Goal: Task Accomplishment & Management: Manage account settings

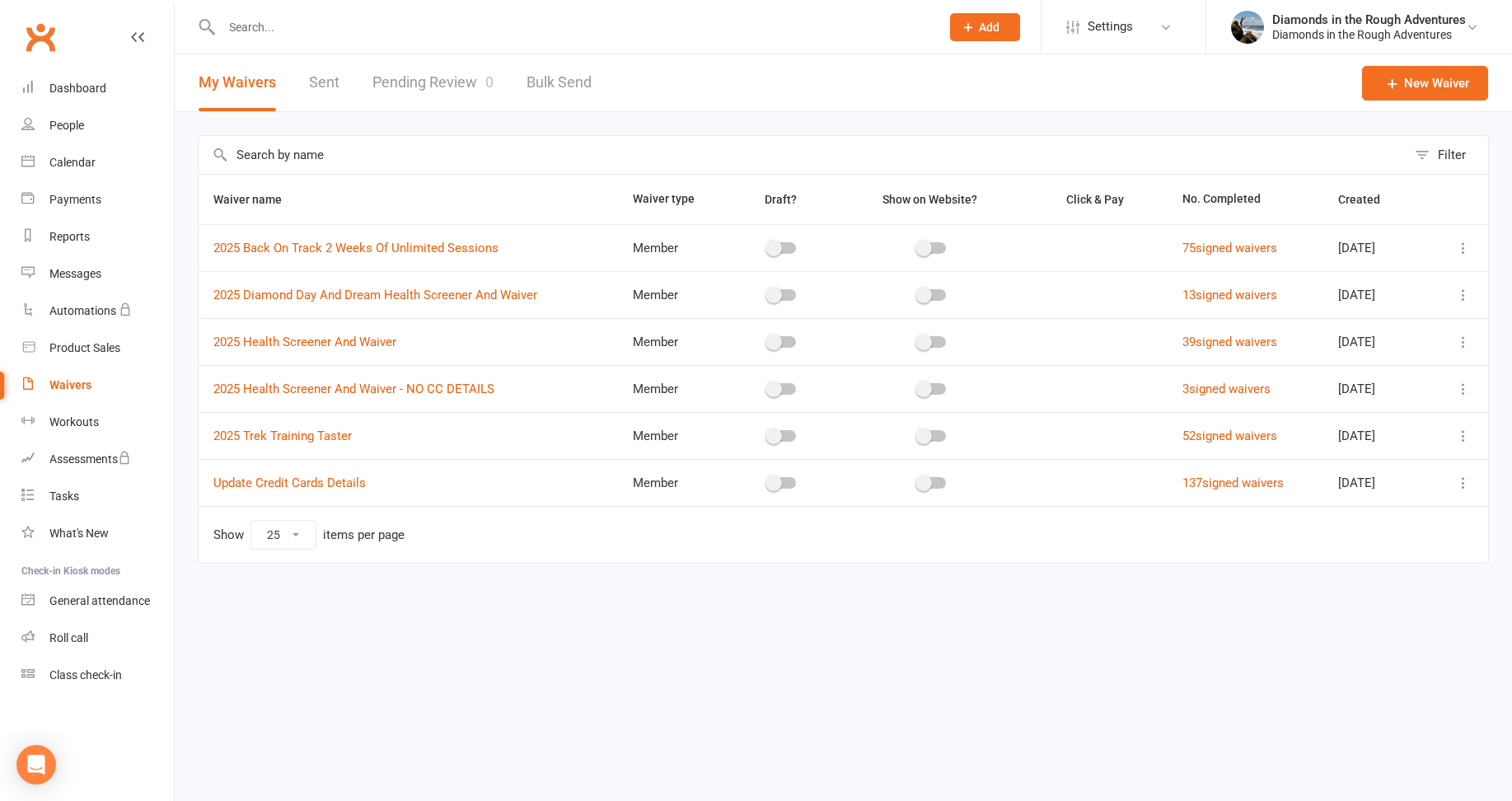
select select "25"
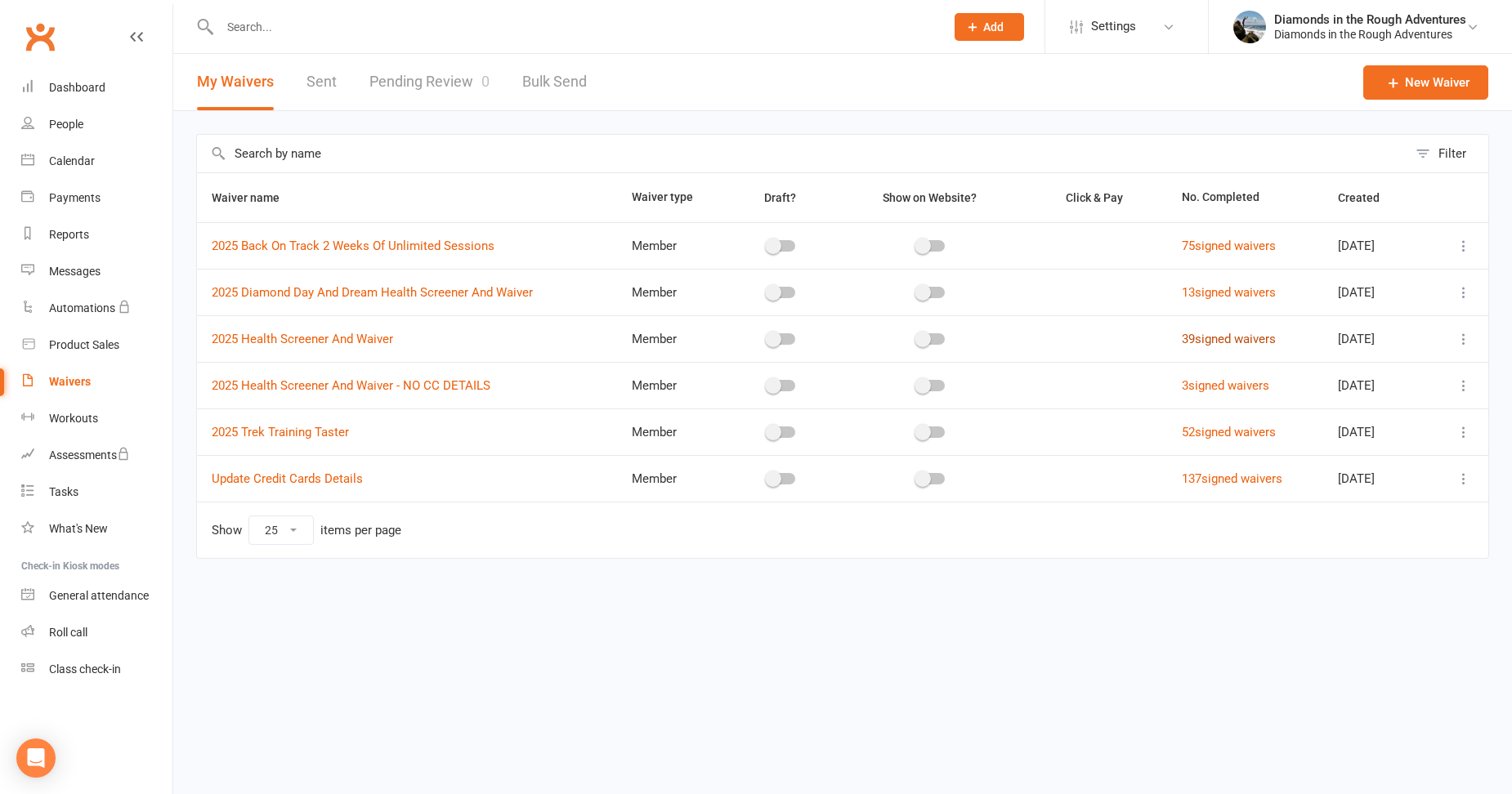
click at [1240, 341] on link "39 signed waivers" at bounding box center [1229, 339] width 94 height 15
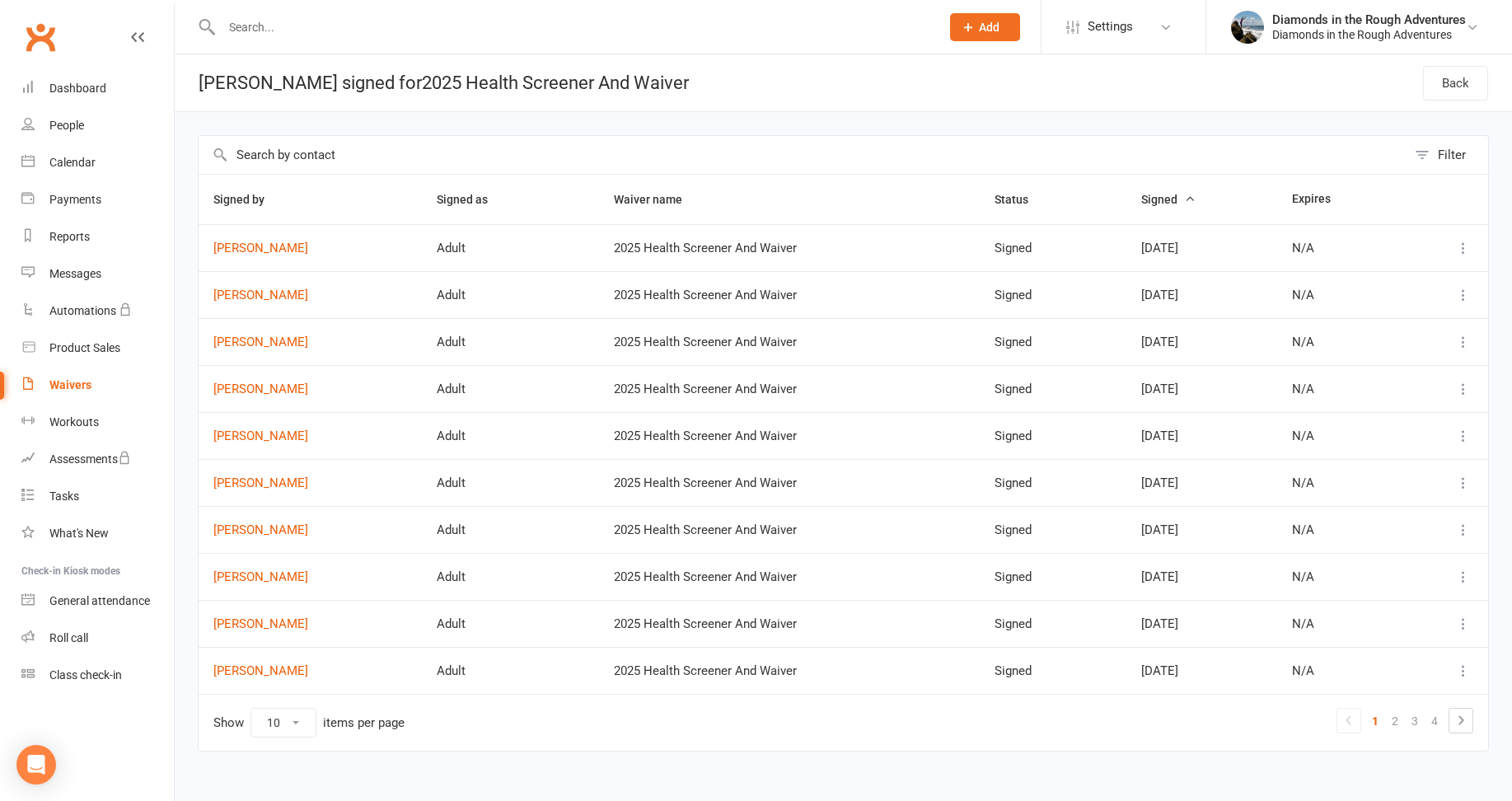
click at [295, 35] on input "text" at bounding box center [573, 27] width 712 height 23
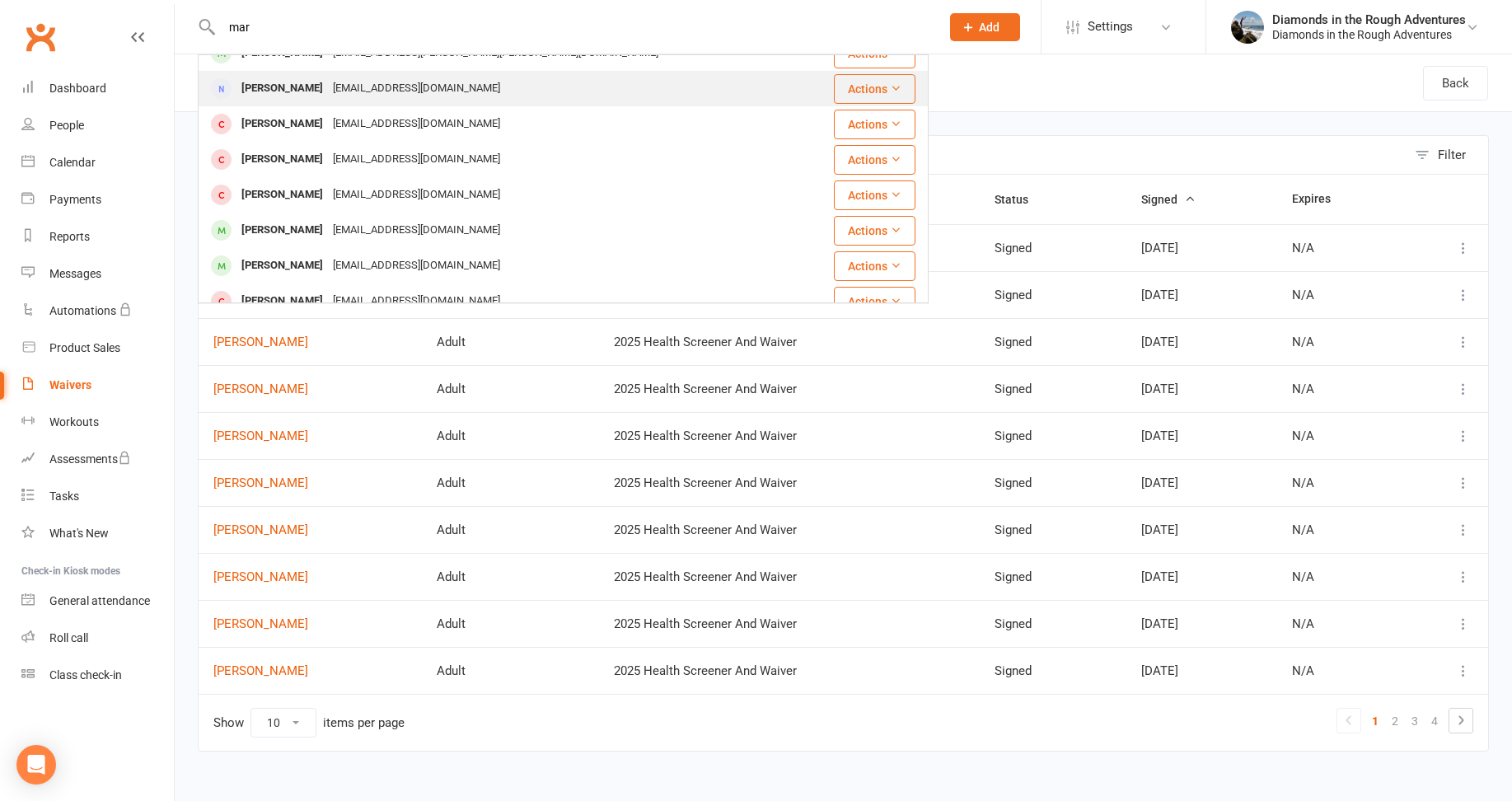
scroll to position [356, 0]
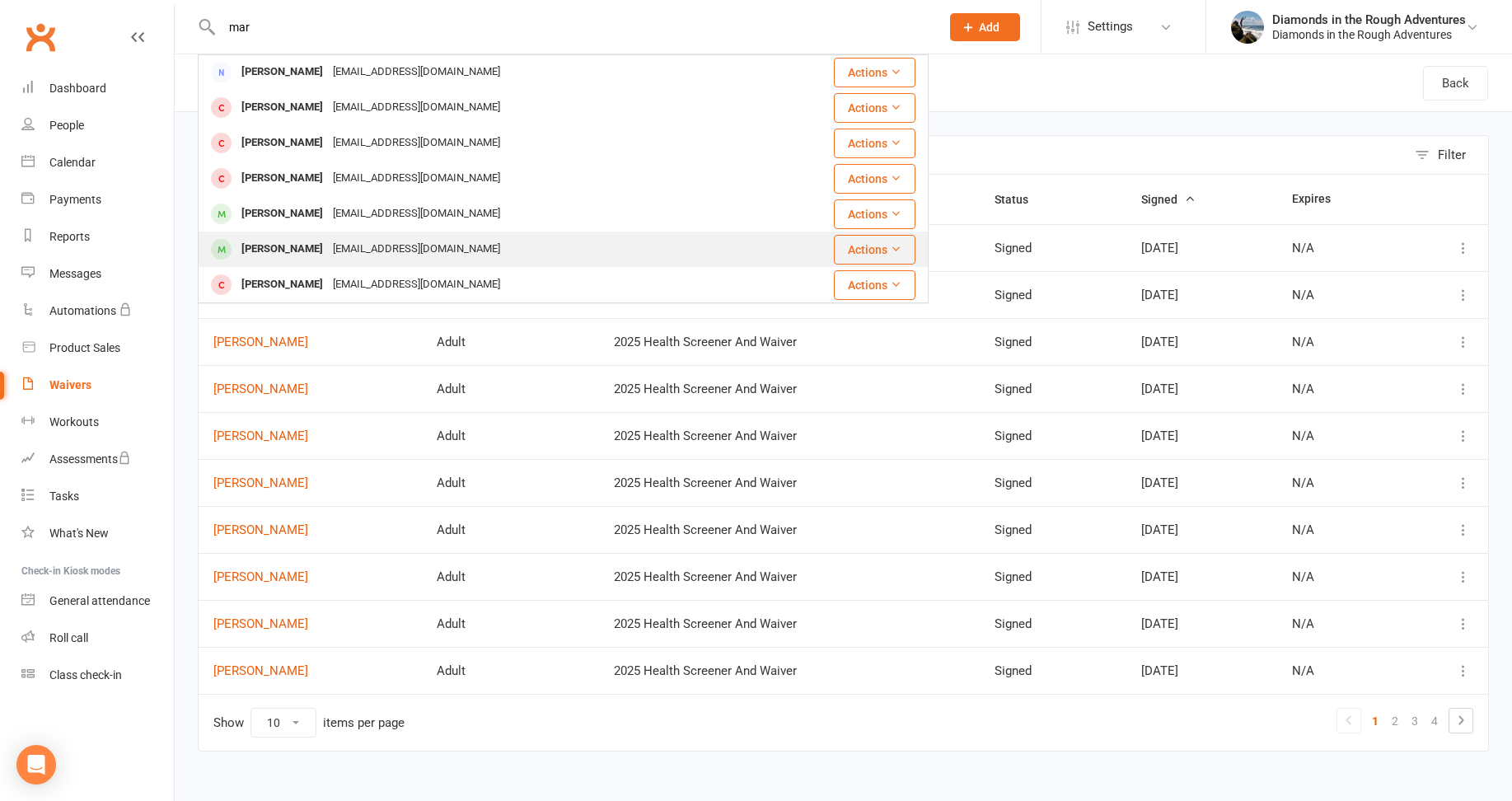
type input "mar"
click at [320, 245] on div "[PERSON_NAME]" at bounding box center [282, 249] width 92 height 24
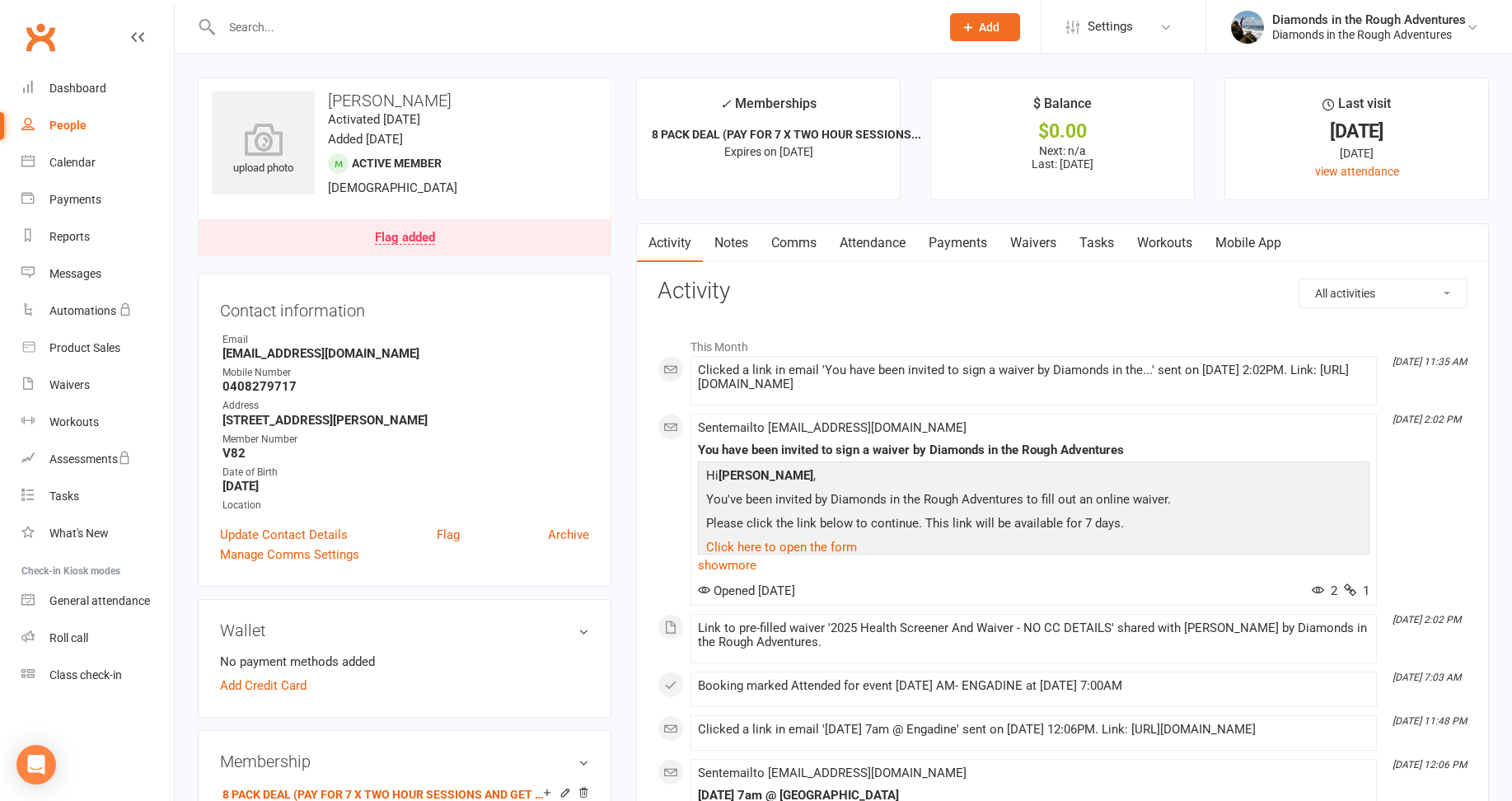
click at [1044, 241] on link "Waivers" at bounding box center [1034, 243] width 70 height 38
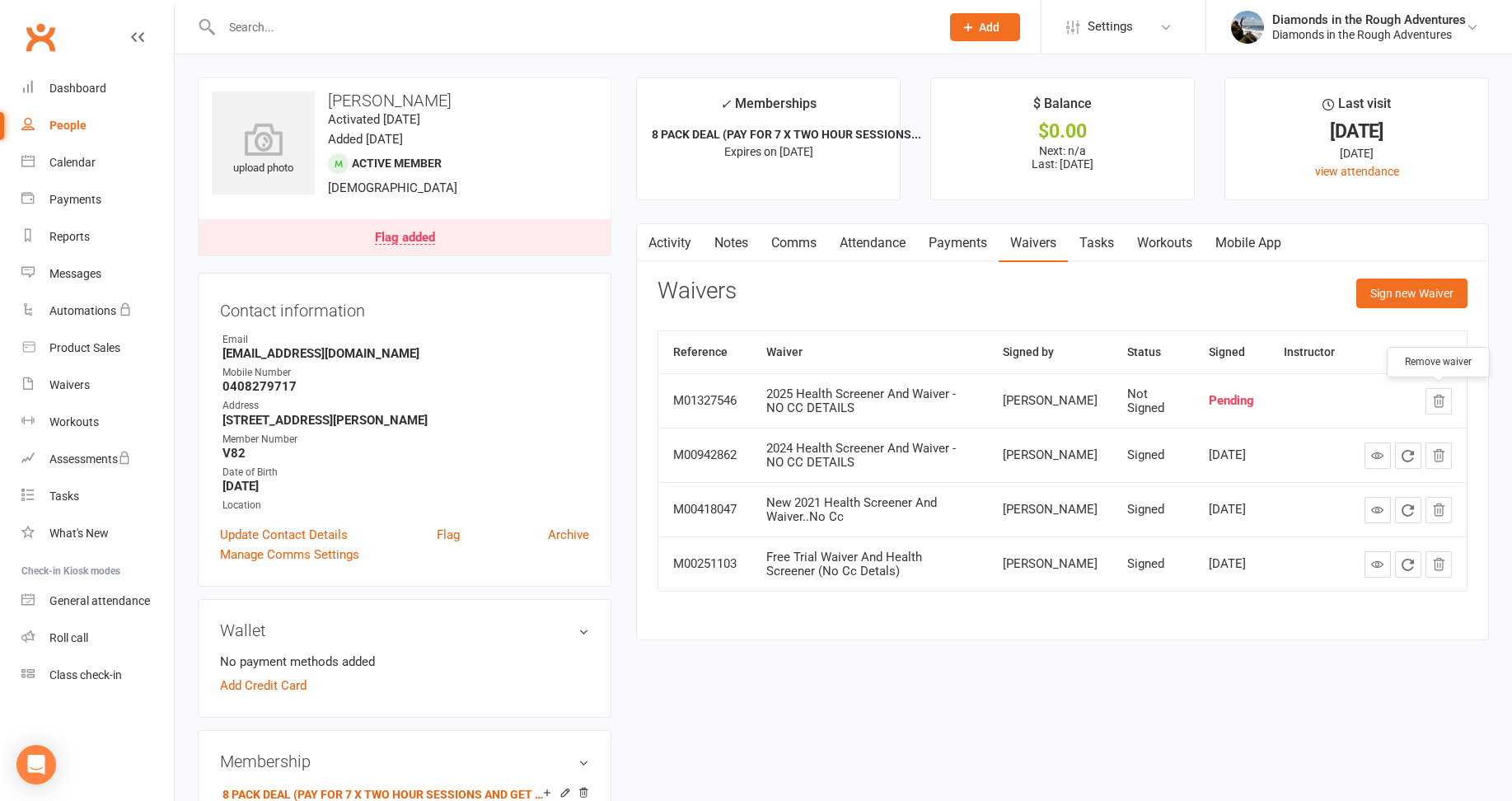
click at [1440, 399] on icon "button" at bounding box center [1438, 401] width 15 height 15
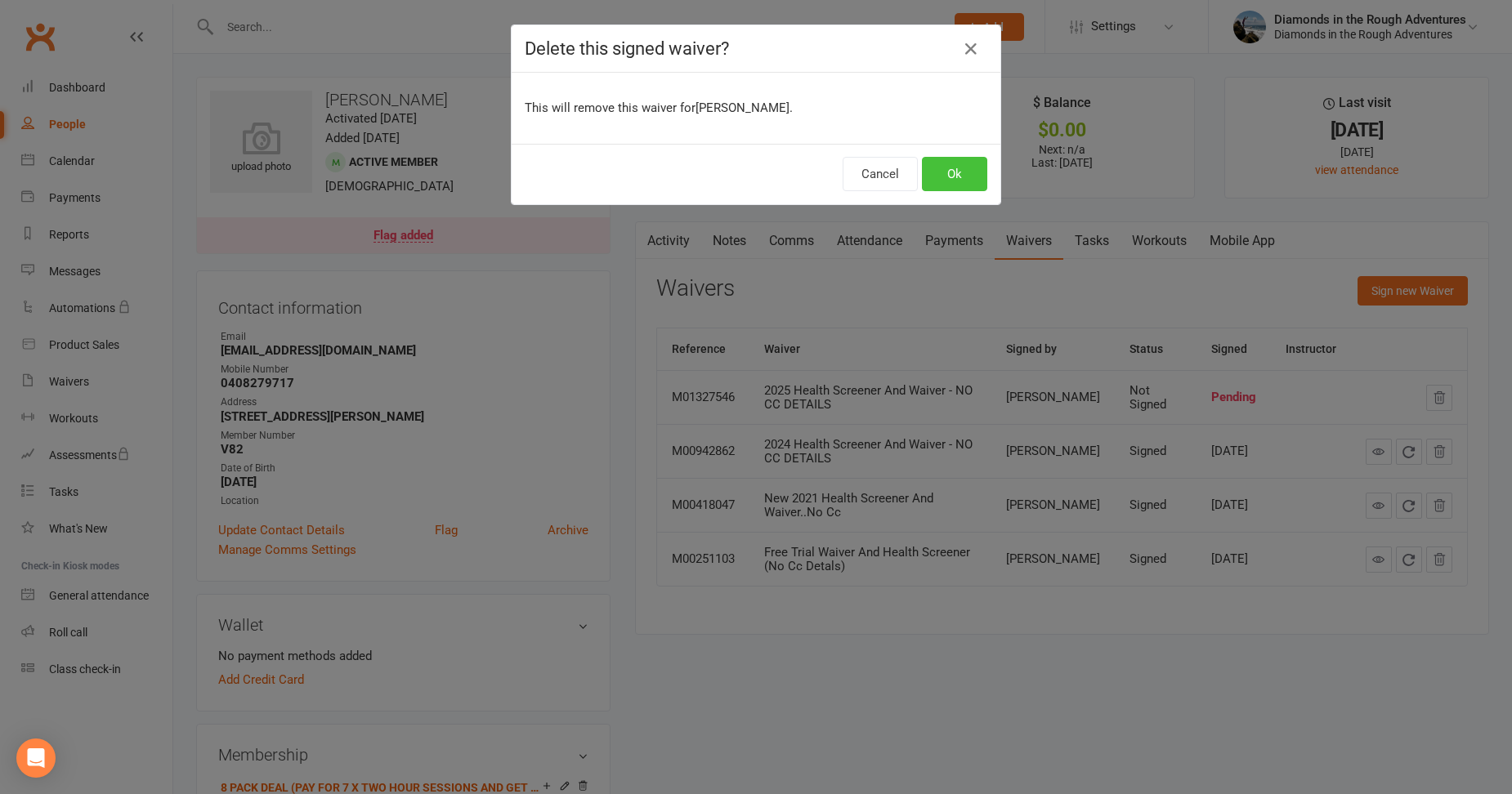
click at [945, 174] on button "Ok" at bounding box center [954, 174] width 65 height 35
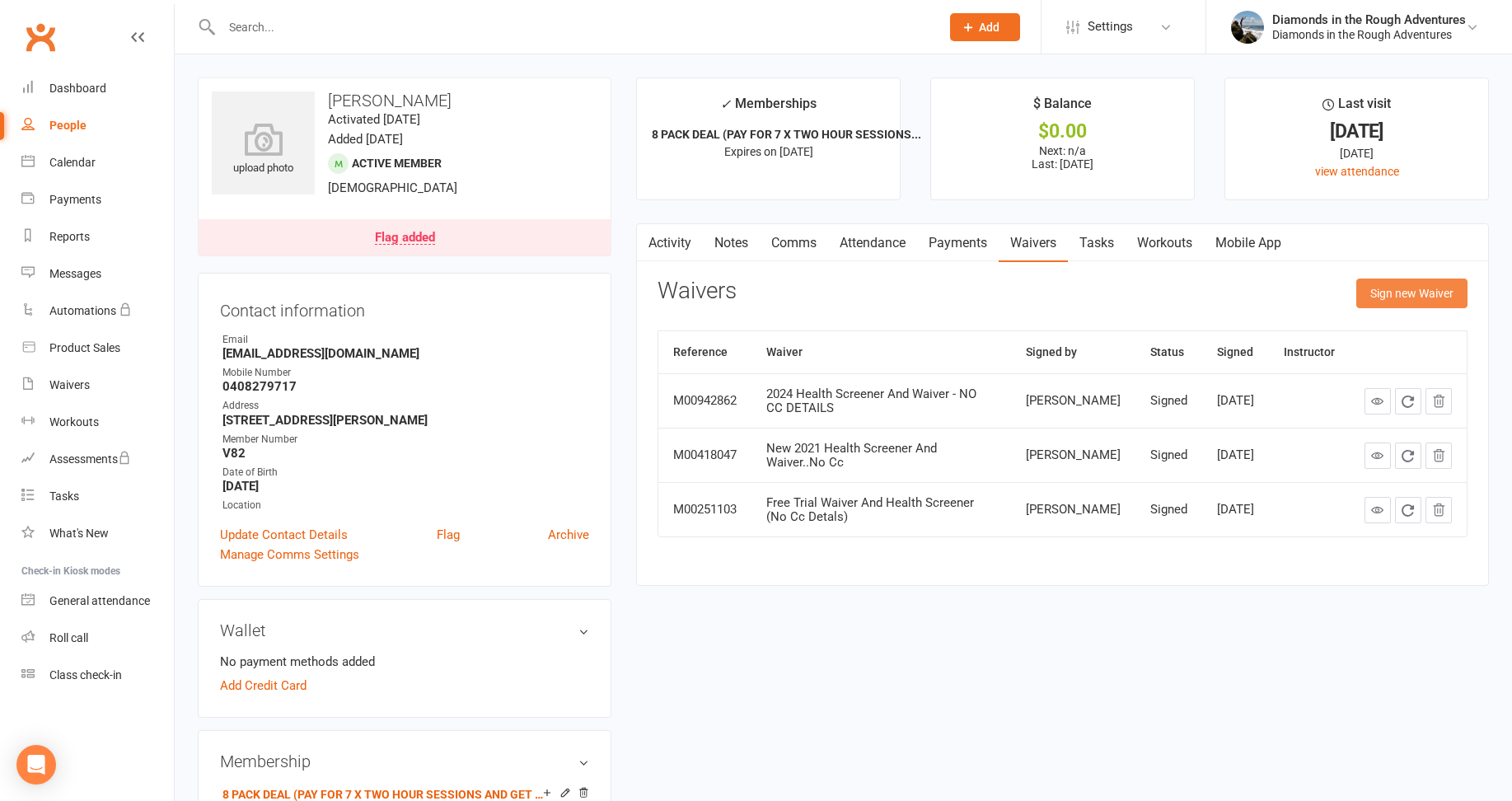
click at [1414, 289] on button "Sign new Waiver" at bounding box center [1412, 294] width 112 height 30
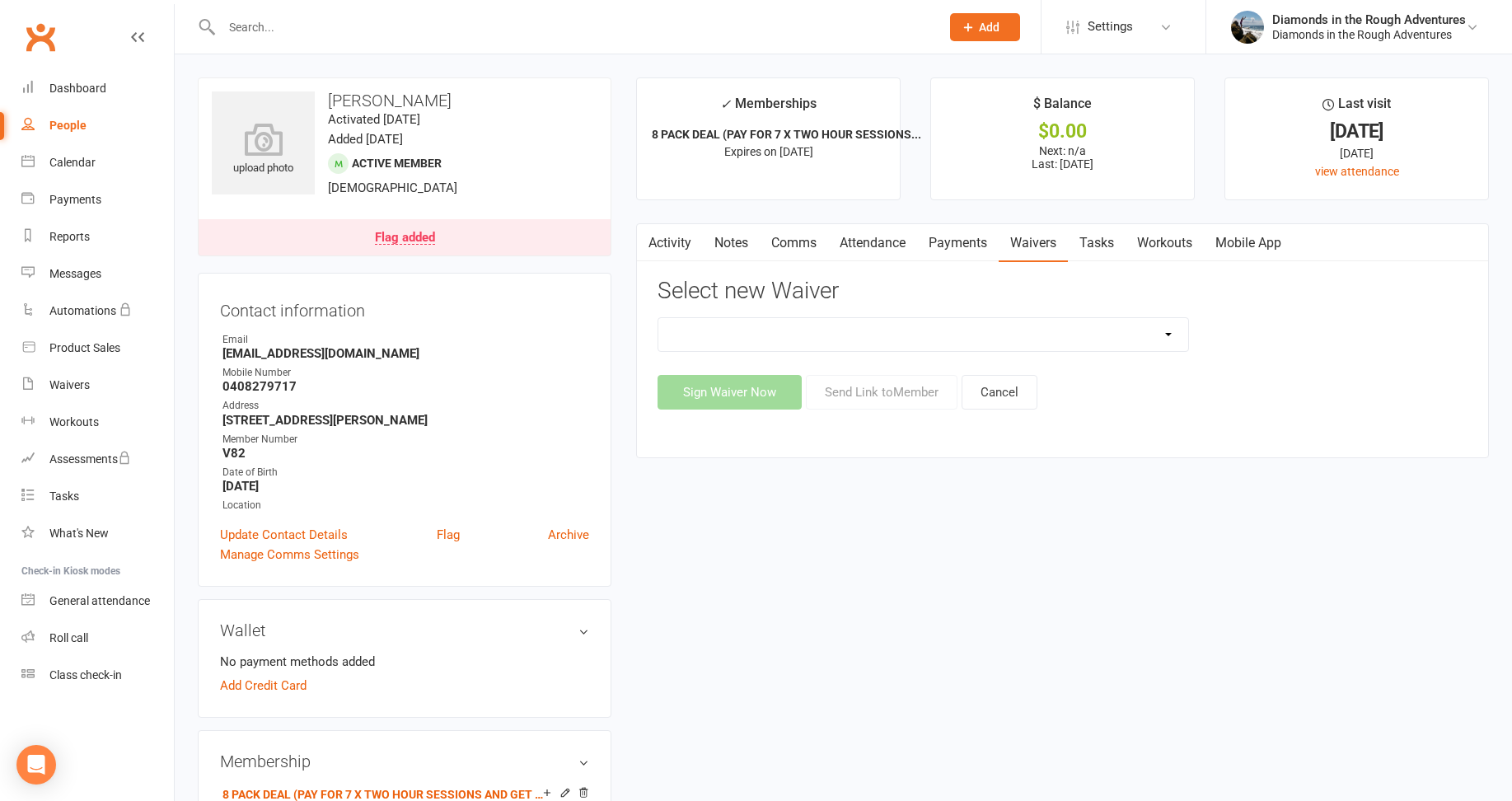
click at [1169, 331] on select "2025 Back On Track 2 Weeks Of Unlimited Sessions 2025 Diamond Day And Dream Hea…" at bounding box center [923, 334] width 530 height 33
select select "10925"
click at [658, 318] on select "2025 Back On Track 2 Weeks Of Unlimited Sessions 2025 Diamond Day And Dream Hea…" at bounding box center [923, 334] width 530 height 33
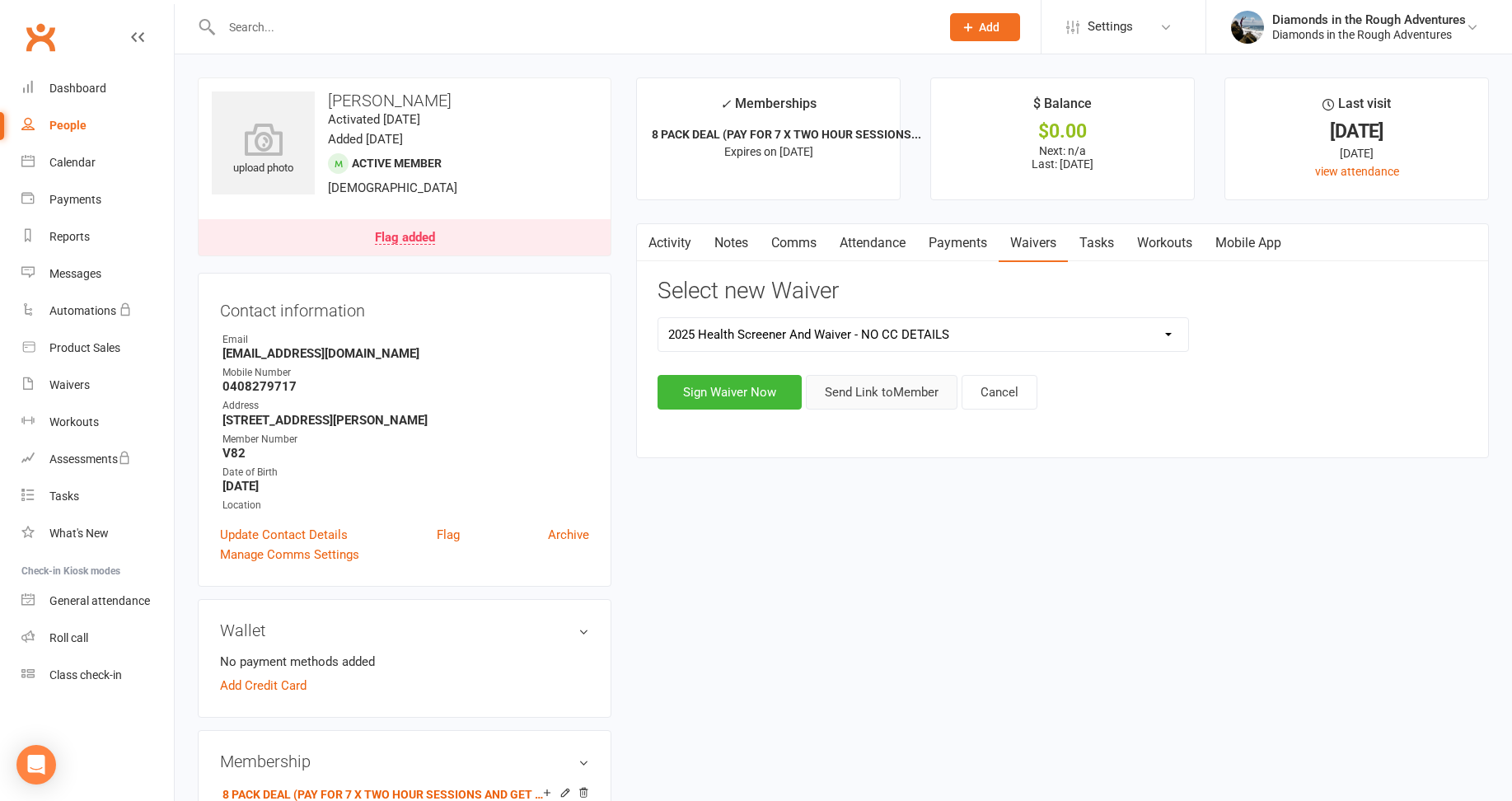
click at [898, 393] on button "Send Link to Member" at bounding box center [882, 393] width 151 height 35
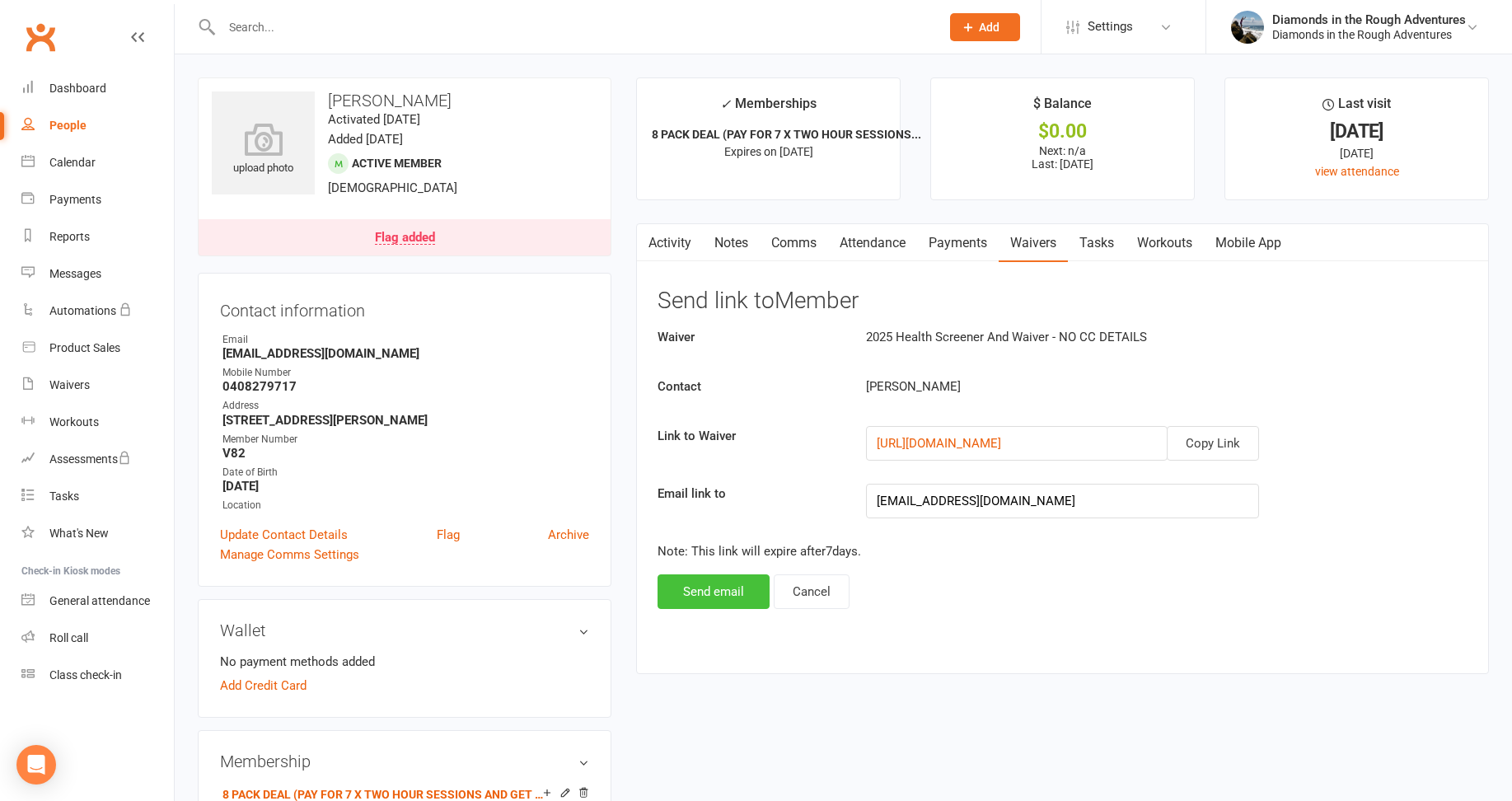
click at [714, 590] on button "Send email" at bounding box center [713, 592] width 113 height 35
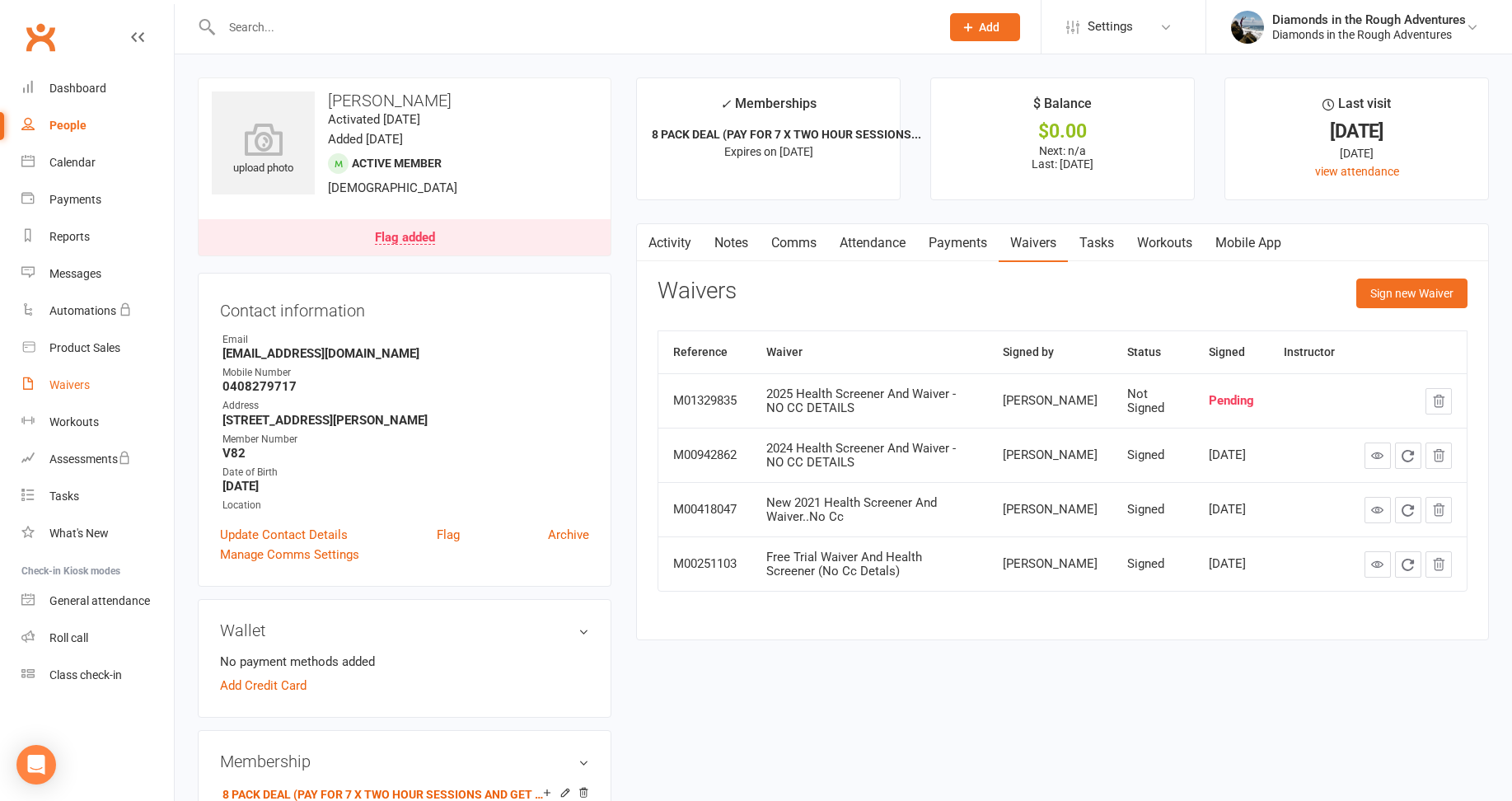
click at [71, 385] on div "Waivers" at bounding box center [70, 385] width 41 height 13
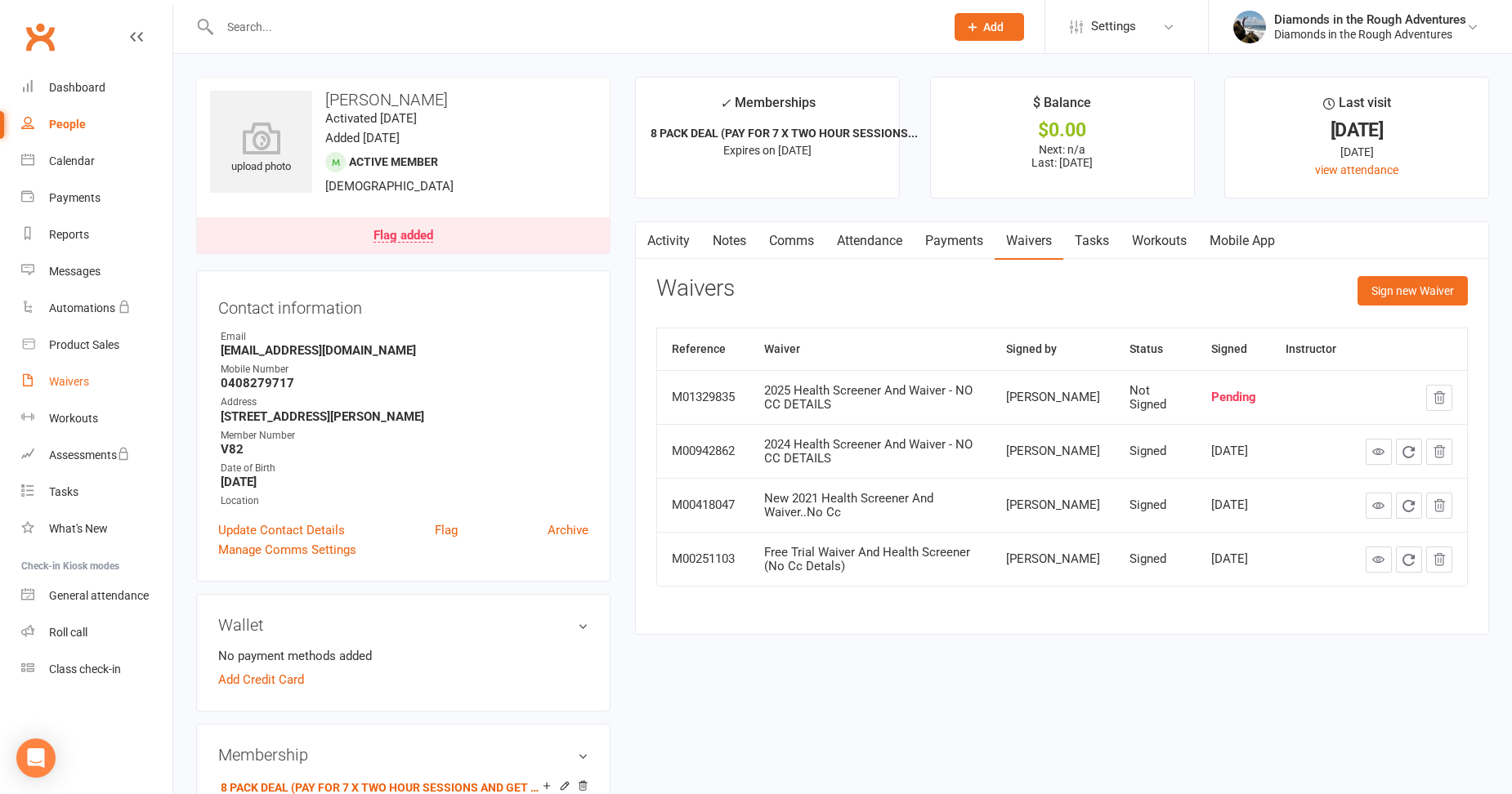
select select "25"
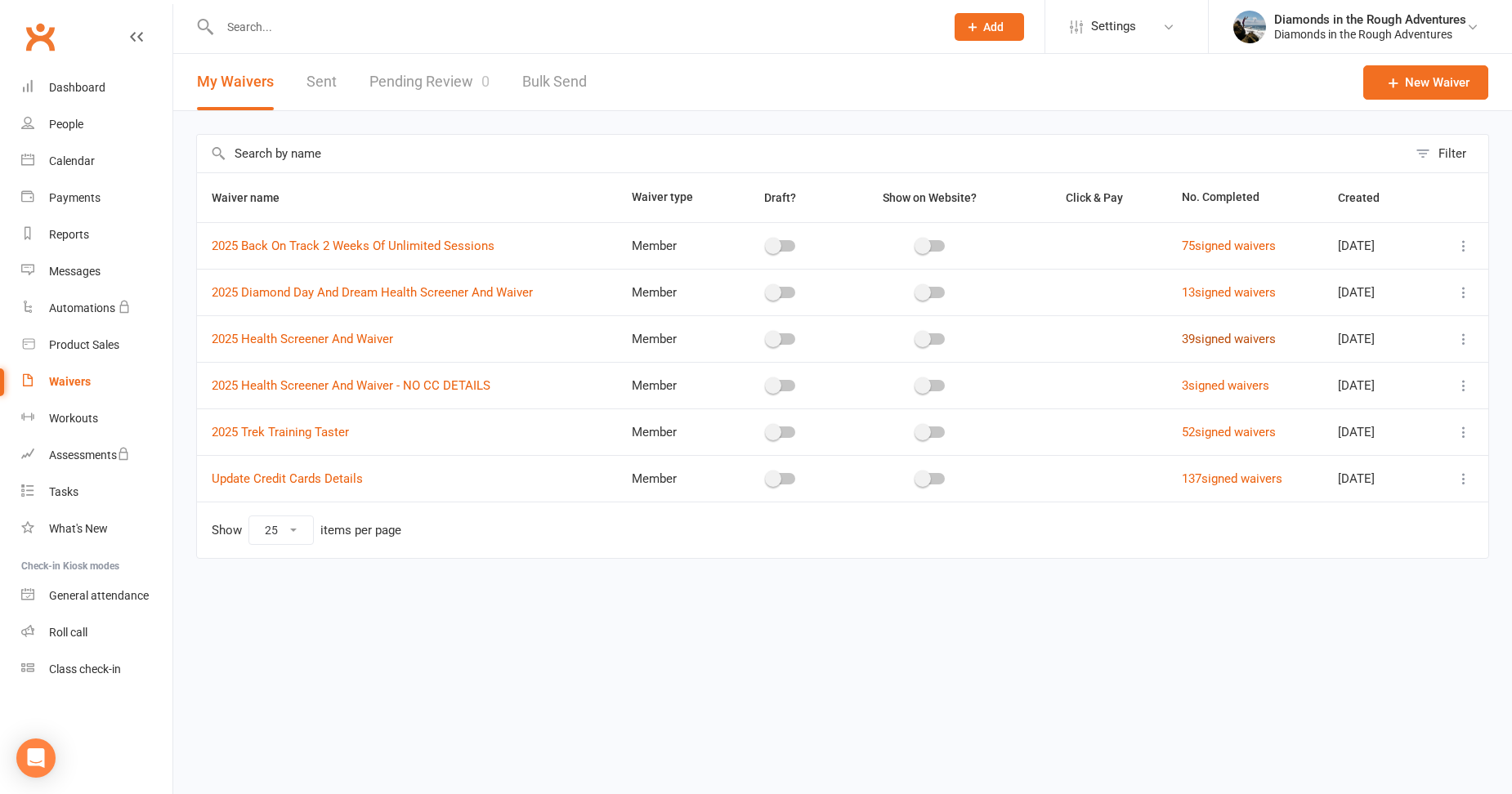
click at [1222, 340] on link "39 signed waivers" at bounding box center [1229, 339] width 94 height 15
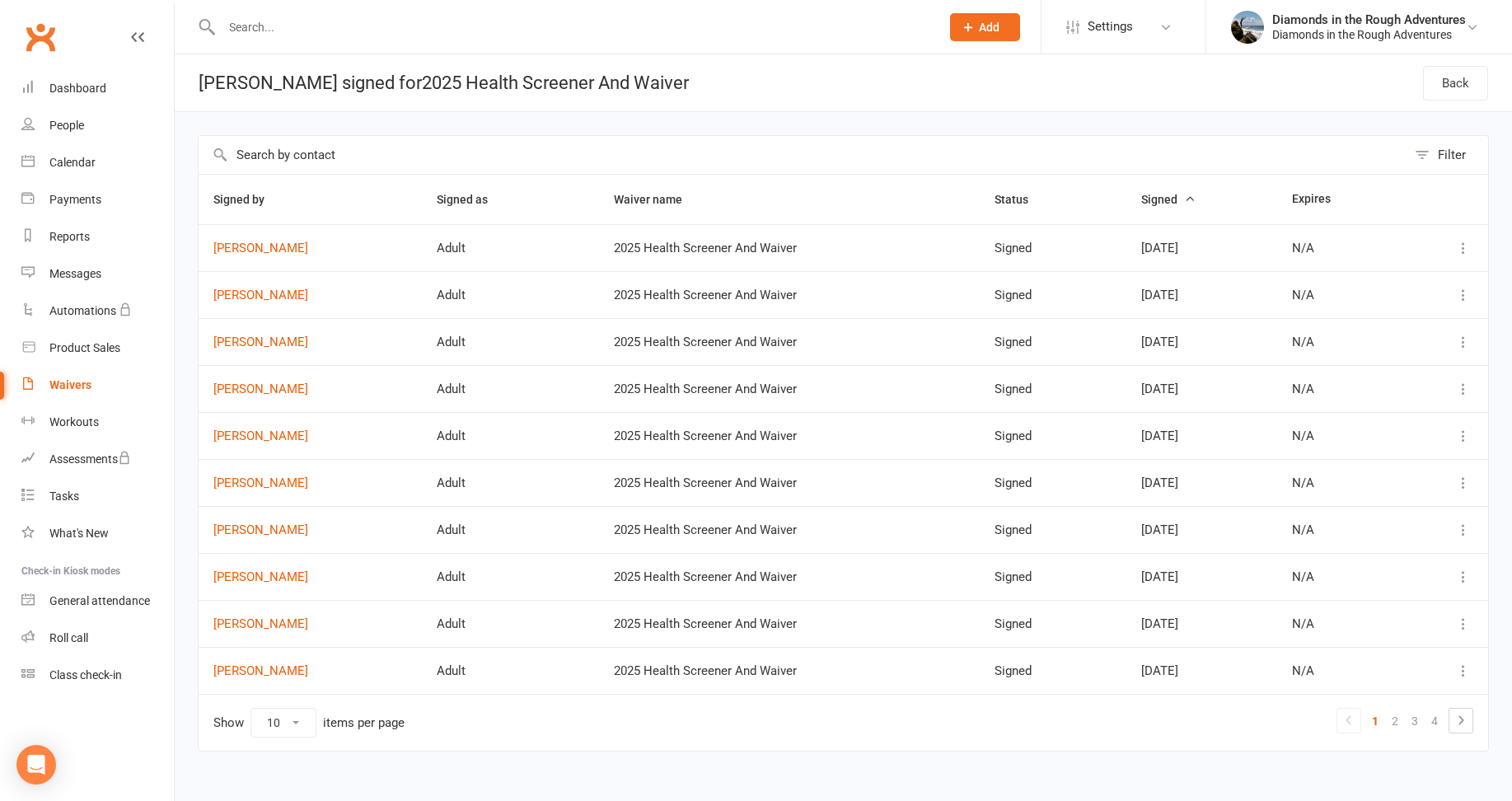
click at [1154, 197] on span "Signed" at bounding box center [1168, 199] width 55 height 13
click at [300, 246] on link "[PERSON_NAME]" at bounding box center [310, 248] width 193 height 14
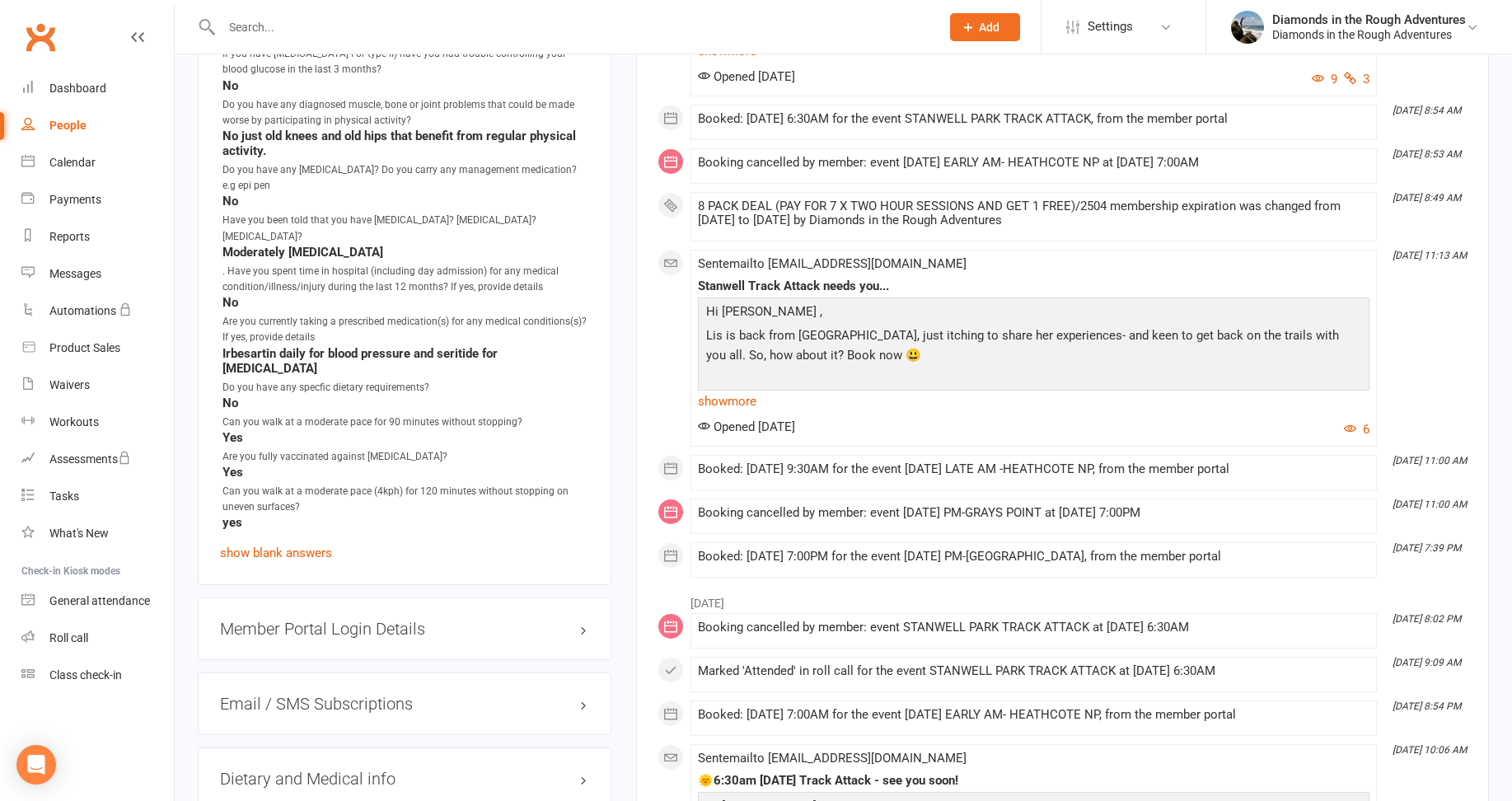
scroll to position [1732, 0]
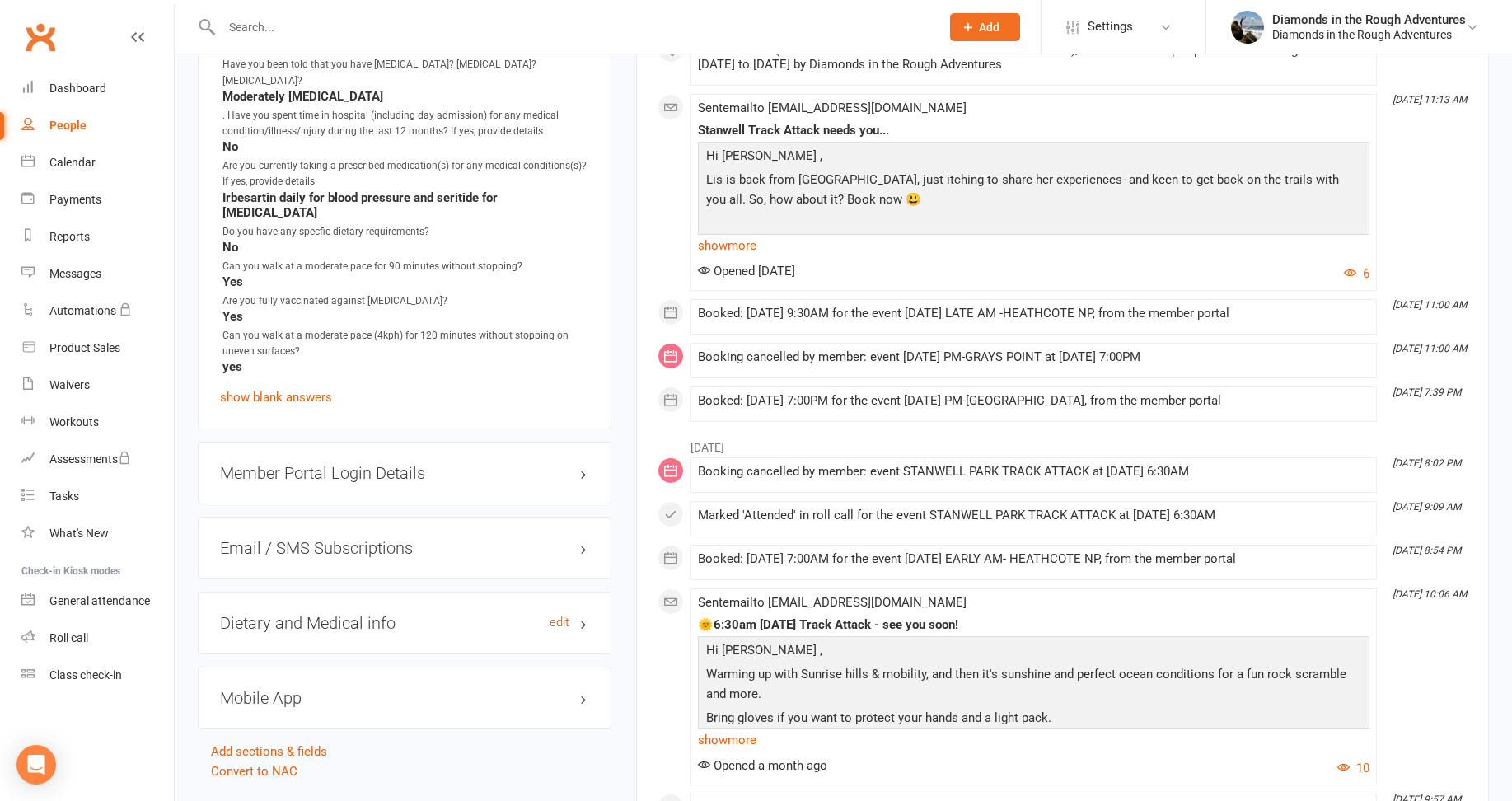
click at [552, 616] on link "edit" at bounding box center [560, 623] width 20 height 14
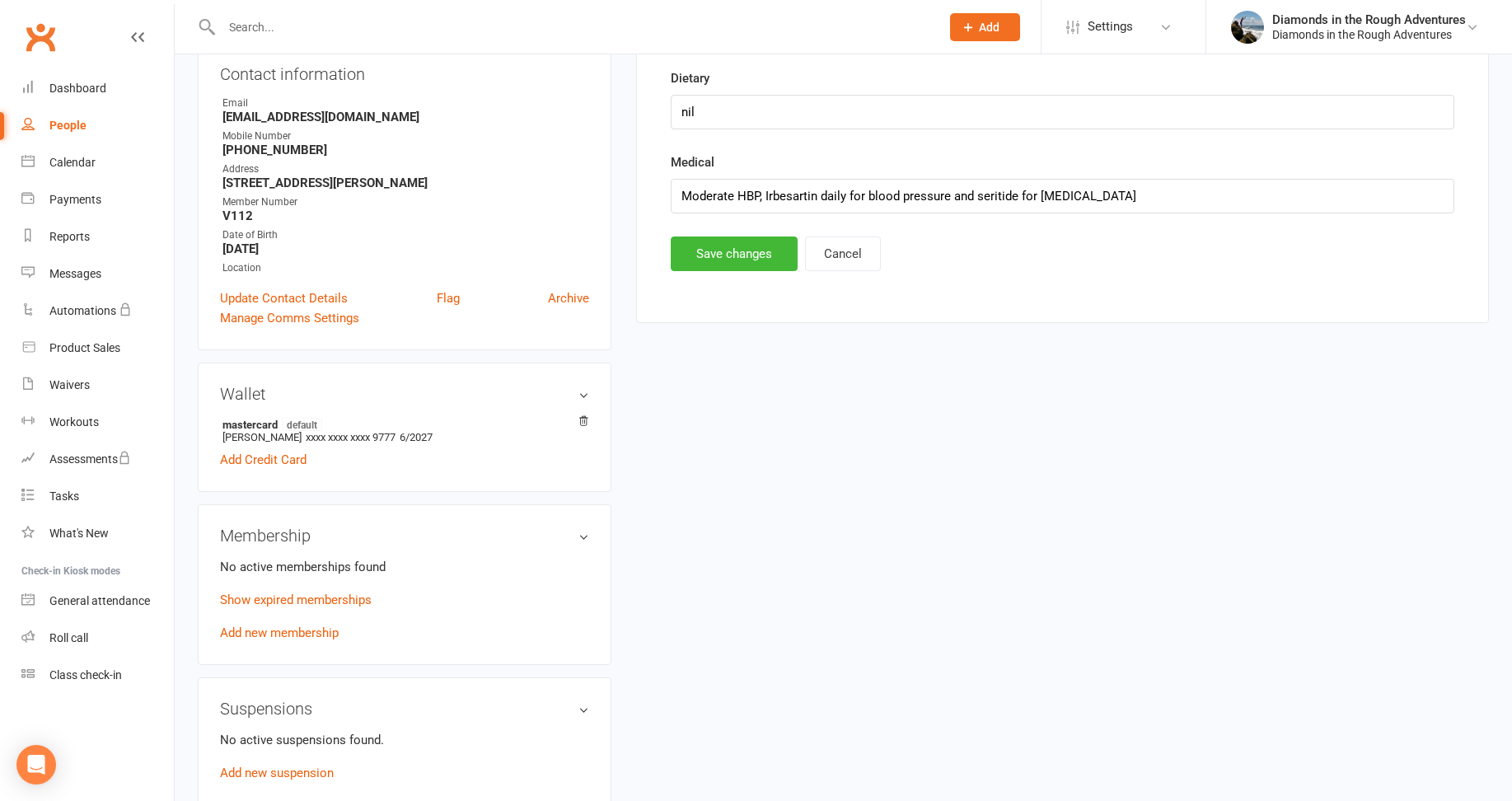
scroll to position [0, 0]
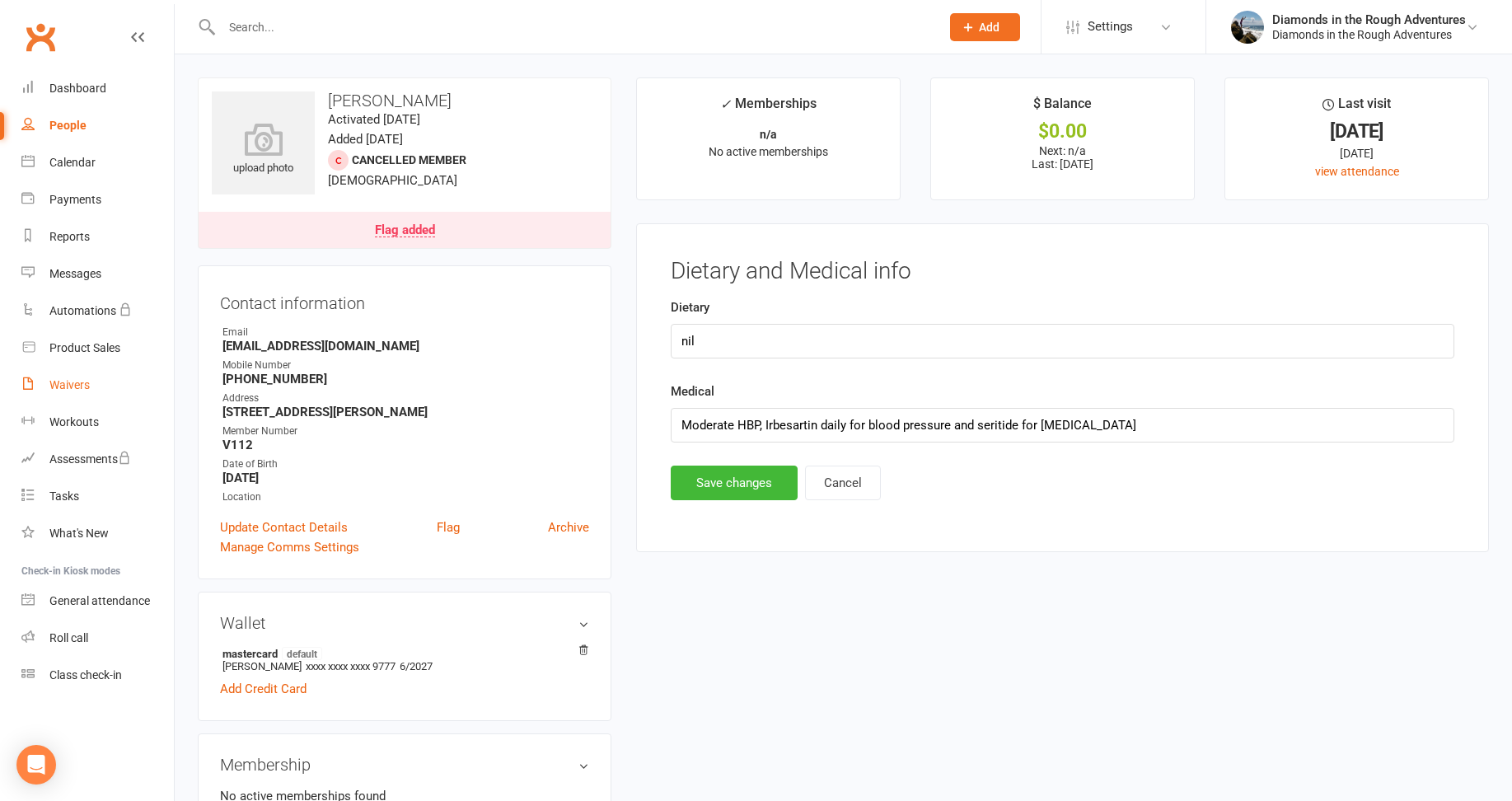
click at [80, 390] on div "Waivers" at bounding box center [70, 385] width 41 height 13
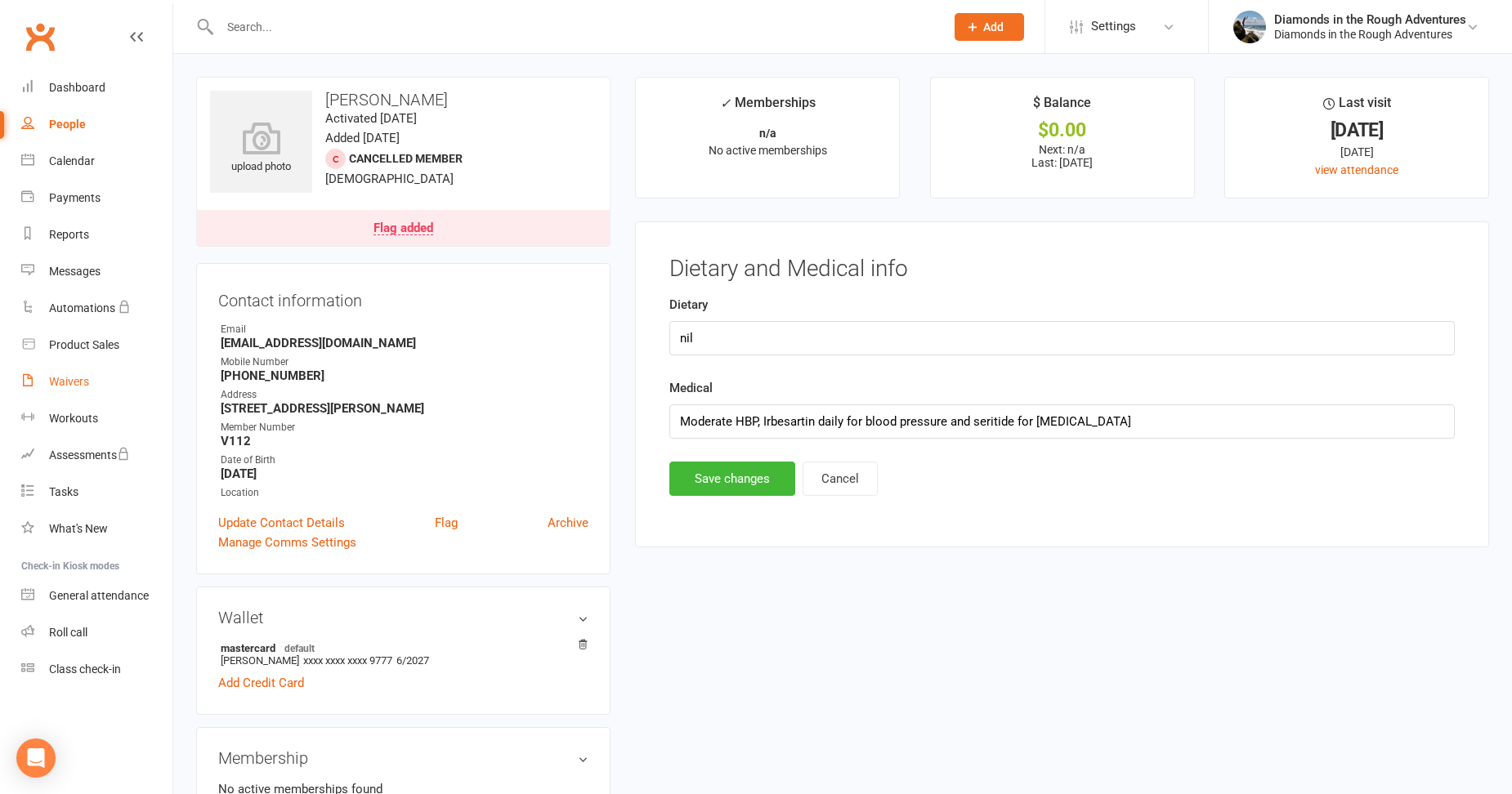
select select "25"
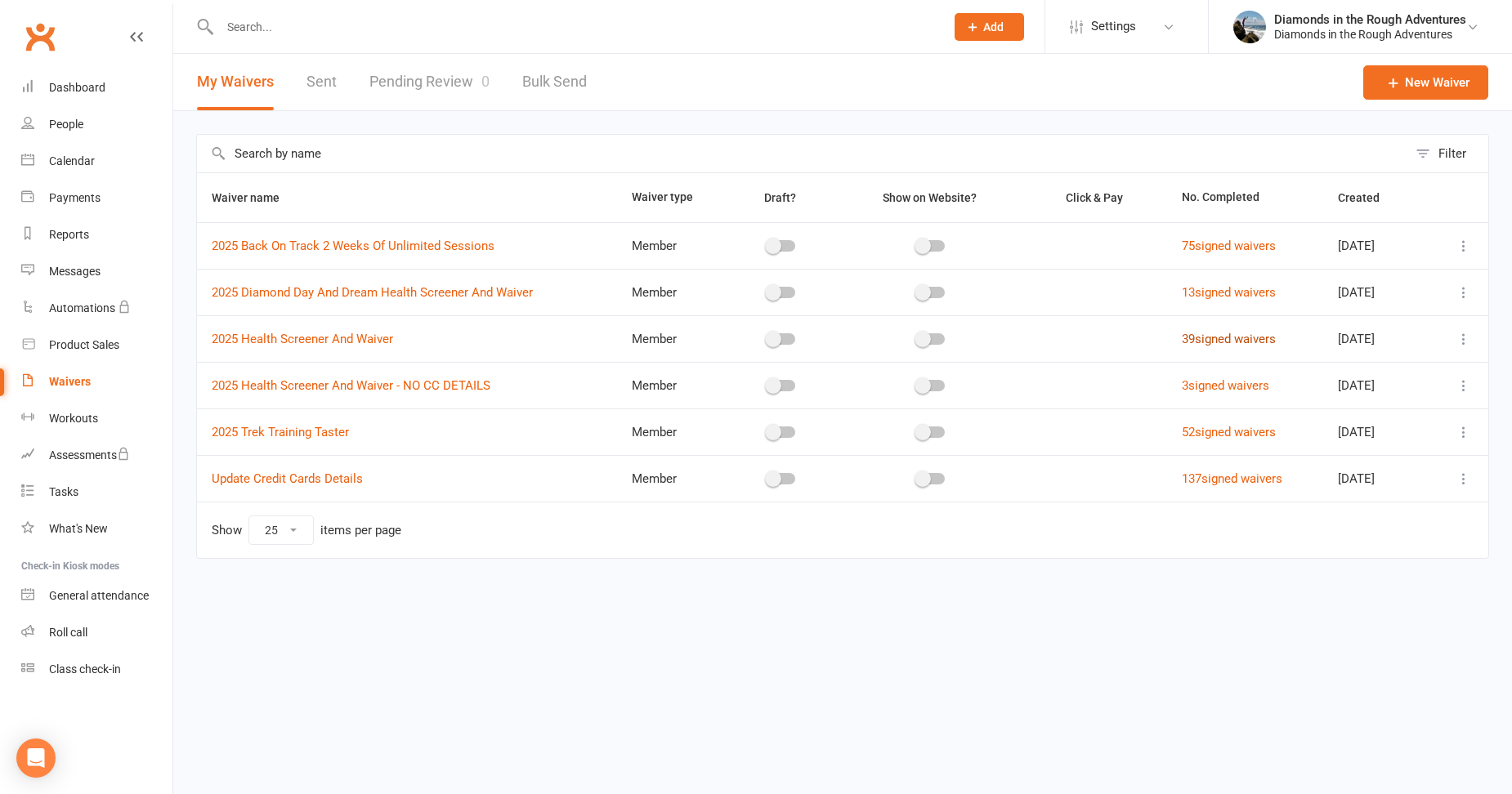
click at [1207, 337] on link "39 signed waivers" at bounding box center [1229, 339] width 94 height 15
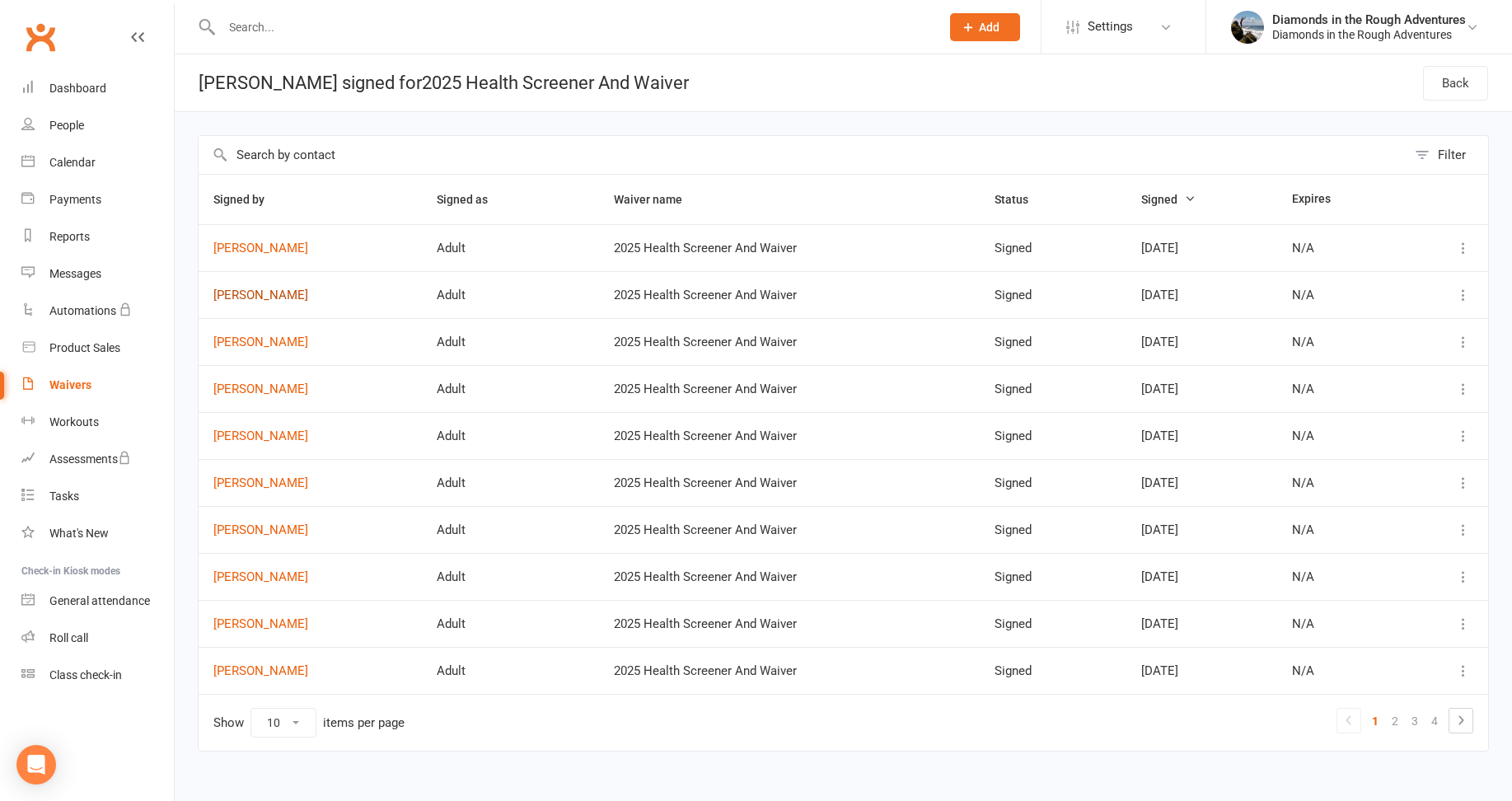
click at [265, 297] on link "[PERSON_NAME]" at bounding box center [310, 296] width 193 height 14
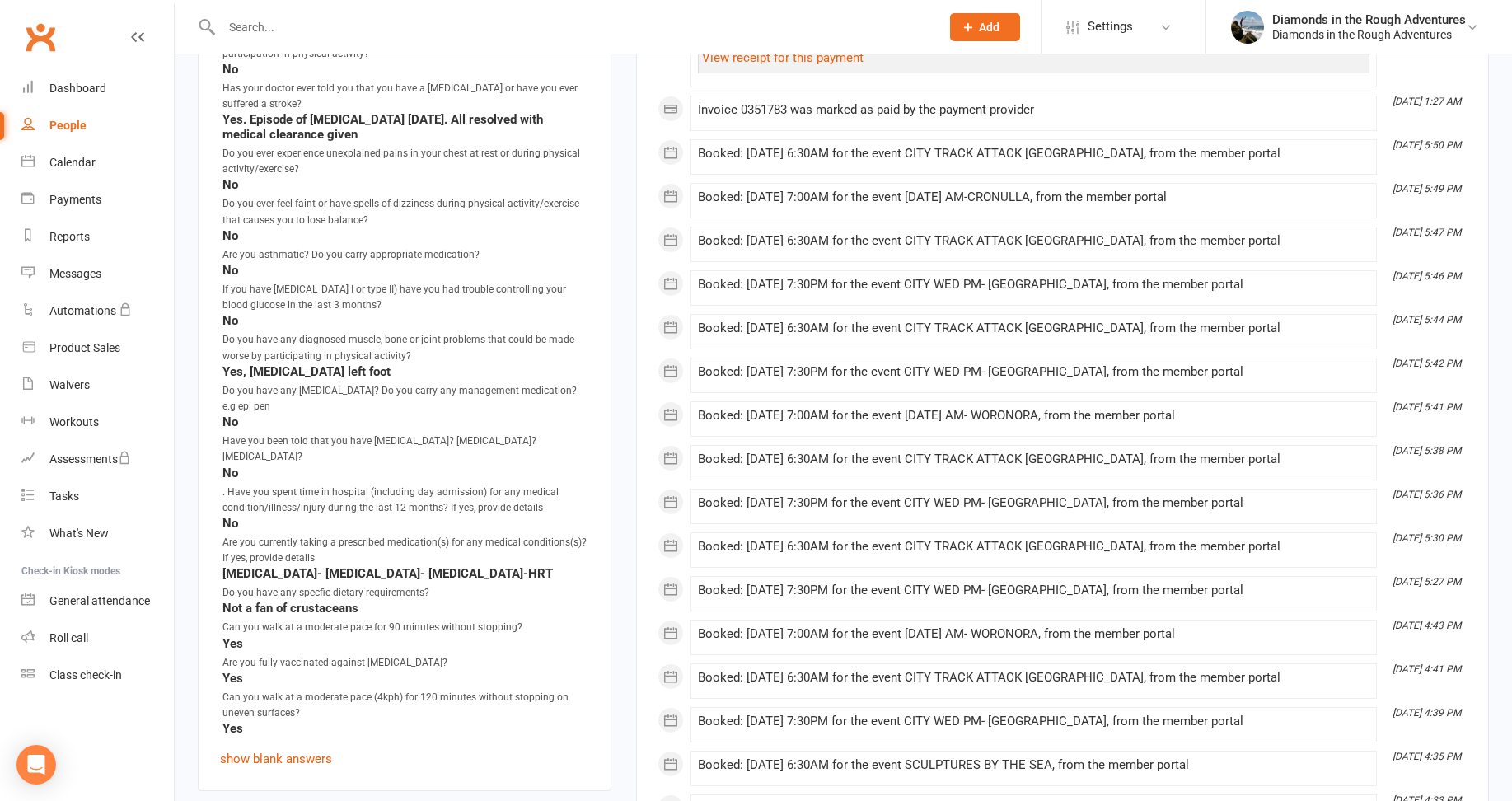
scroll to position [1402, 0]
drag, startPoint x: 435, startPoint y: 557, endPoint x: 200, endPoint y: 552, distance: 235.1
click at [200, 552] on div "Waiver Answers edit Do you have any other medical condition(s) that would impac…" at bounding box center [404, 383] width 413 height 815
drag, startPoint x: 201, startPoint y: 552, endPoint x: 307, endPoint y: 557, distance: 106.1
copy strong "[MEDICAL_DATA]- [MEDICAL_DATA]- [MEDICAL_DATA]-HRT"
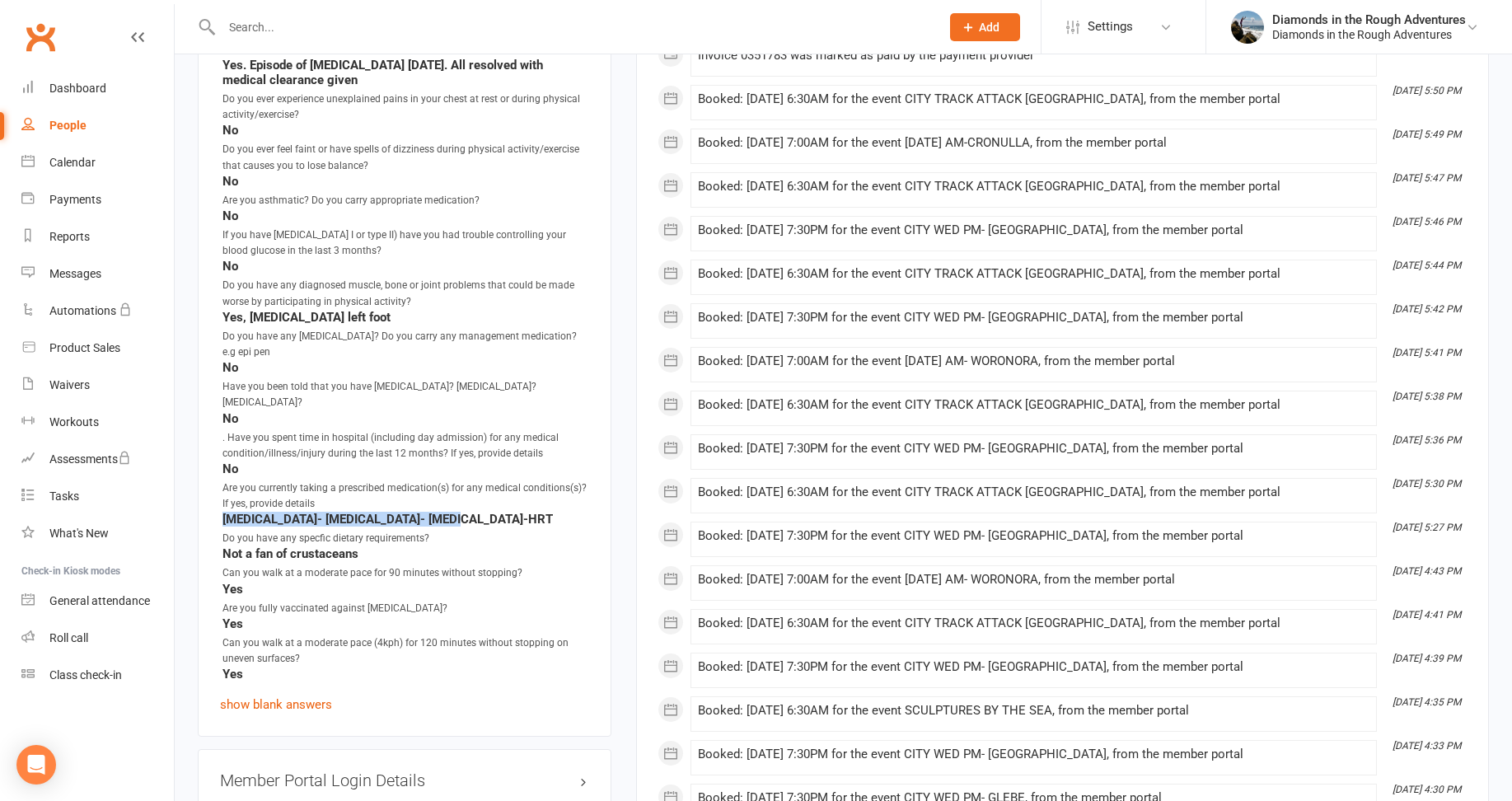
scroll to position [1732, 0]
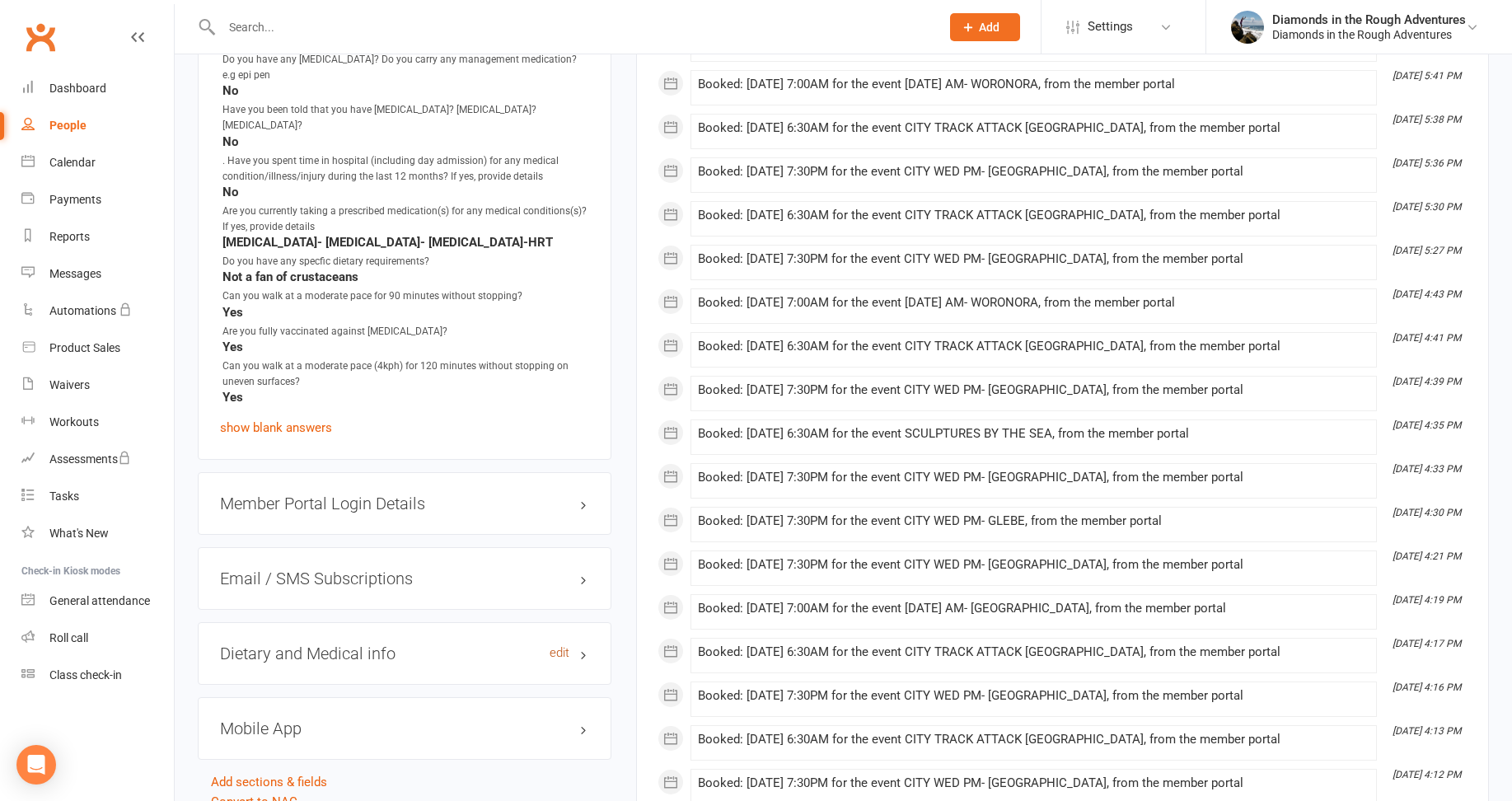
click at [562, 647] on link "edit" at bounding box center [560, 654] width 20 height 14
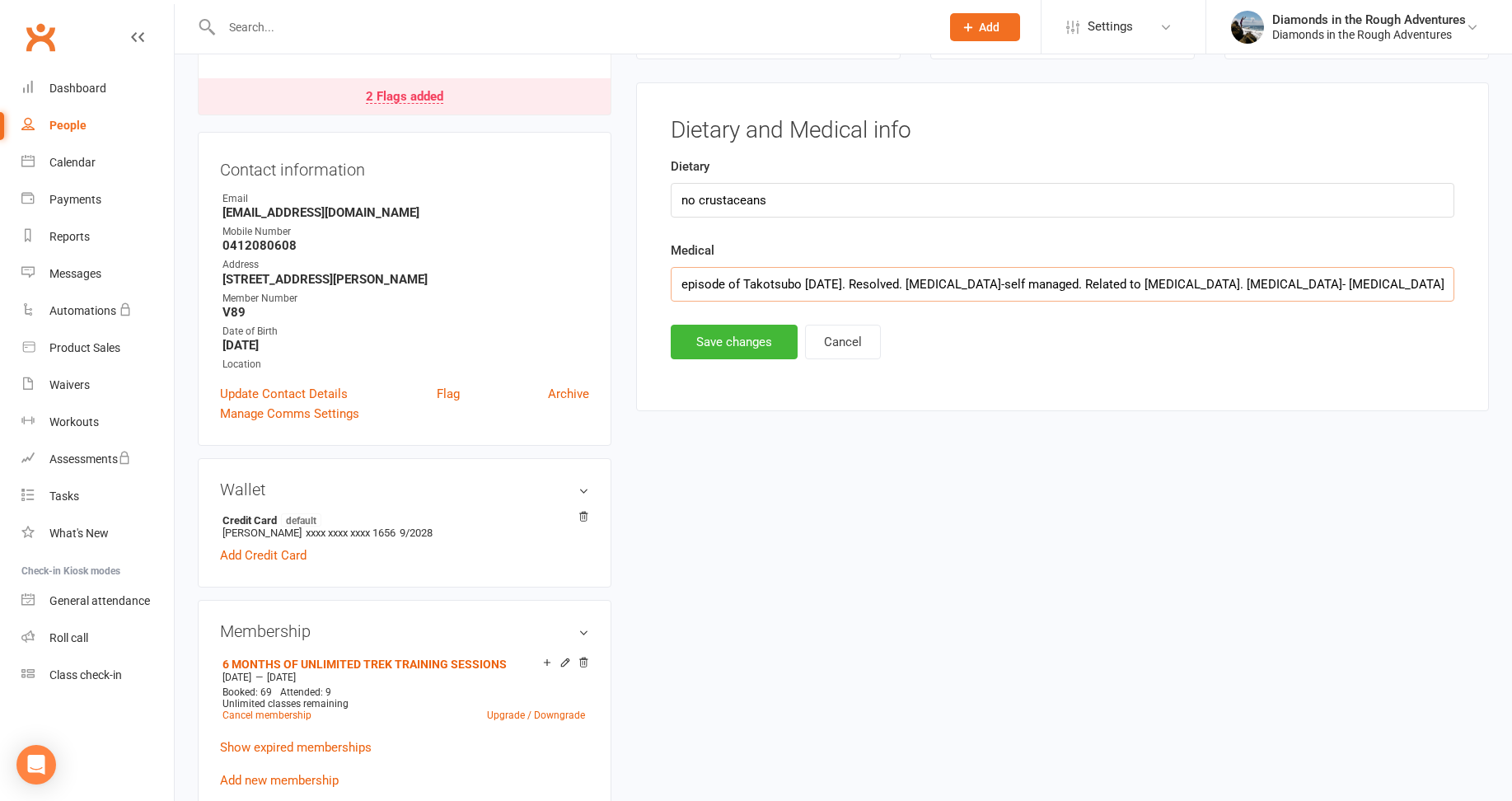
scroll to position [0, 12]
drag, startPoint x: 919, startPoint y: 283, endPoint x: 1458, endPoint y: 282, distance: 539.0
click at [1458, 282] on main "Dietary and Medical info Dietary no crustaceans Medical episode of Takotsubo [D…" at bounding box center [1062, 238] width 810 height 241
click at [79, 379] on div "Waivers" at bounding box center [70, 385] width 41 height 13
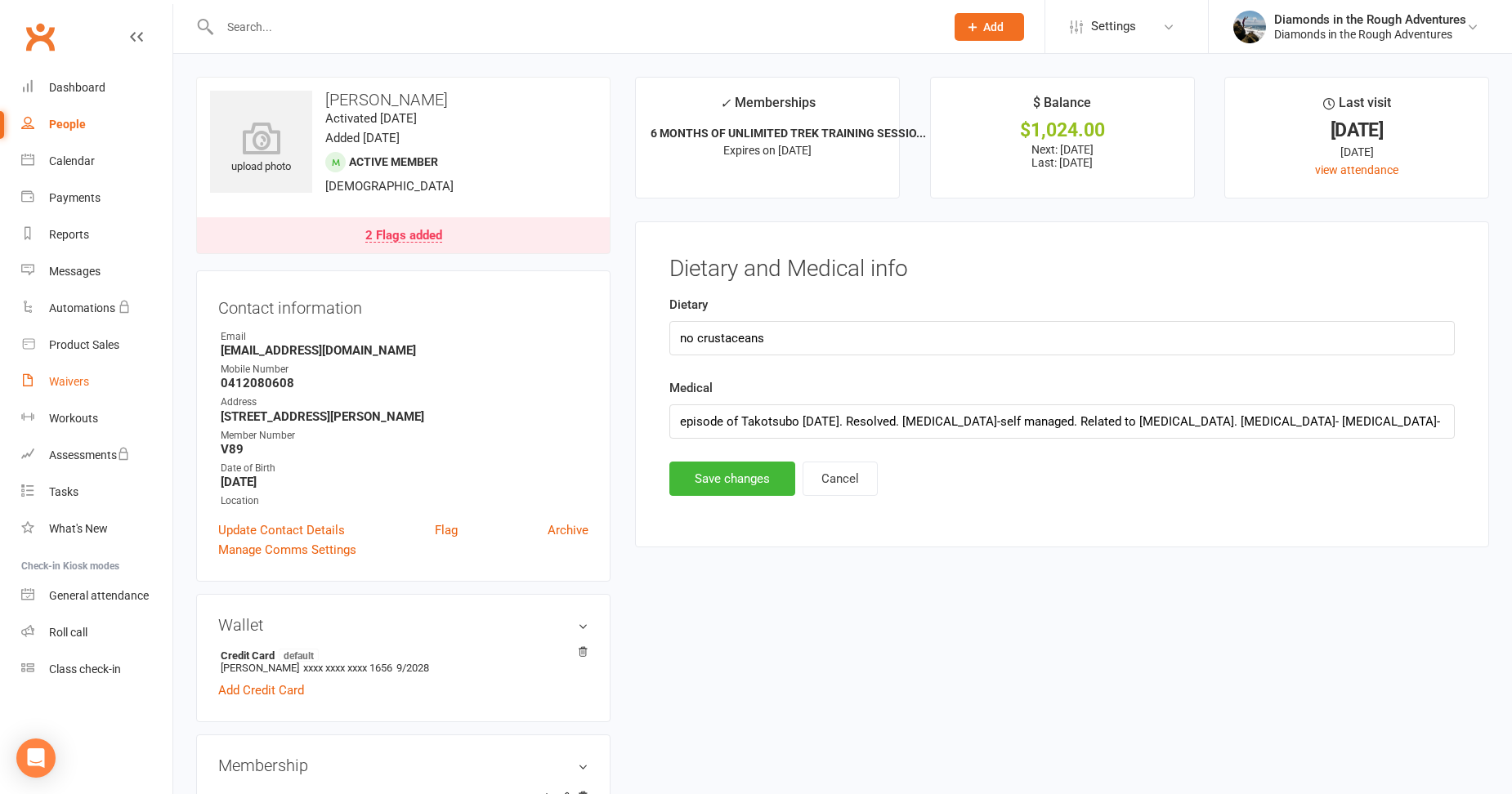
select select "25"
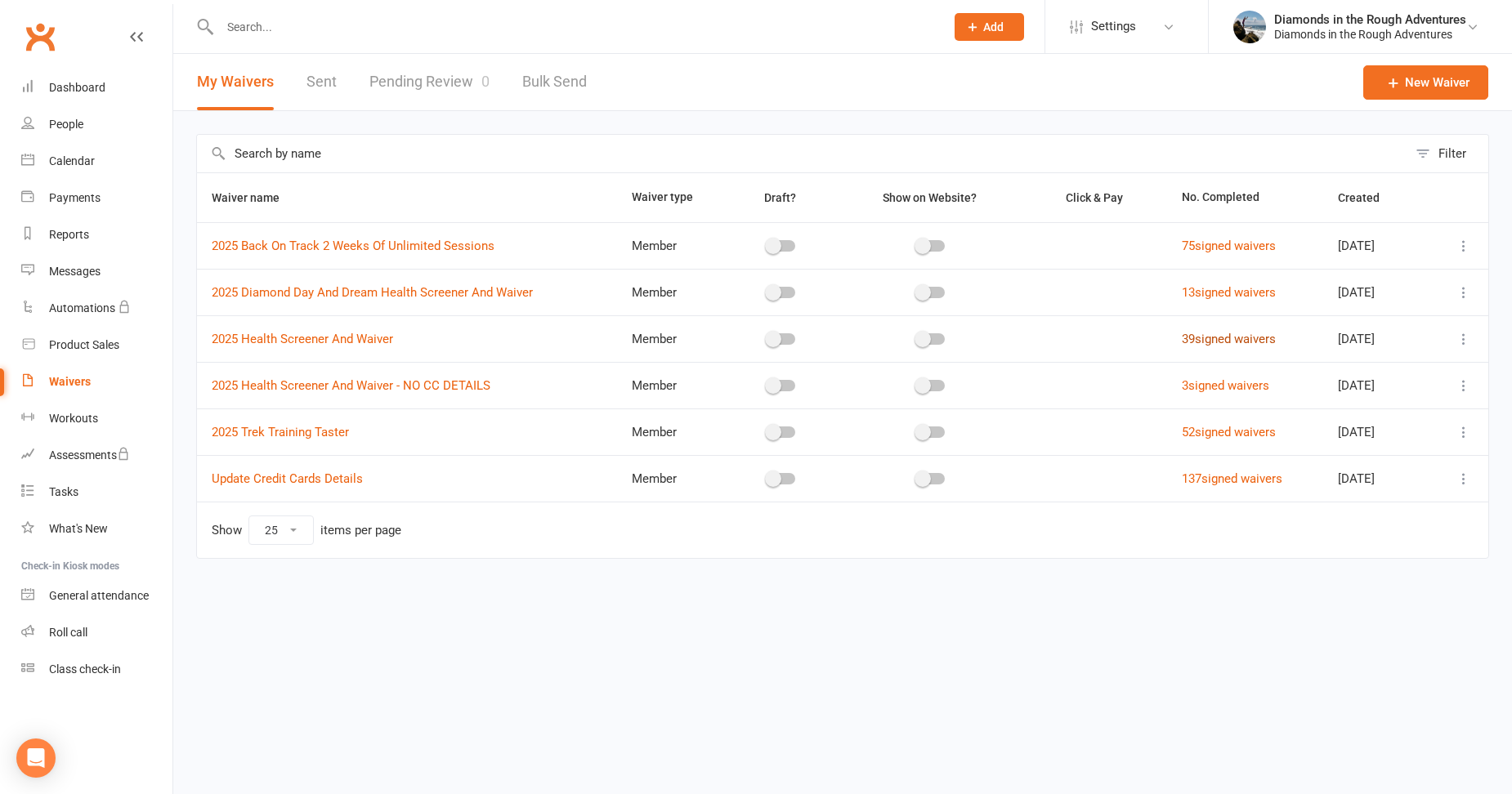
click at [1228, 336] on link "39 signed waivers" at bounding box center [1229, 339] width 94 height 15
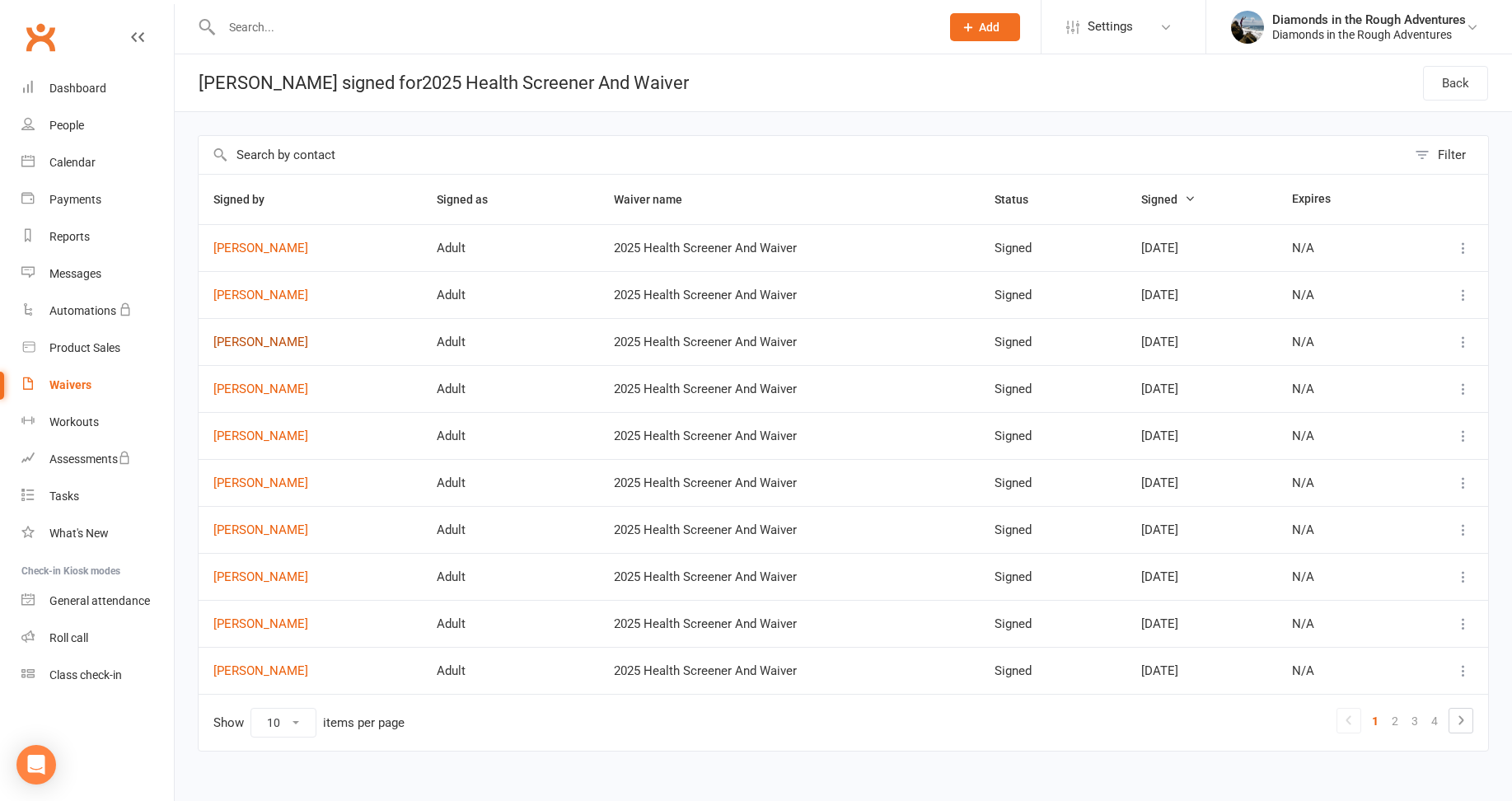
drag, startPoint x: 261, startPoint y: 343, endPoint x: 275, endPoint y: 345, distance: 14.1
click at [261, 343] on link "[PERSON_NAME]" at bounding box center [310, 343] width 193 height 14
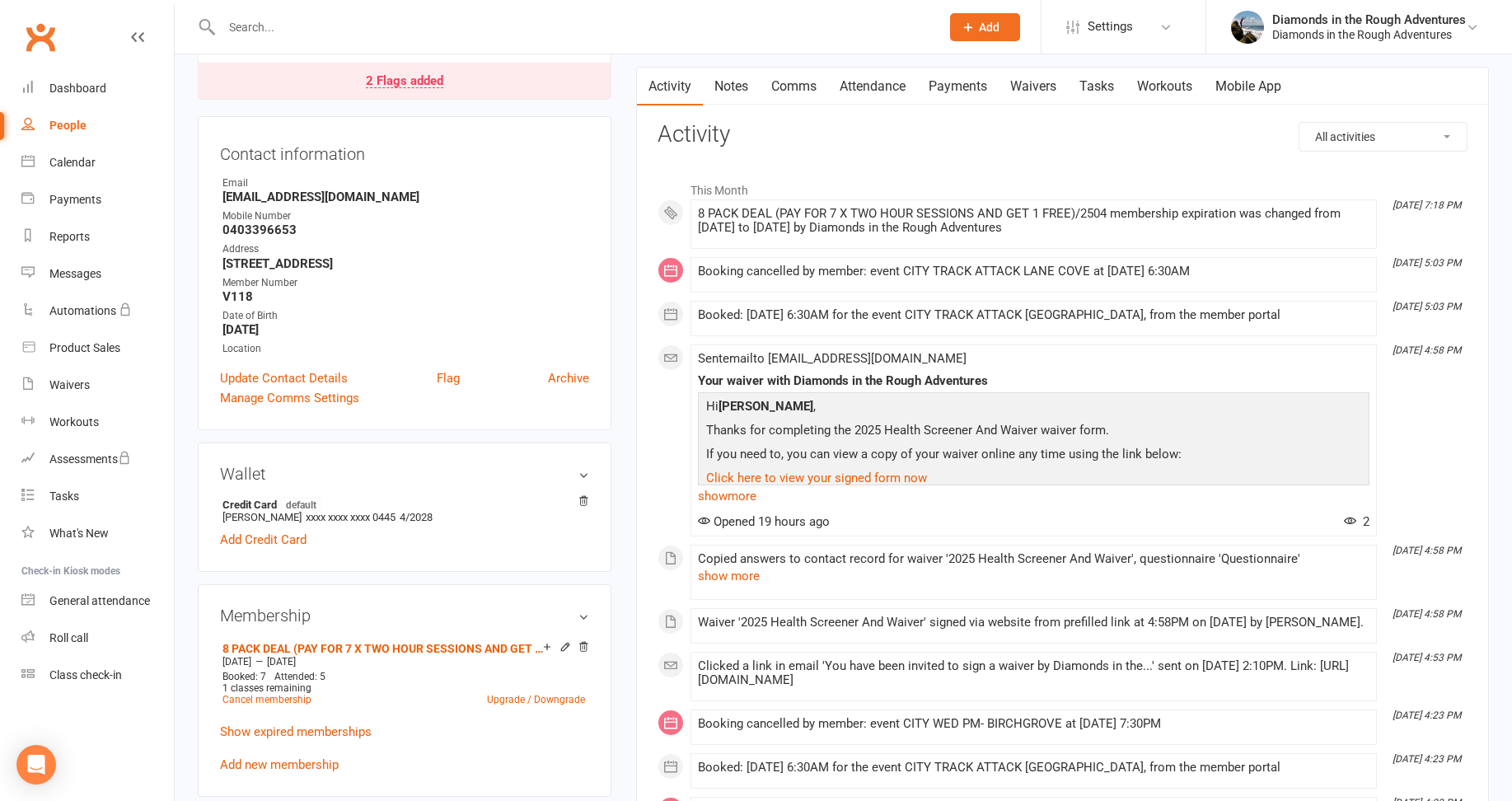
scroll to position [164, 0]
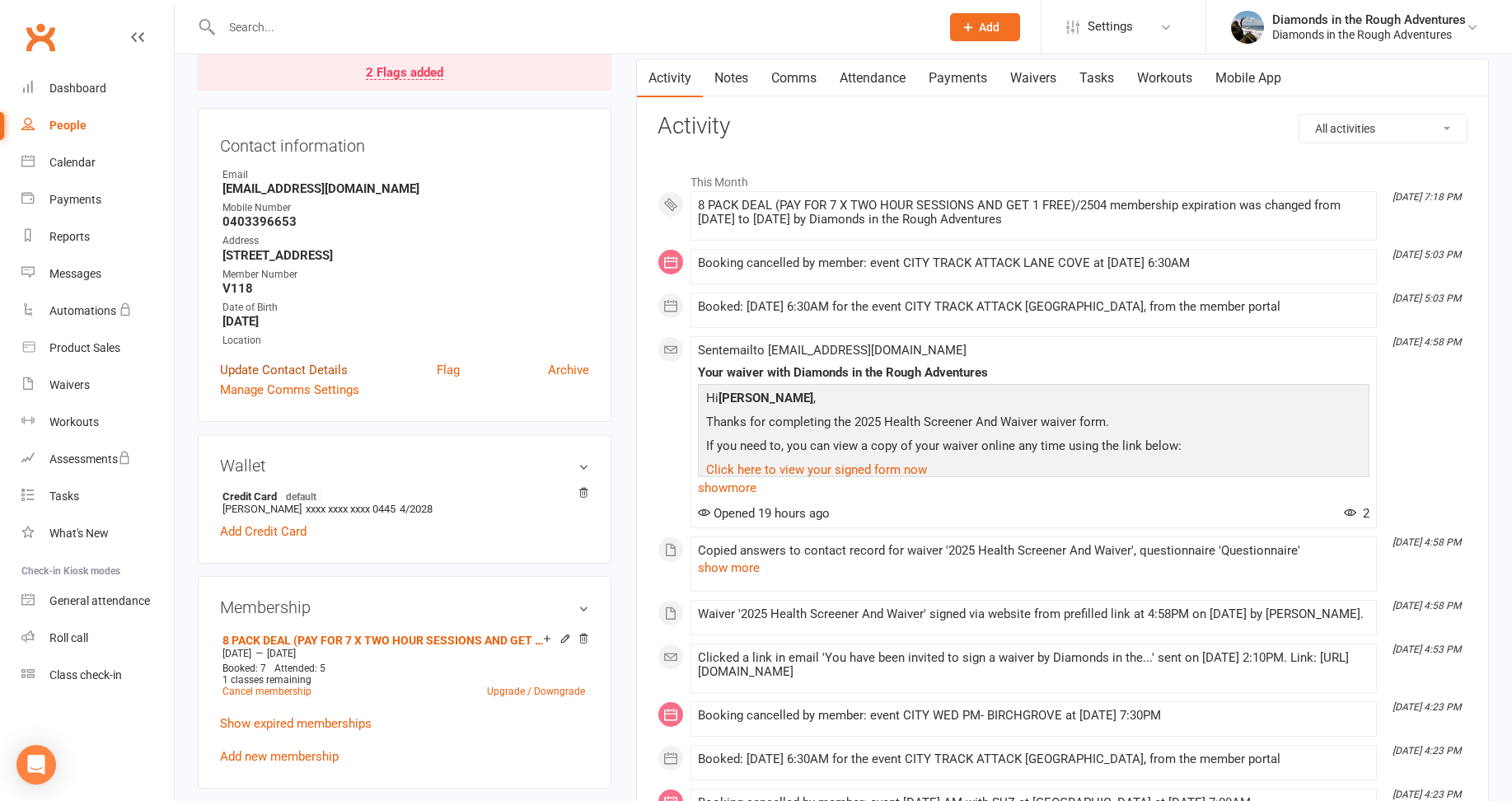
click at [286, 366] on link "Update Contact Details" at bounding box center [284, 371] width 127 height 20
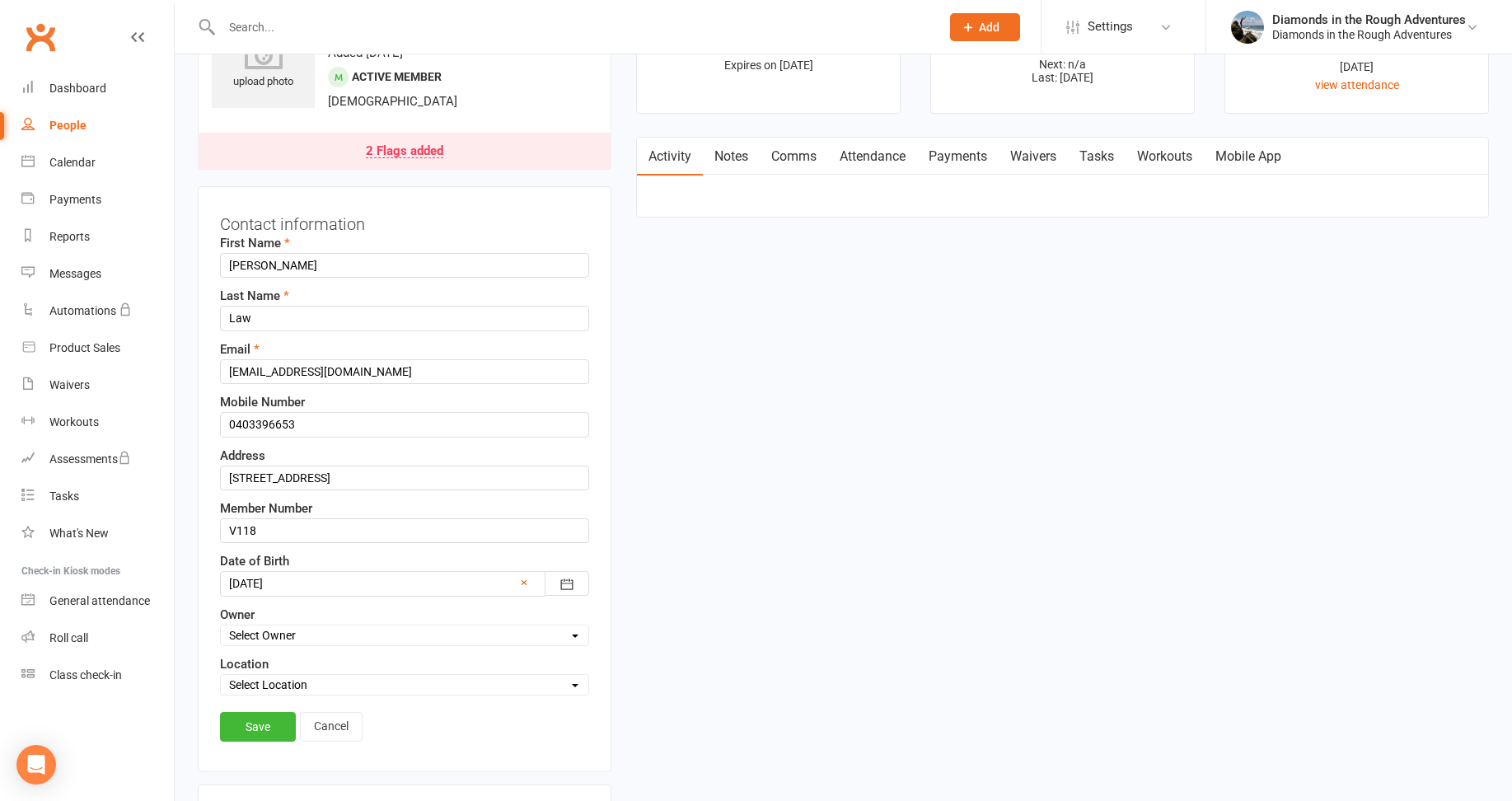
scroll to position [78, 0]
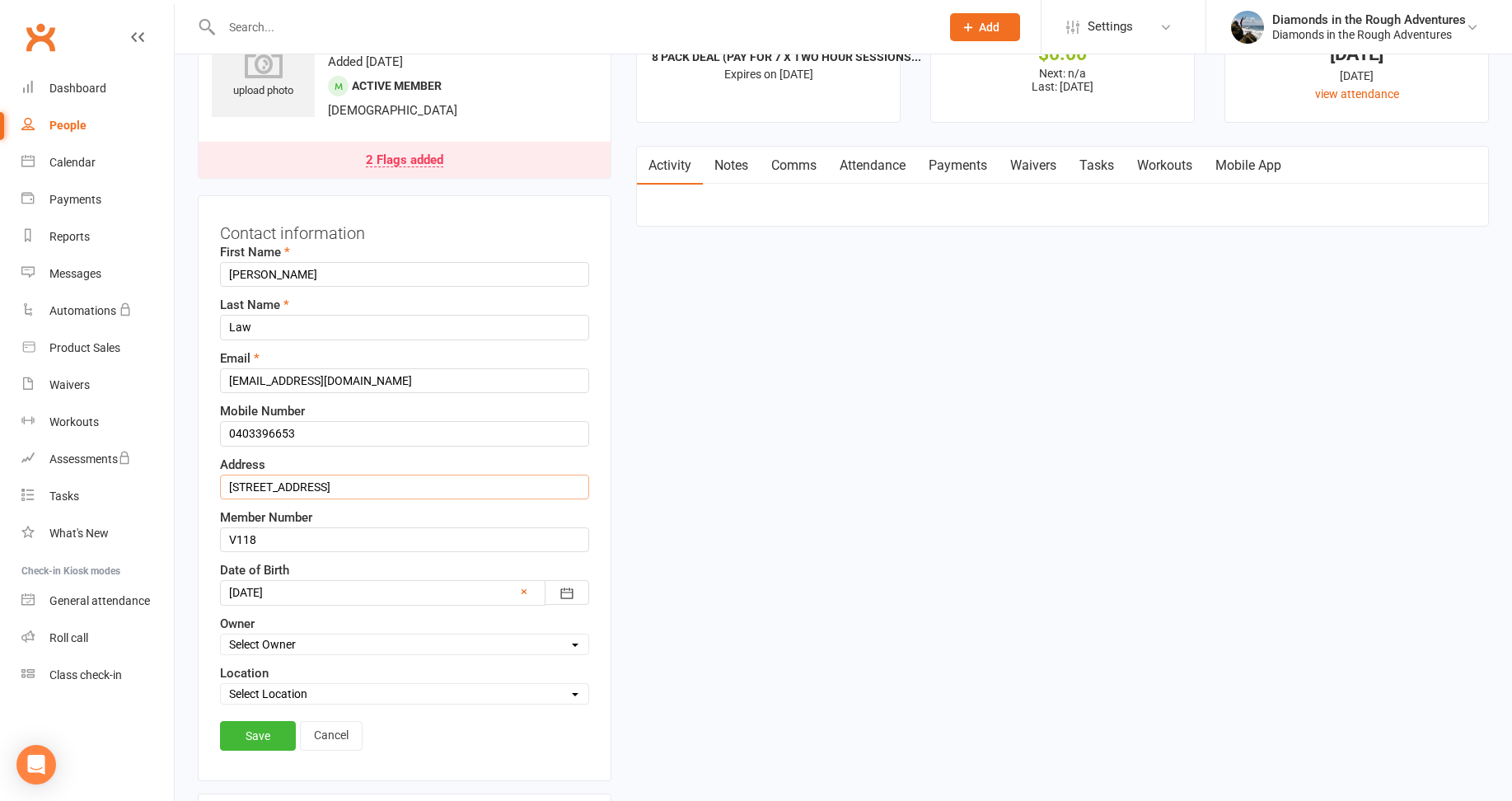
drag, startPoint x: 424, startPoint y: 484, endPoint x: 300, endPoint y: 485, distance: 124.0
click at [300, 485] on input "[STREET_ADDRESS]" at bounding box center [404, 487] width 370 height 25
type input "[STREET_ADDRESS]"
click at [263, 738] on link "Save" at bounding box center [258, 736] width 76 height 30
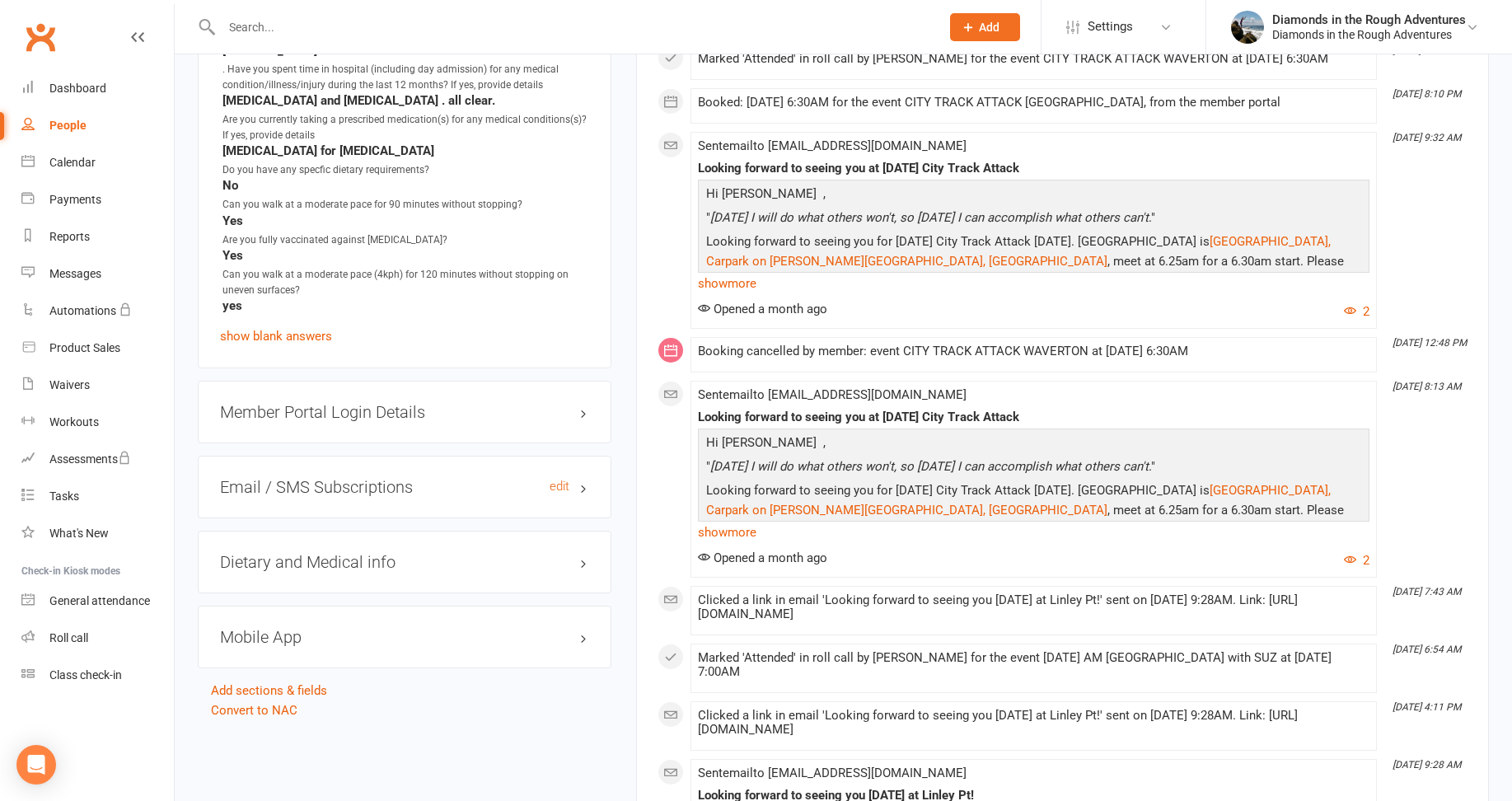
scroll to position [1808, 0]
click at [557, 554] on link "edit" at bounding box center [560, 561] width 20 height 14
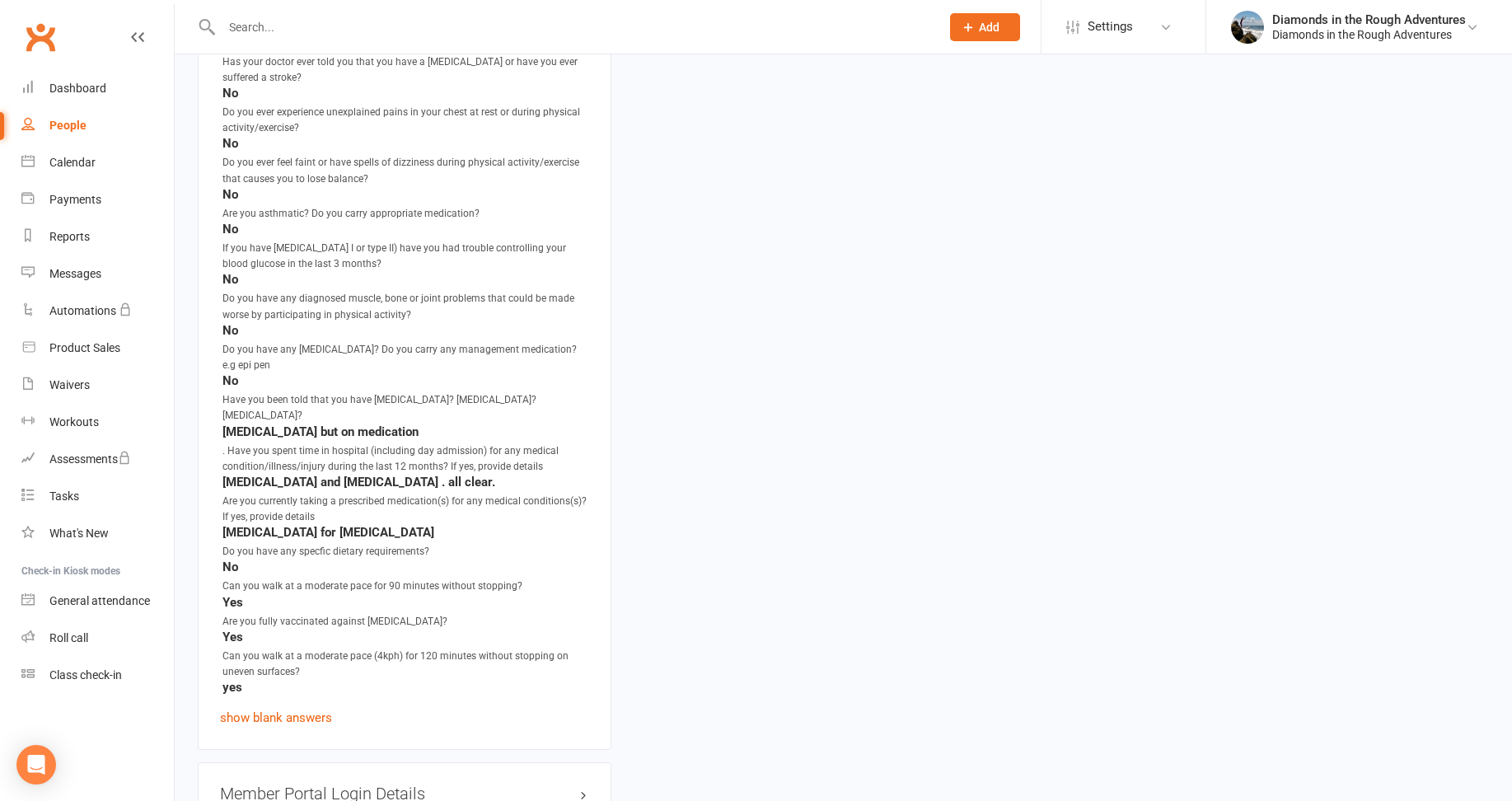
scroll to position [1460, 0]
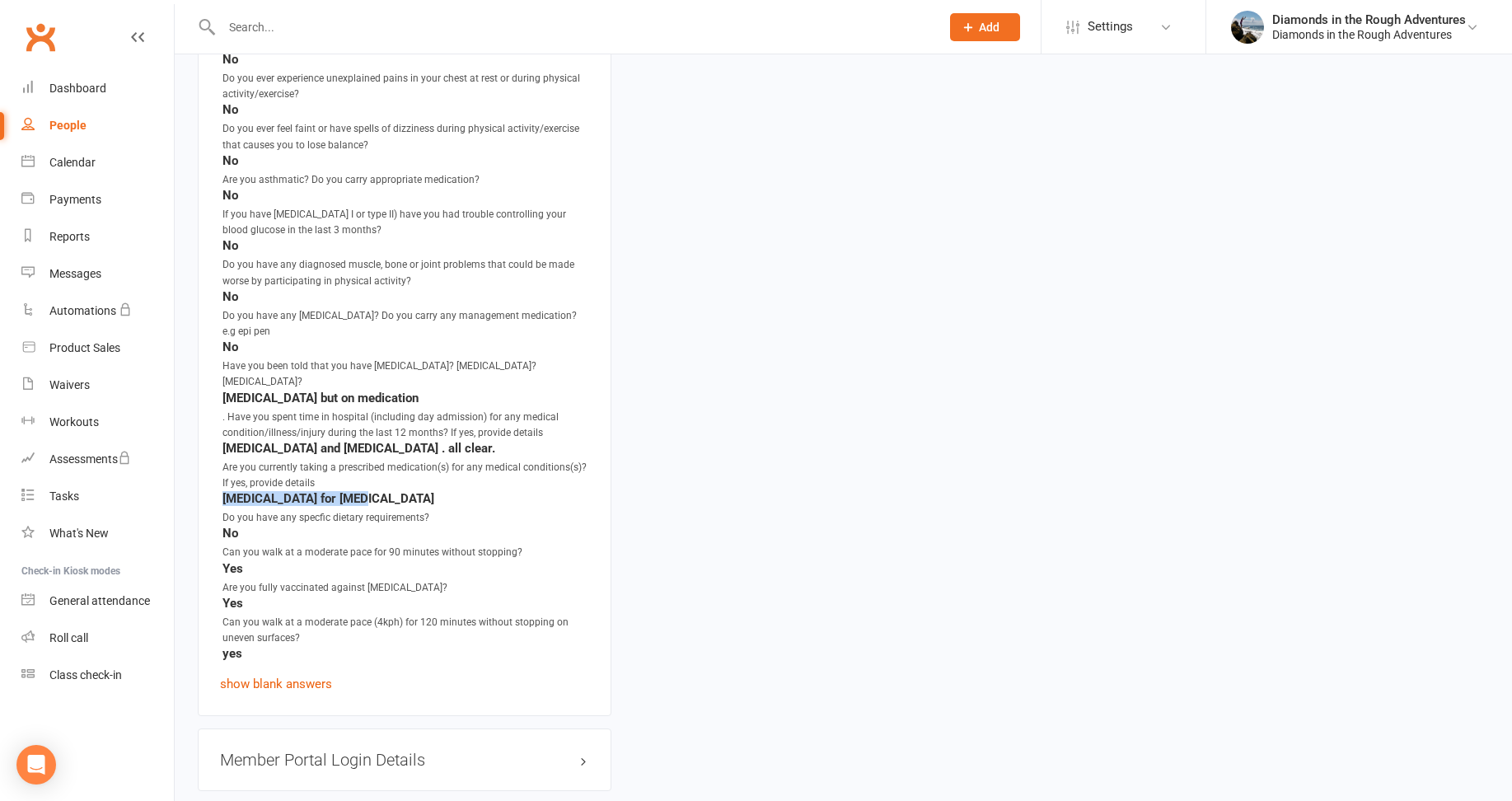
drag, startPoint x: 347, startPoint y: 479, endPoint x: 203, endPoint y: 482, distance: 144.0
click at [203, 482] on div "Waiver Answers edit Do you have any other medical condition(s) that would impac…" at bounding box center [404, 316] width 413 height 800
drag, startPoint x: 203, startPoint y: 482, endPoint x: 251, endPoint y: 482, distance: 48.0
copy strong "[MEDICAL_DATA] for [MEDICAL_DATA]"
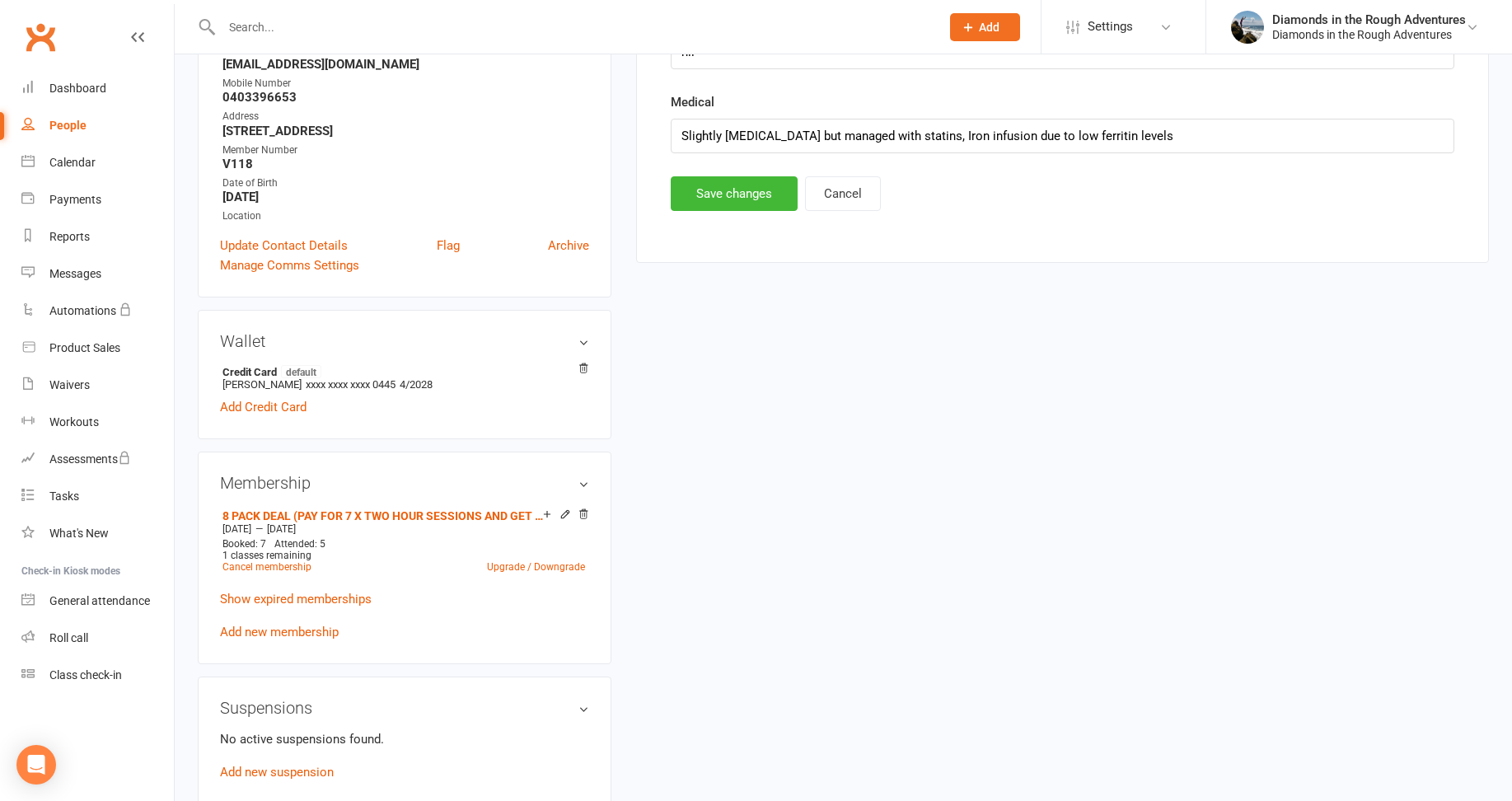
scroll to position [59, 0]
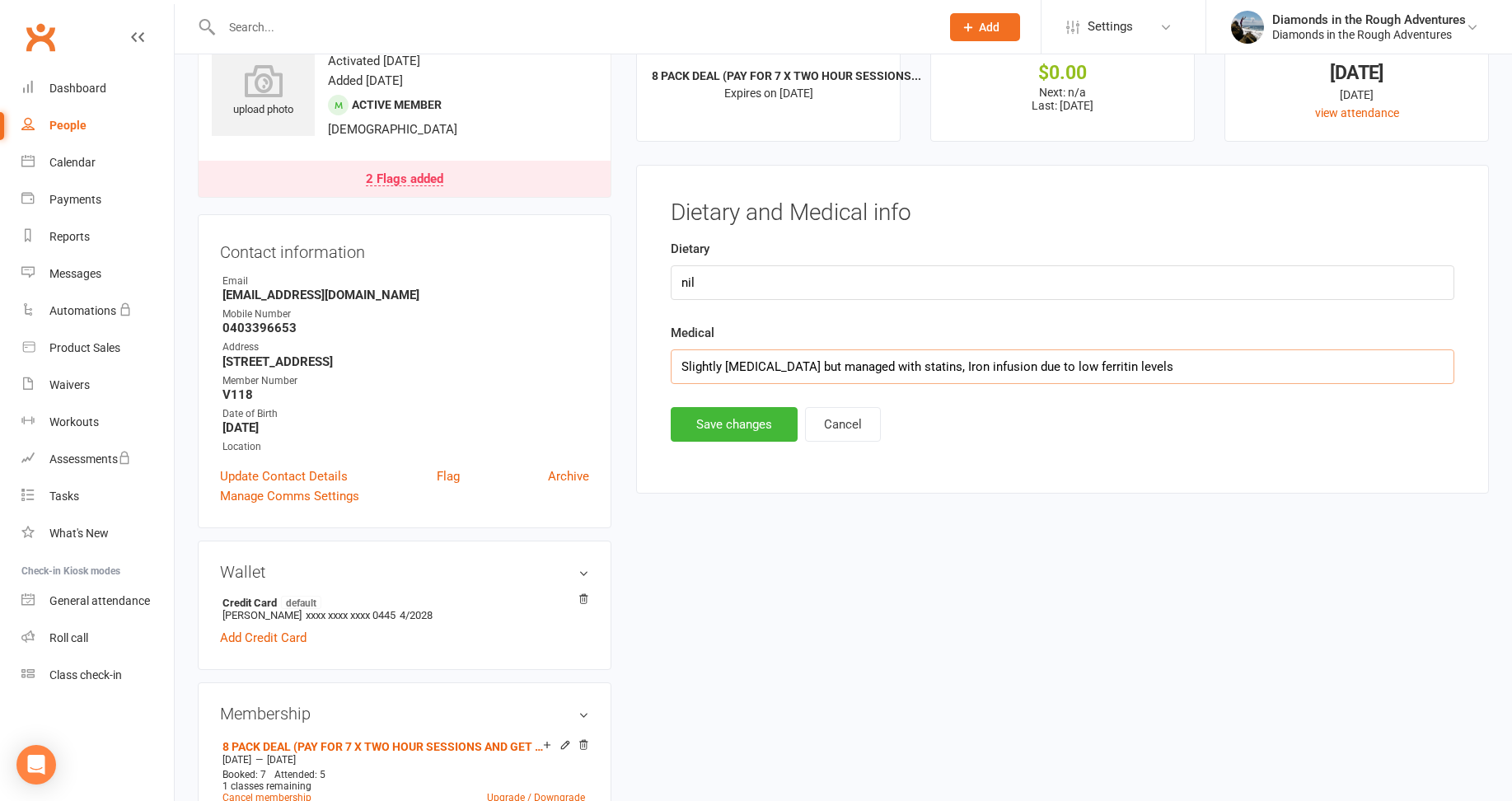
drag, startPoint x: 1193, startPoint y: 370, endPoint x: 650, endPoint y: 371, distance: 543.0
click at [650, 371] on div "Dietary and Medical info Dietary nil Medical Slightly [MEDICAL_DATA] but manage…" at bounding box center [1063, 329] width 853 height 329
paste input "[MEDICAL_DATA] for [MEDICAL_DATA]"
type input "[MEDICAL_DATA] for [MEDICAL_DATA]"
drag, startPoint x: 731, startPoint y: 429, endPoint x: 610, endPoint y: 344, distance: 147.9
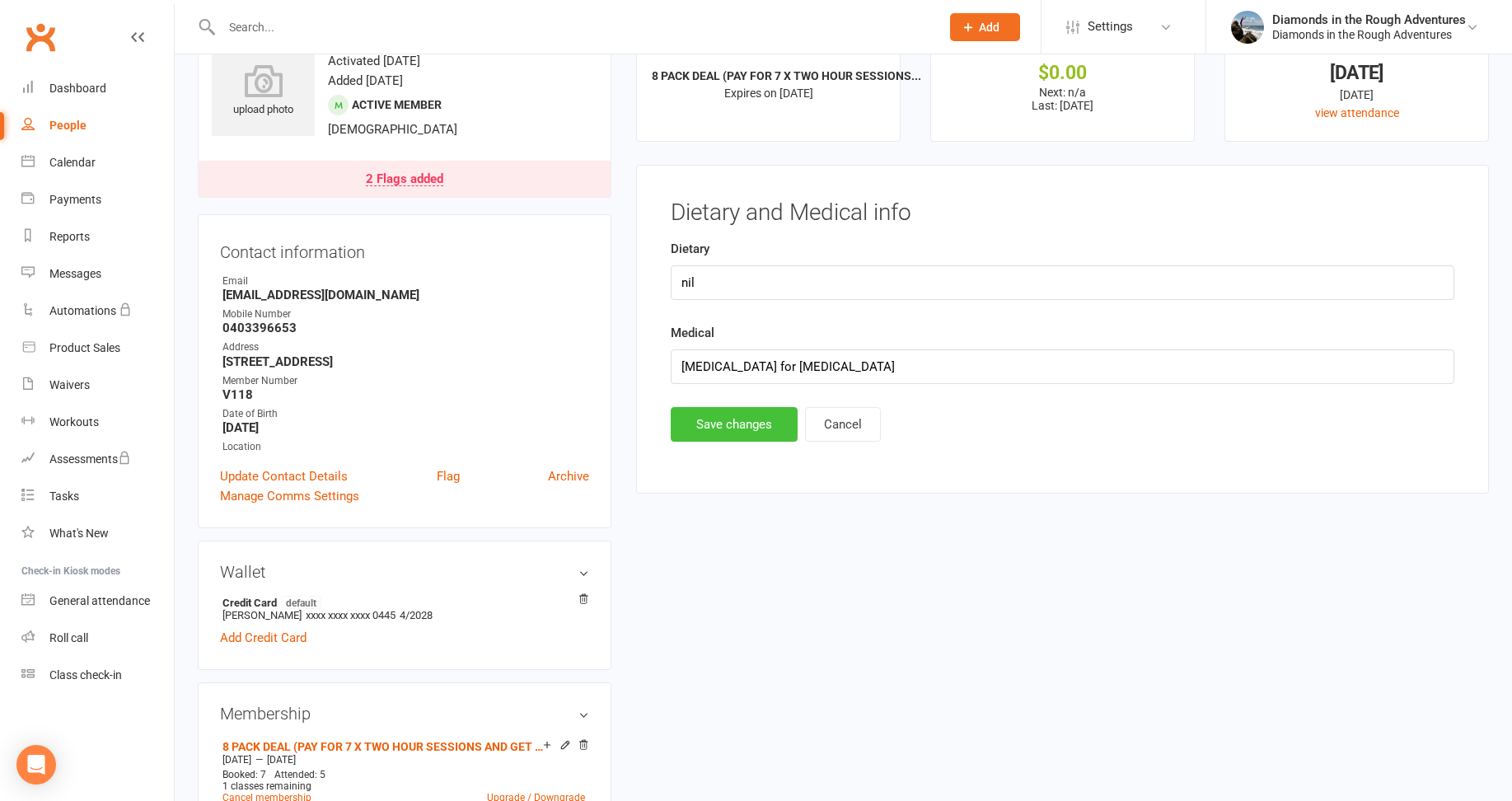
click at [730, 428] on button "Save changes" at bounding box center [734, 424] width 126 height 35
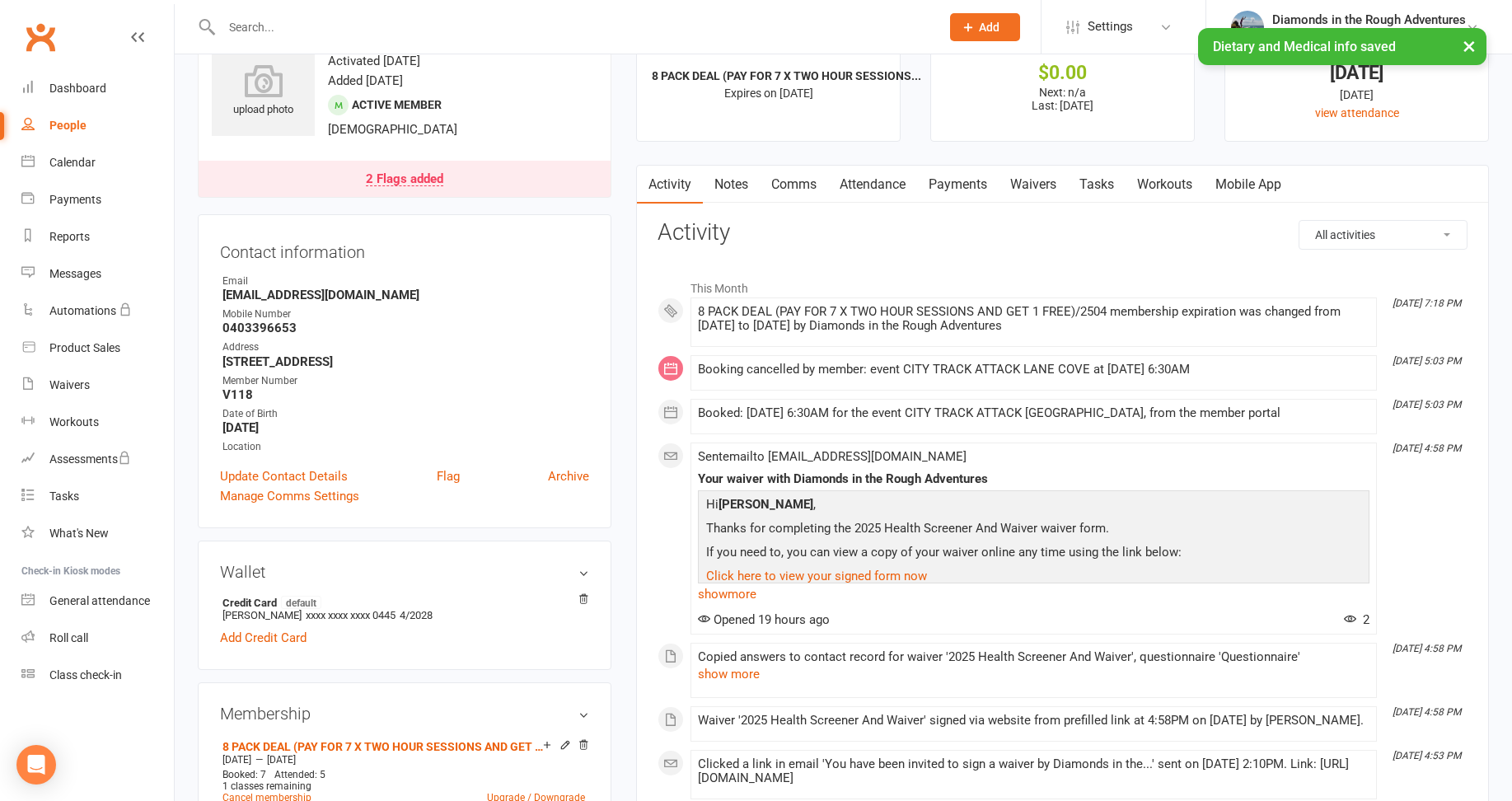
click at [414, 176] on div "2 Flags added" at bounding box center [404, 179] width 78 height 13
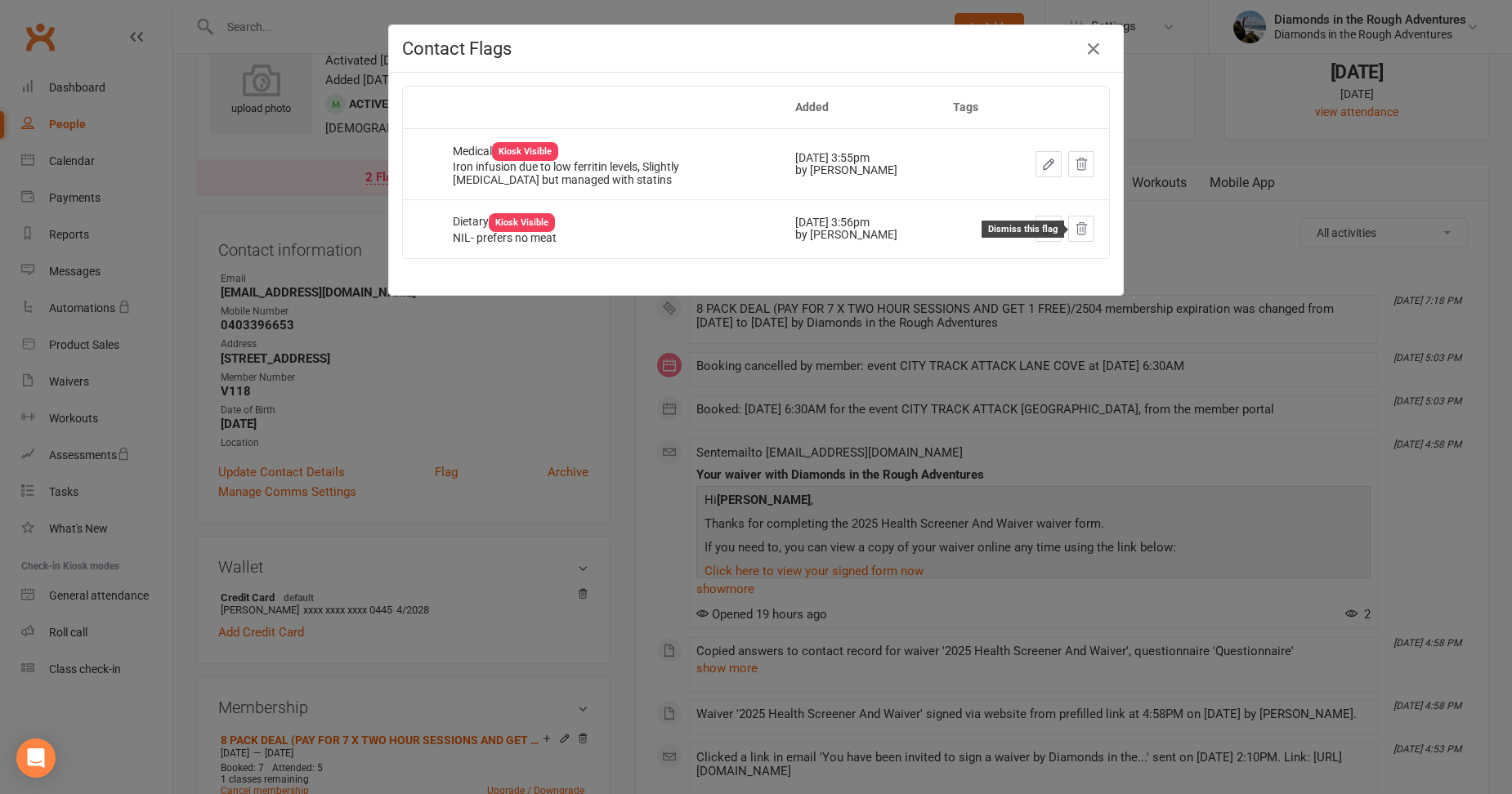
drag, startPoint x: 1074, startPoint y: 230, endPoint x: 836, endPoint y: 51, distance: 297.8
click at [1074, 230] on icon at bounding box center [1080, 228] width 15 height 15
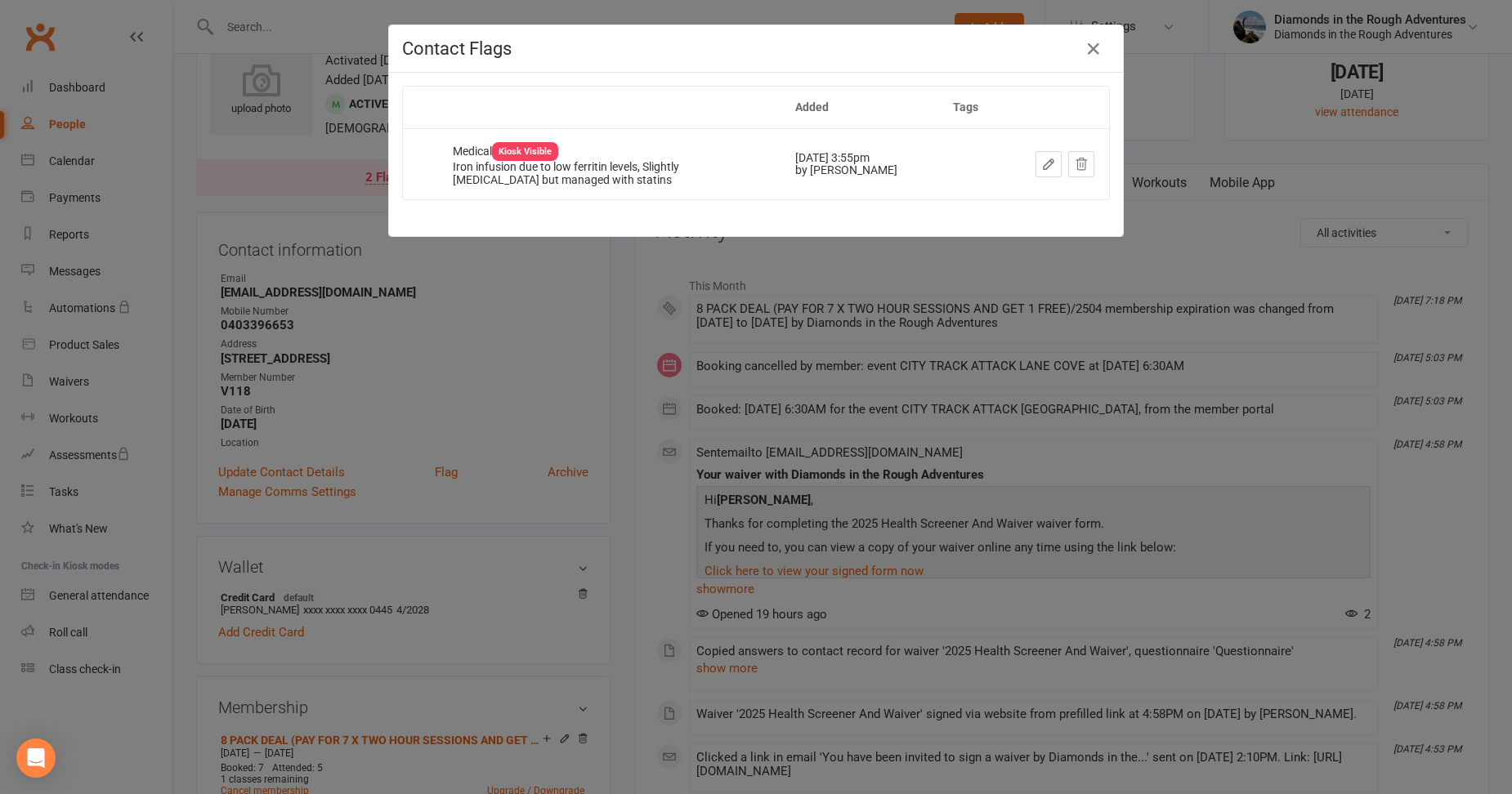
click at [1044, 164] on icon "button" at bounding box center [1049, 164] width 10 height 10
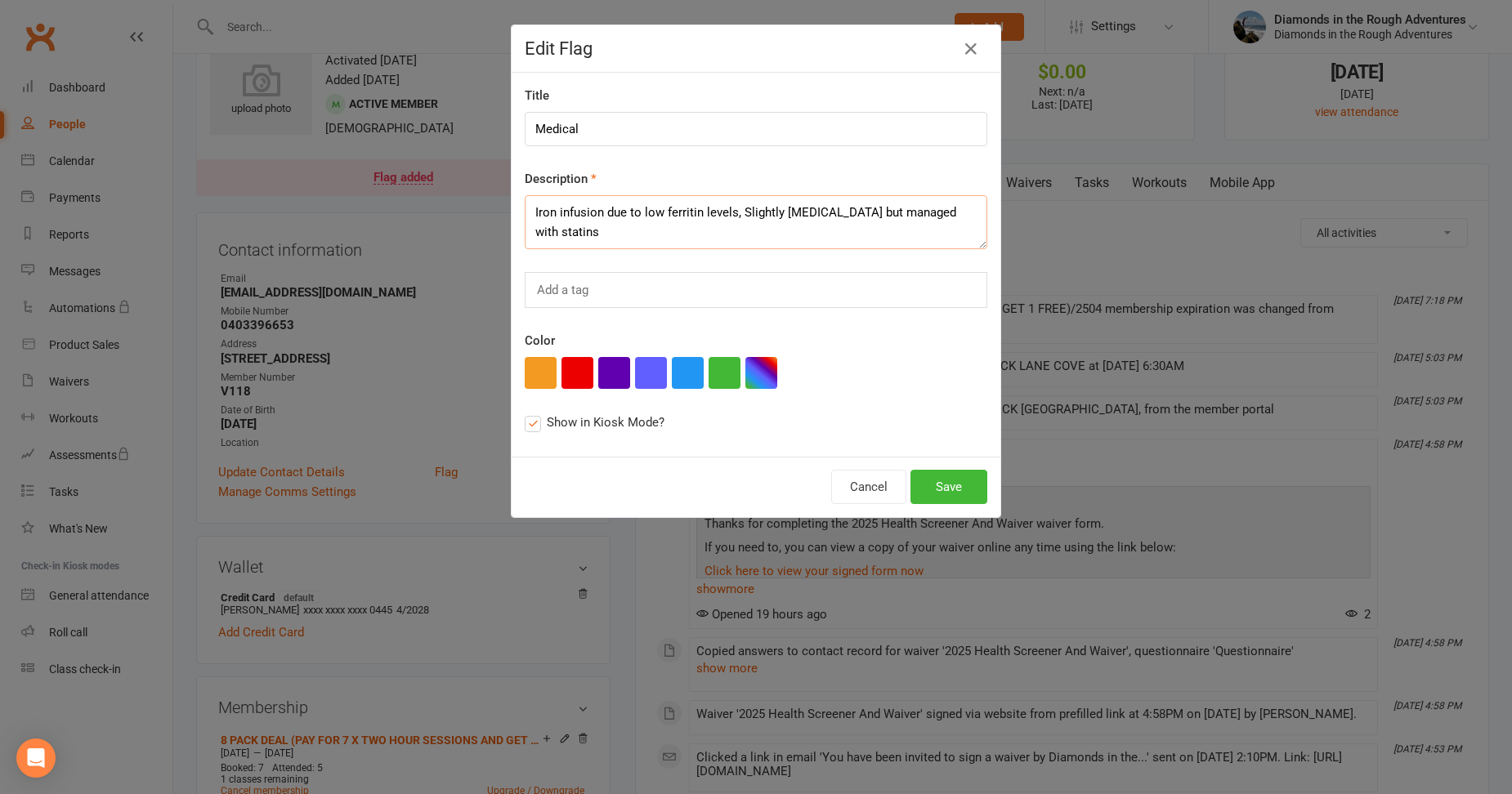
drag, startPoint x: 504, startPoint y: 220, endPoint x: 514, endPoint y: 209, distance: 14.9
click at [512, 206] on div "Title Medical Description Iron infusion due to low ferritin levels, Slightly [M…" at bounding box center [756, 265] width 489 height 384
paste textarea "[MEDICAL_DATA] for [MEDICAL_DATA]"
drag, startPoint x: 669, startPoint y: 213, endPoint x: 500, endPoint y: 210, distance: 169.0
click at [500, 210] on div "Edit Flag Title Medical Description [MEDICAL_DATA] for [MEDICAL_DATA] Add a tag…" at bounding box center [756, 397] width 1512 height 794
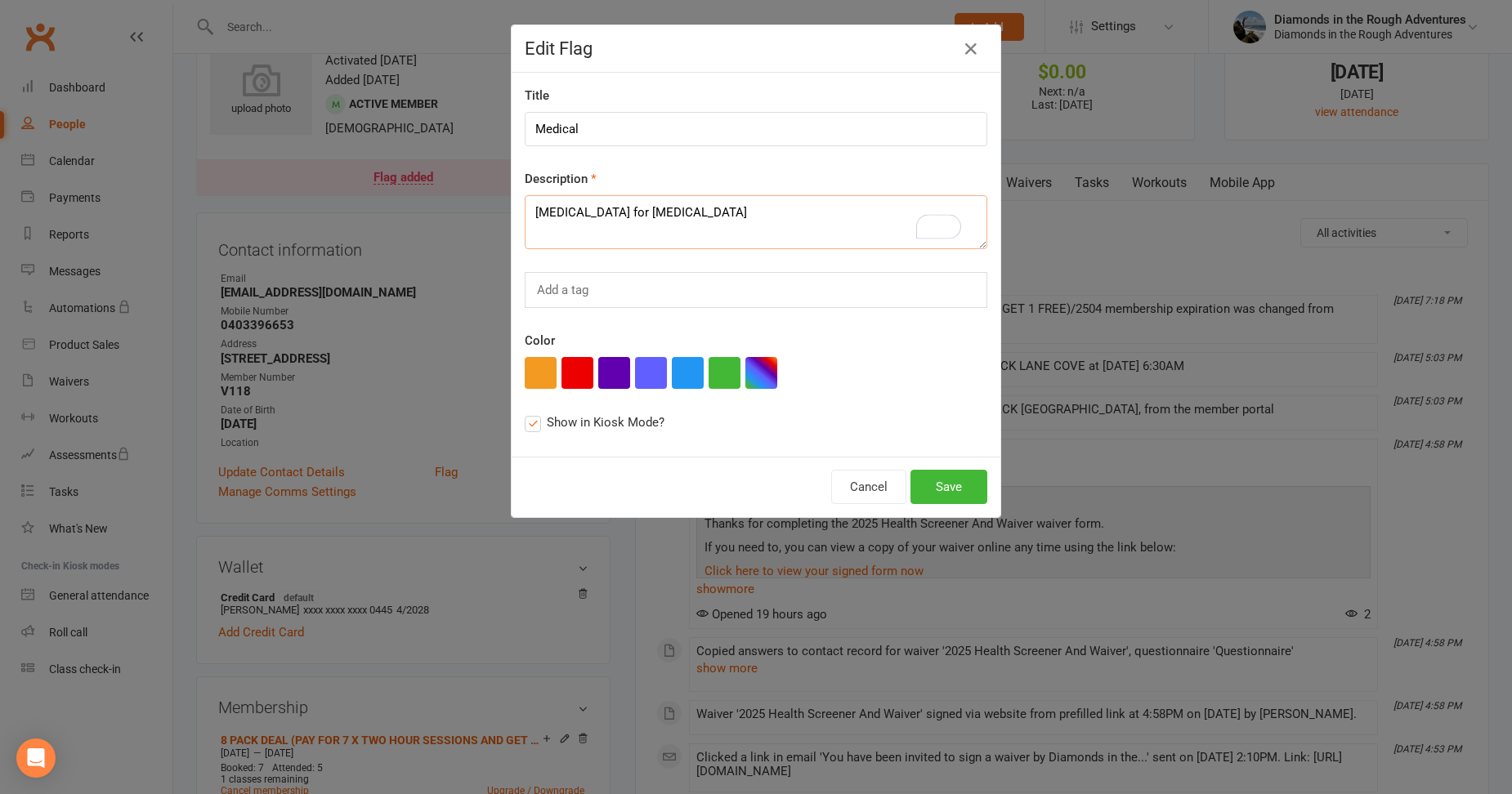
type textarea "[MEDICAL_DATA] for [MEDICAL_DATA]"
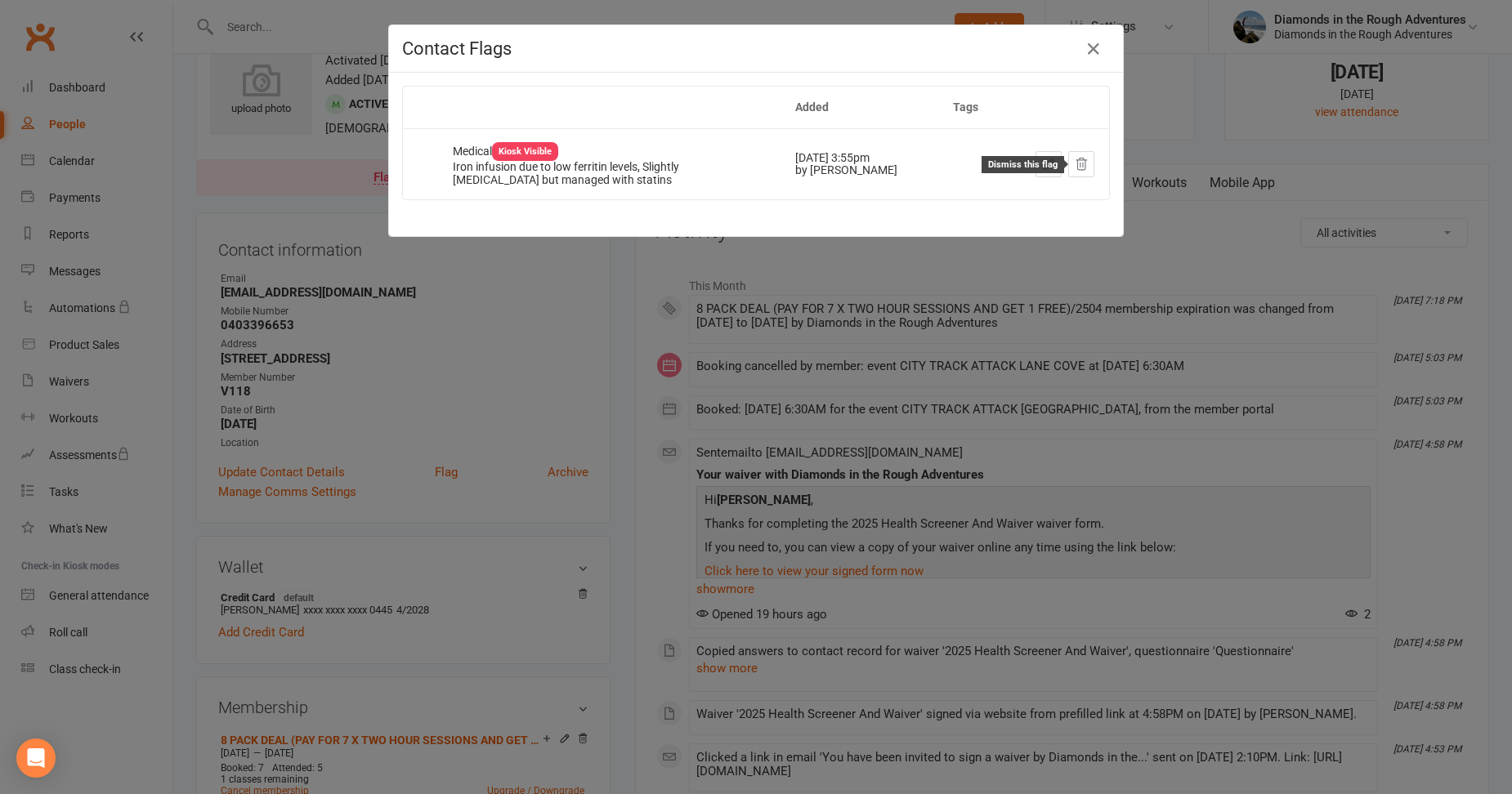
click at [1077, 158] on icon at bounding box center [1080, 164] width 15 height 15
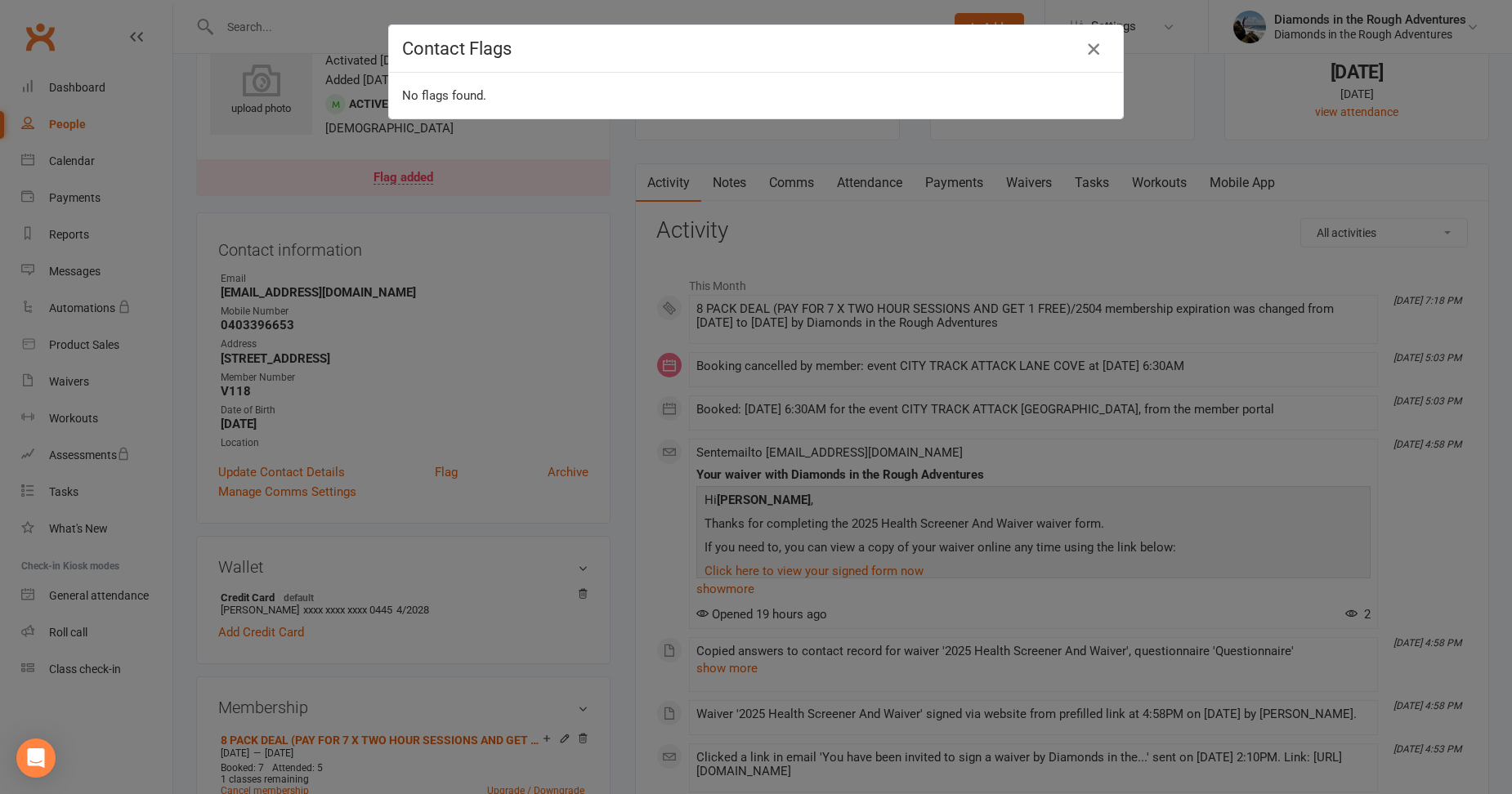
click at [1083, 49] on icon "button" at bounding box center [1093, 49] width 20 height 20
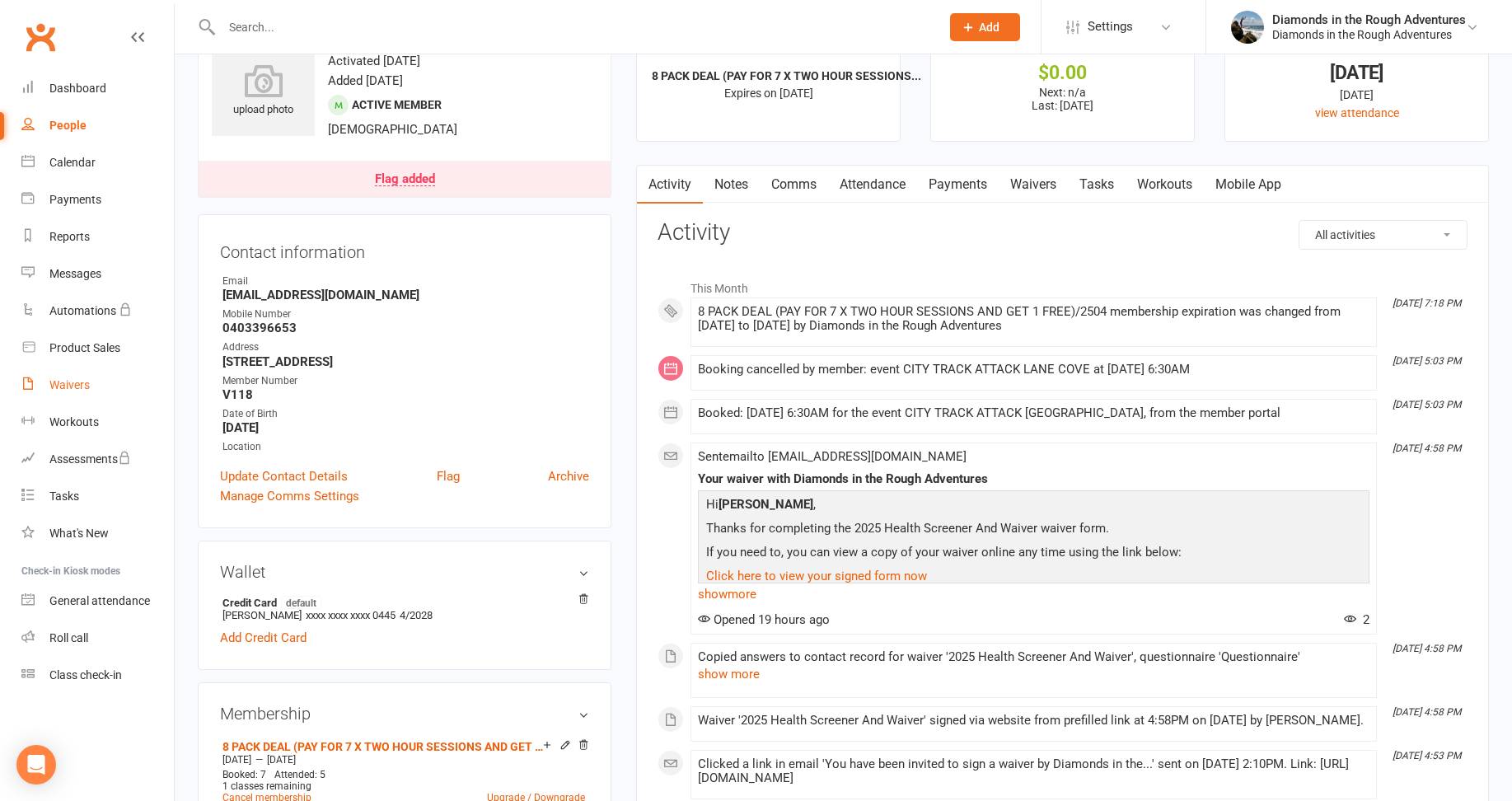
click at [69, 385] on div "Waivers" at bounding box center [70, 385] width 41 height 13
select select "25"
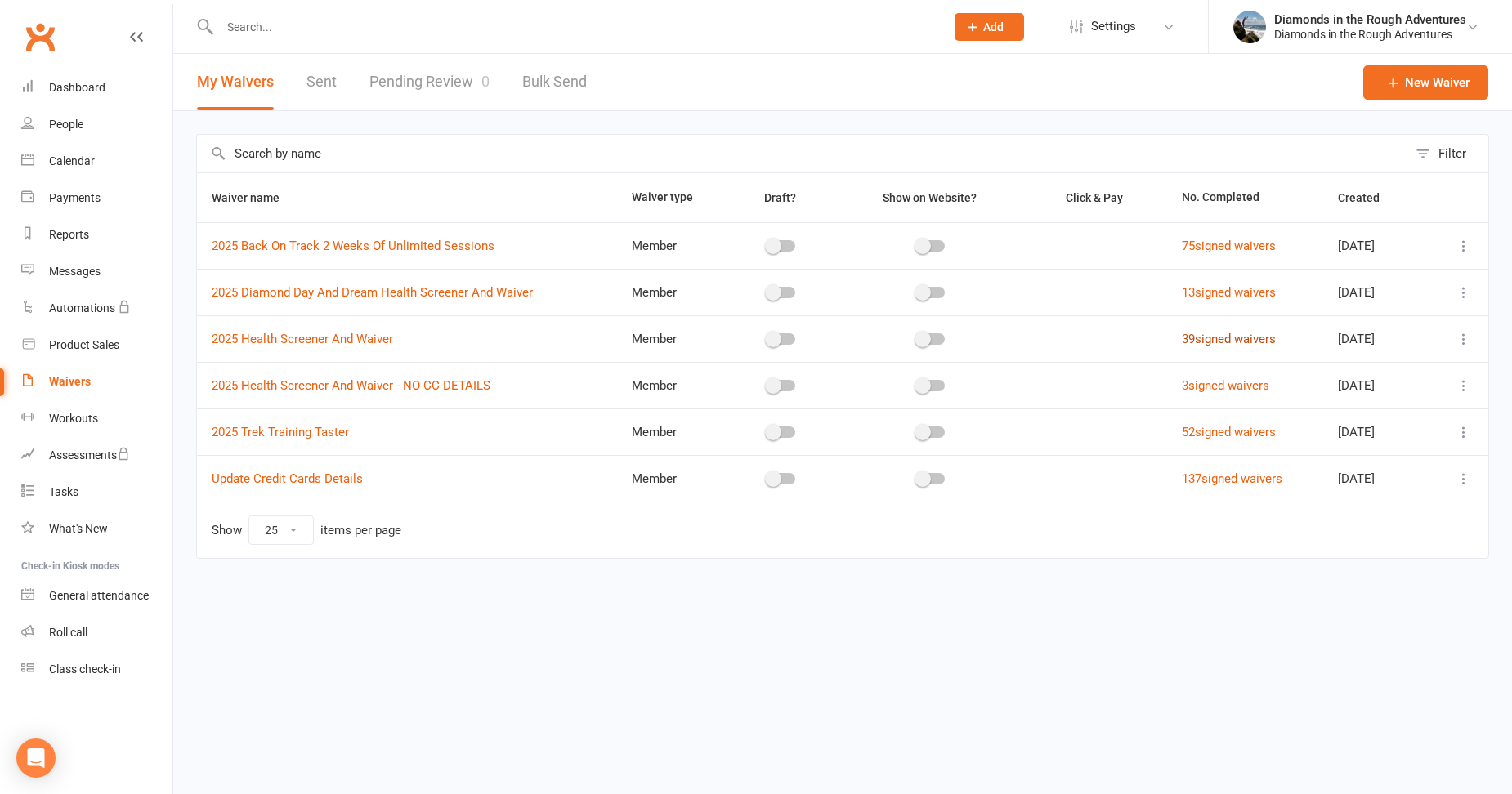
click at [1230, 344] on link "39 signed waivers" at bounding box center [1229, 339] width 94 height 15
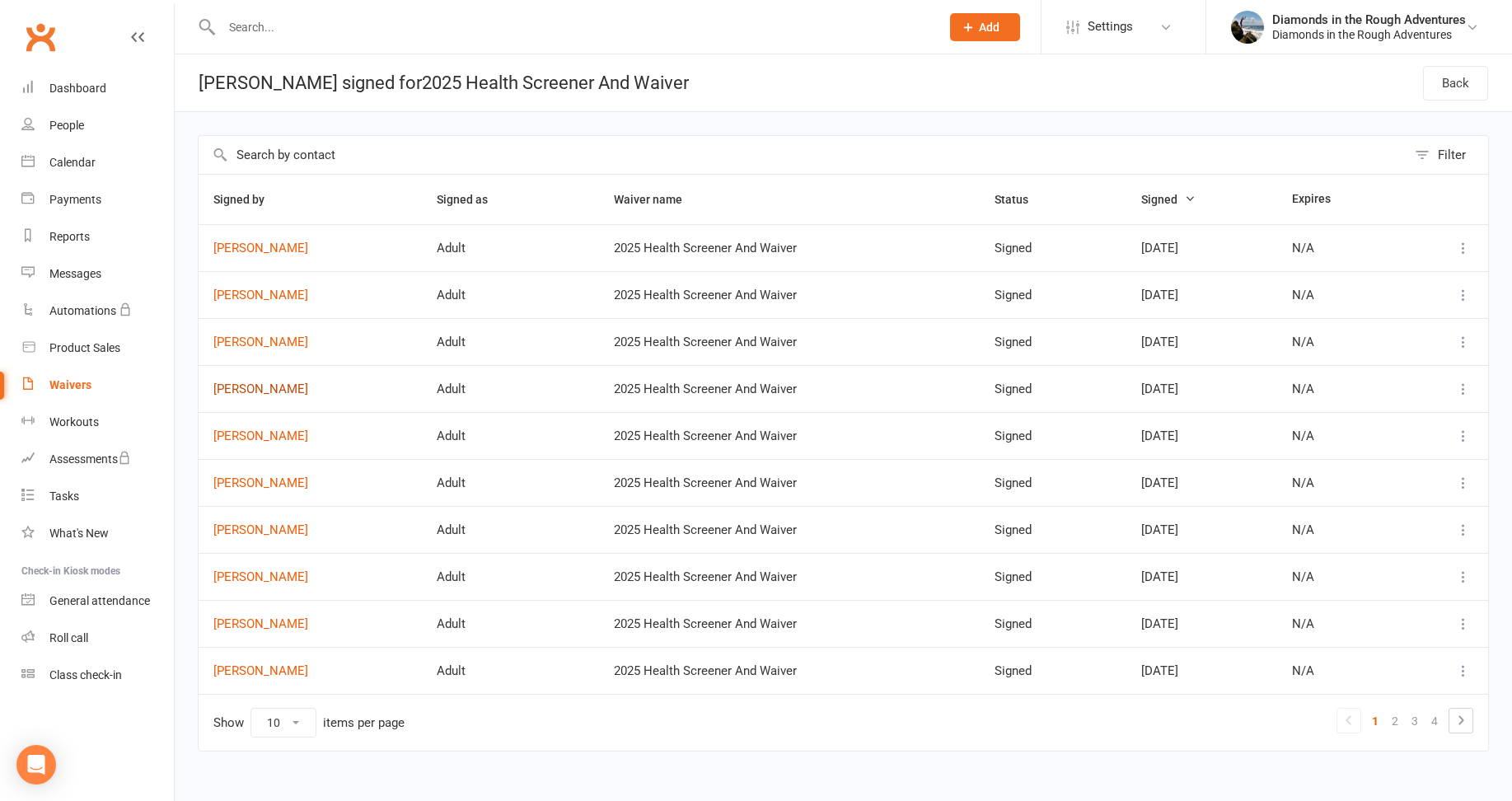
click at [260, 389] on link "[PERSON_NAME]" at bounding box center [310, 390] width 193 height 14
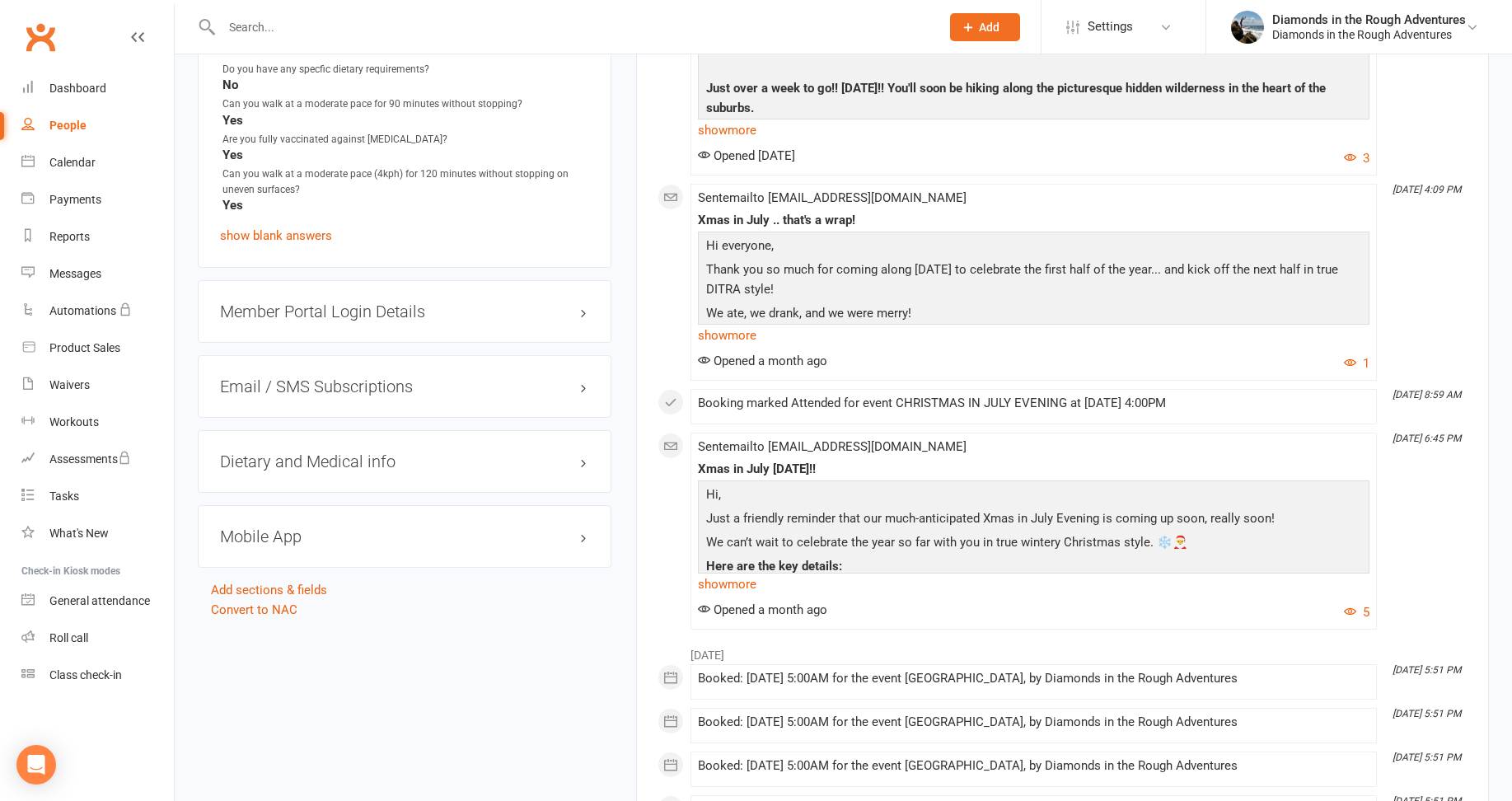
scroll to position [1896, 0]
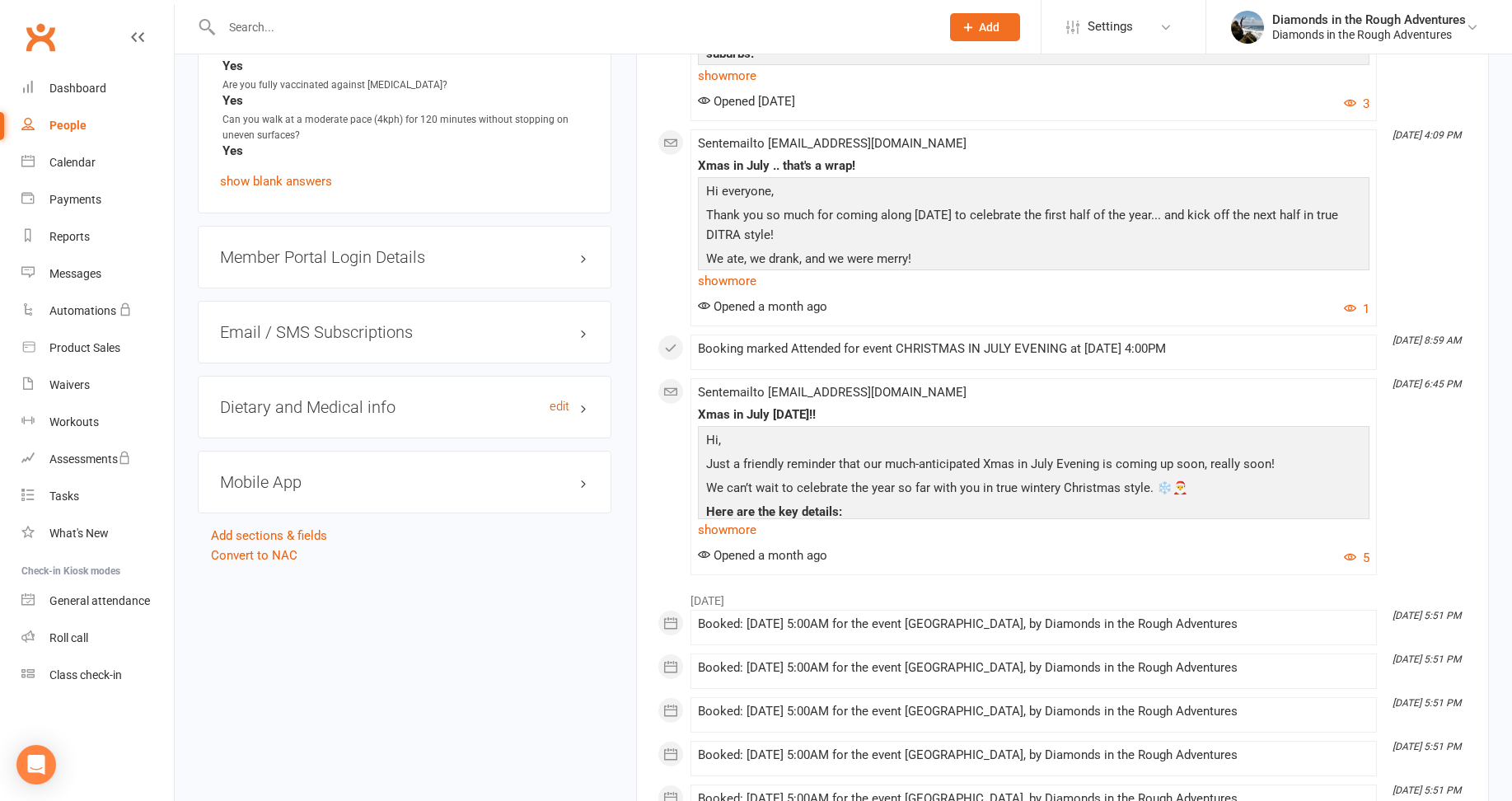
click at [557, 400] on link "edit" at bounding box center [560, 406] width 20 height 14
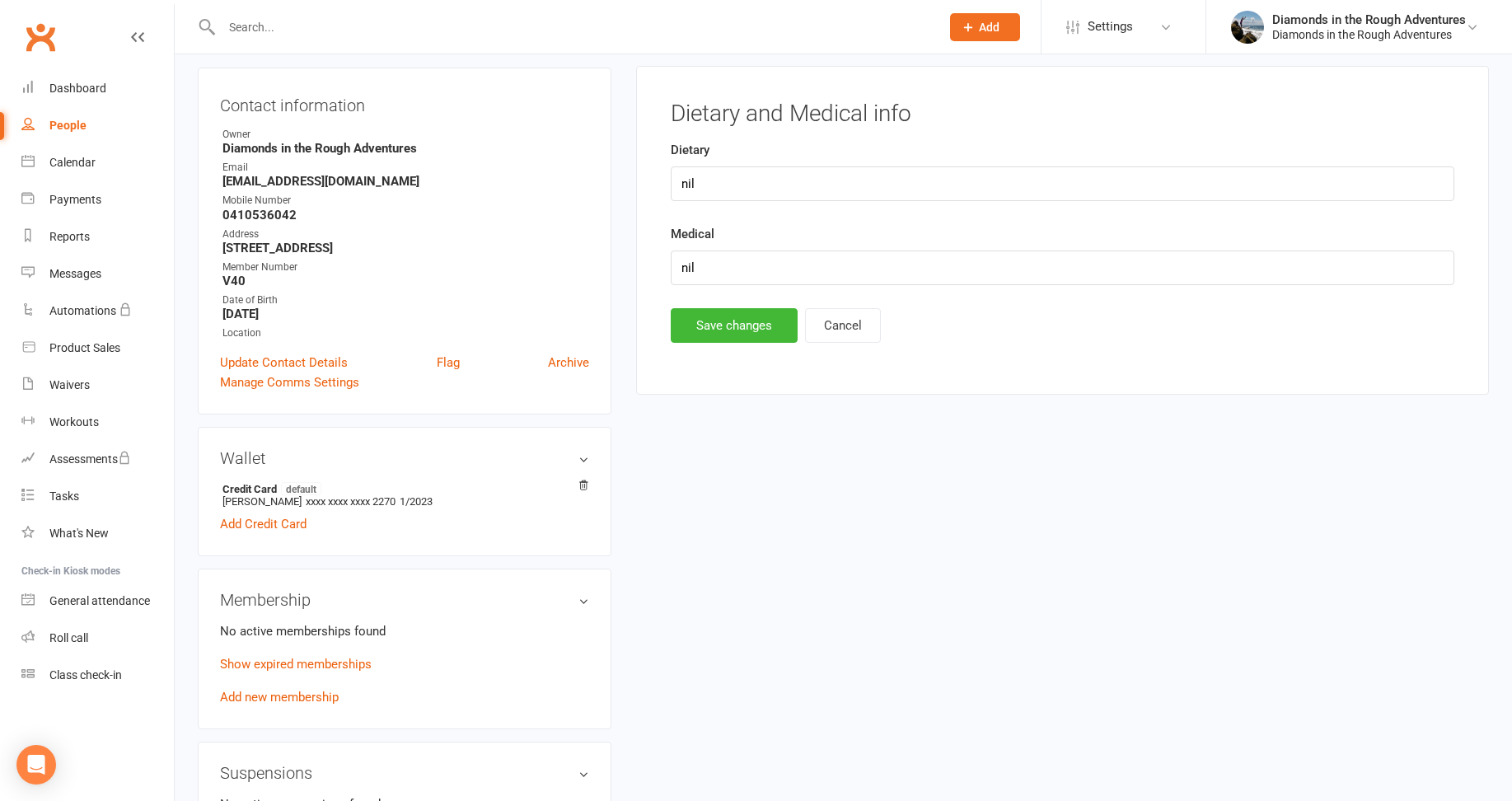
scroll to position [140, 0]
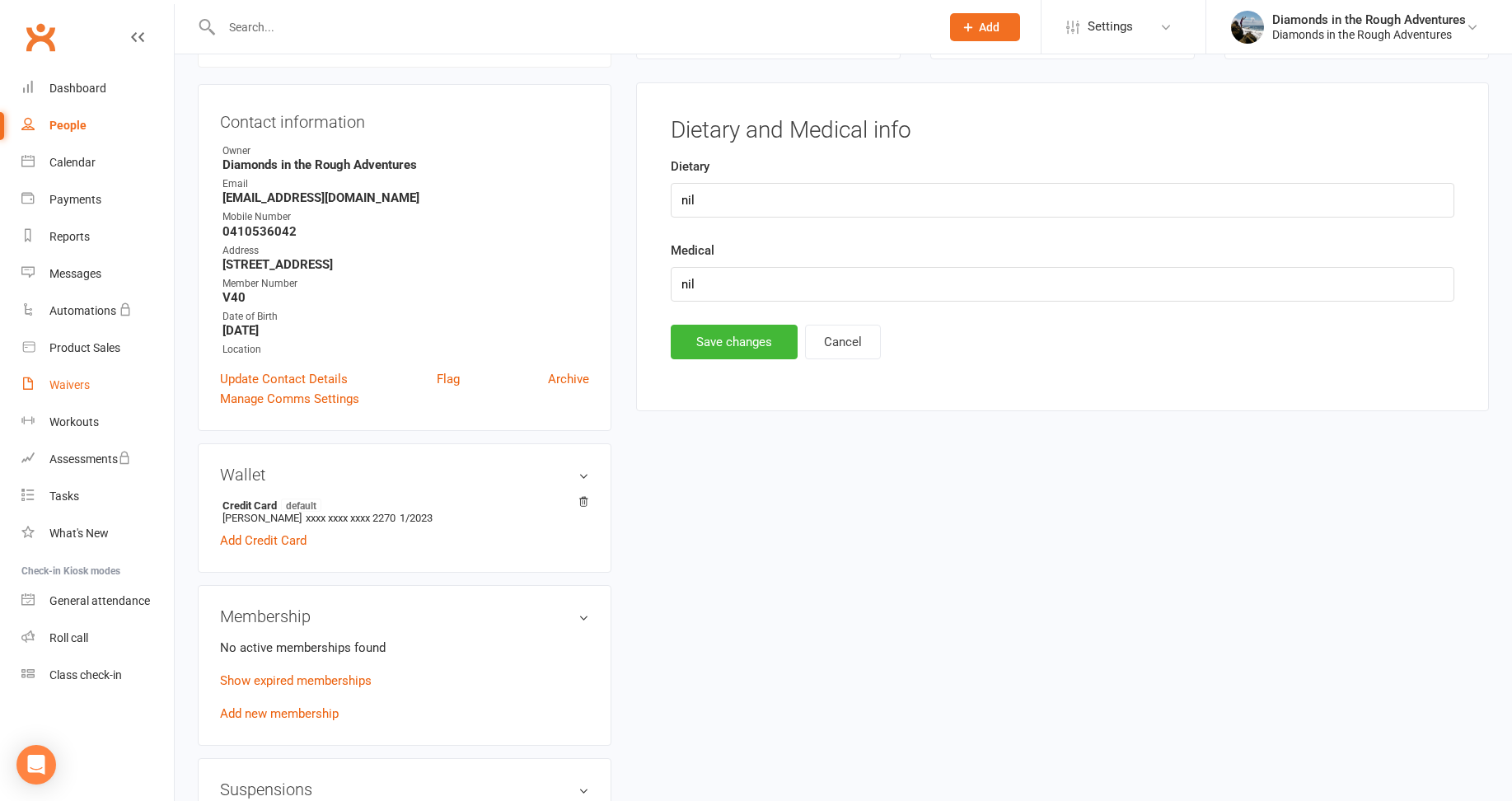
click at [79, 382] on div "Waivers" at bounding box center [70, 385] width 41 height 13
select select "25"
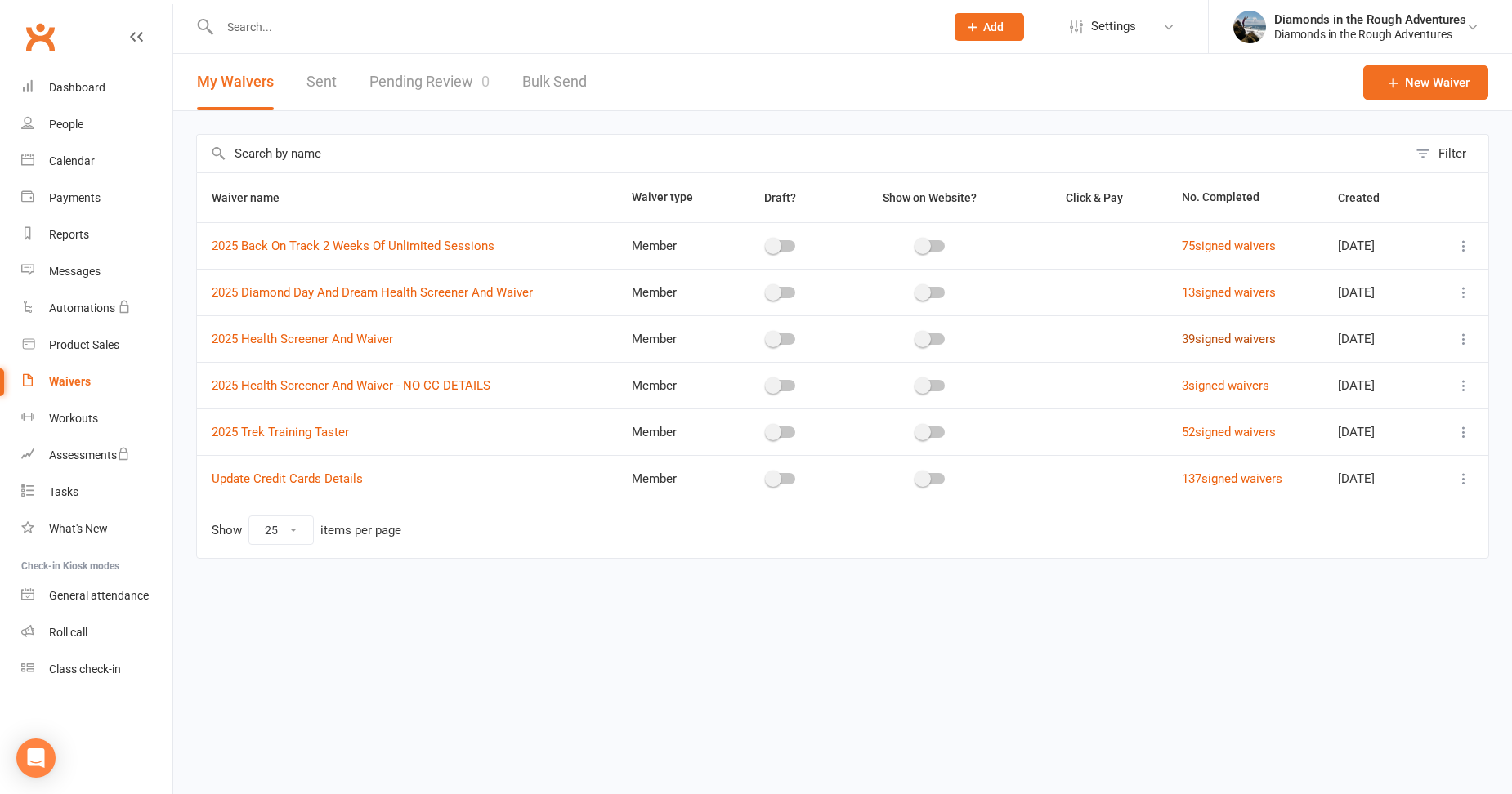
click at [1217, 339] on link "39 signed waivers" at bounding box center [1229, 339] width 94 height 15
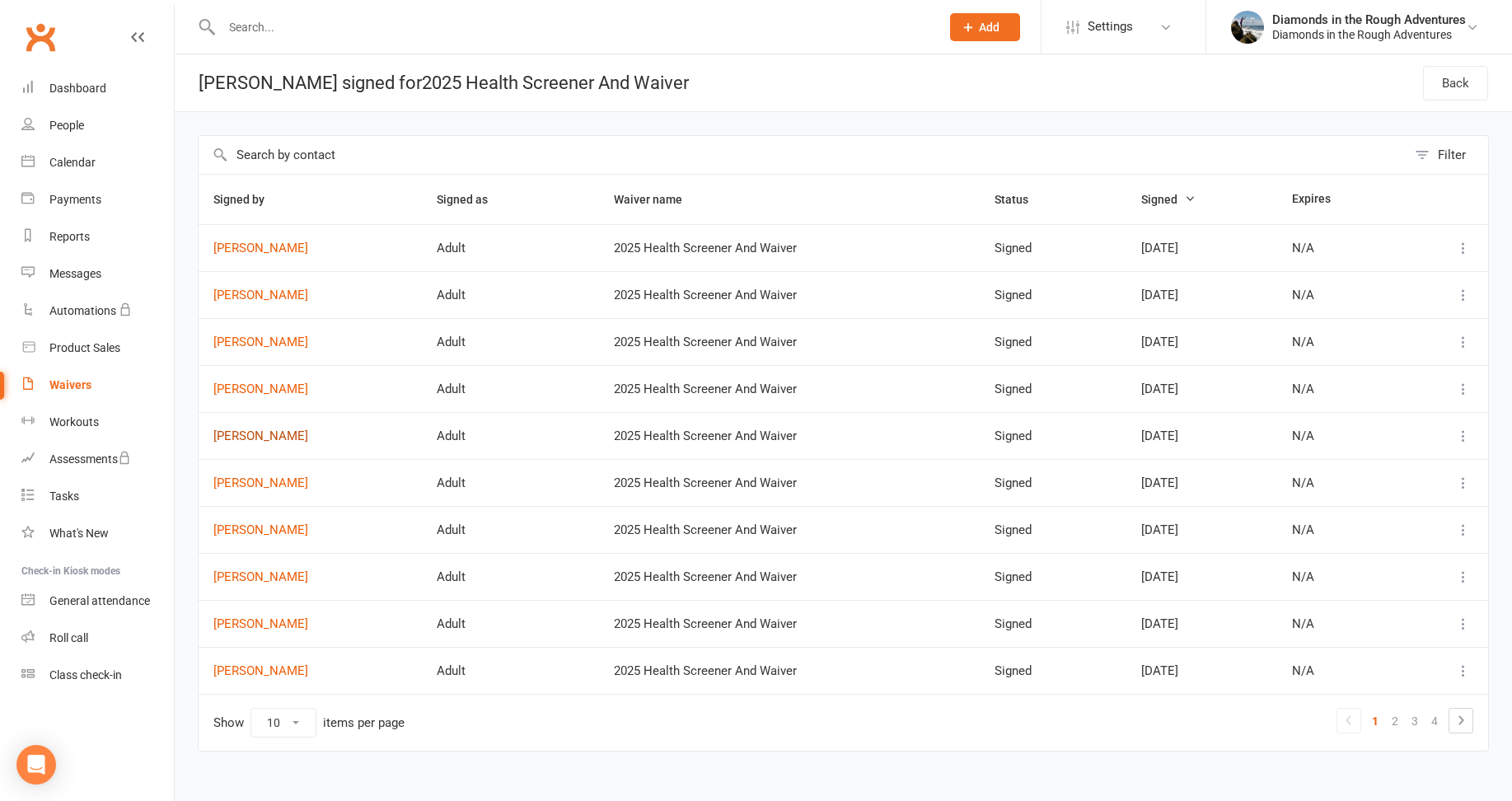
click at [256, 439] on link "[PERSON_NAME]" at bounding box center [310, 436] width 193 height 14
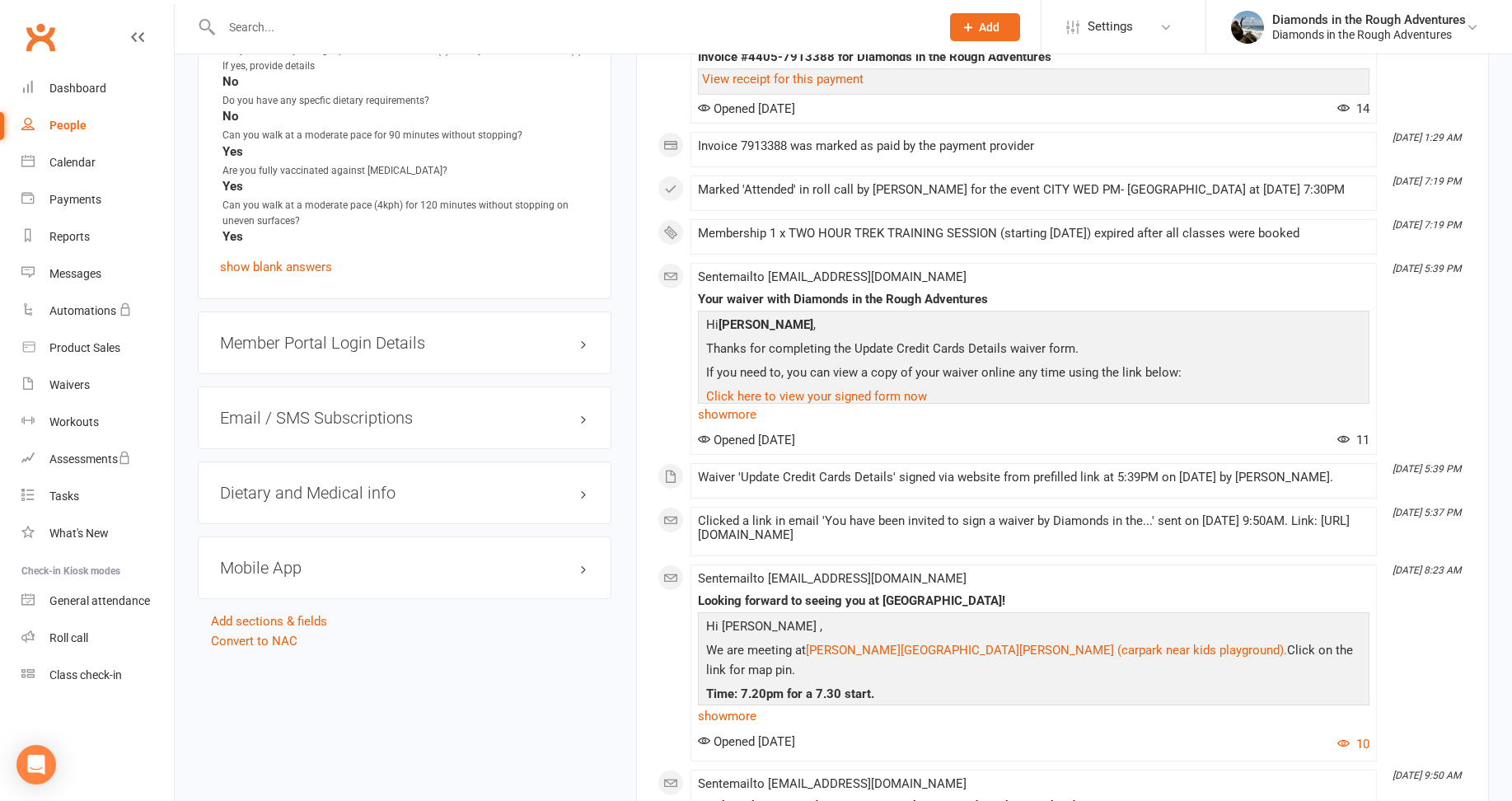
scroll to position [1813, 0]
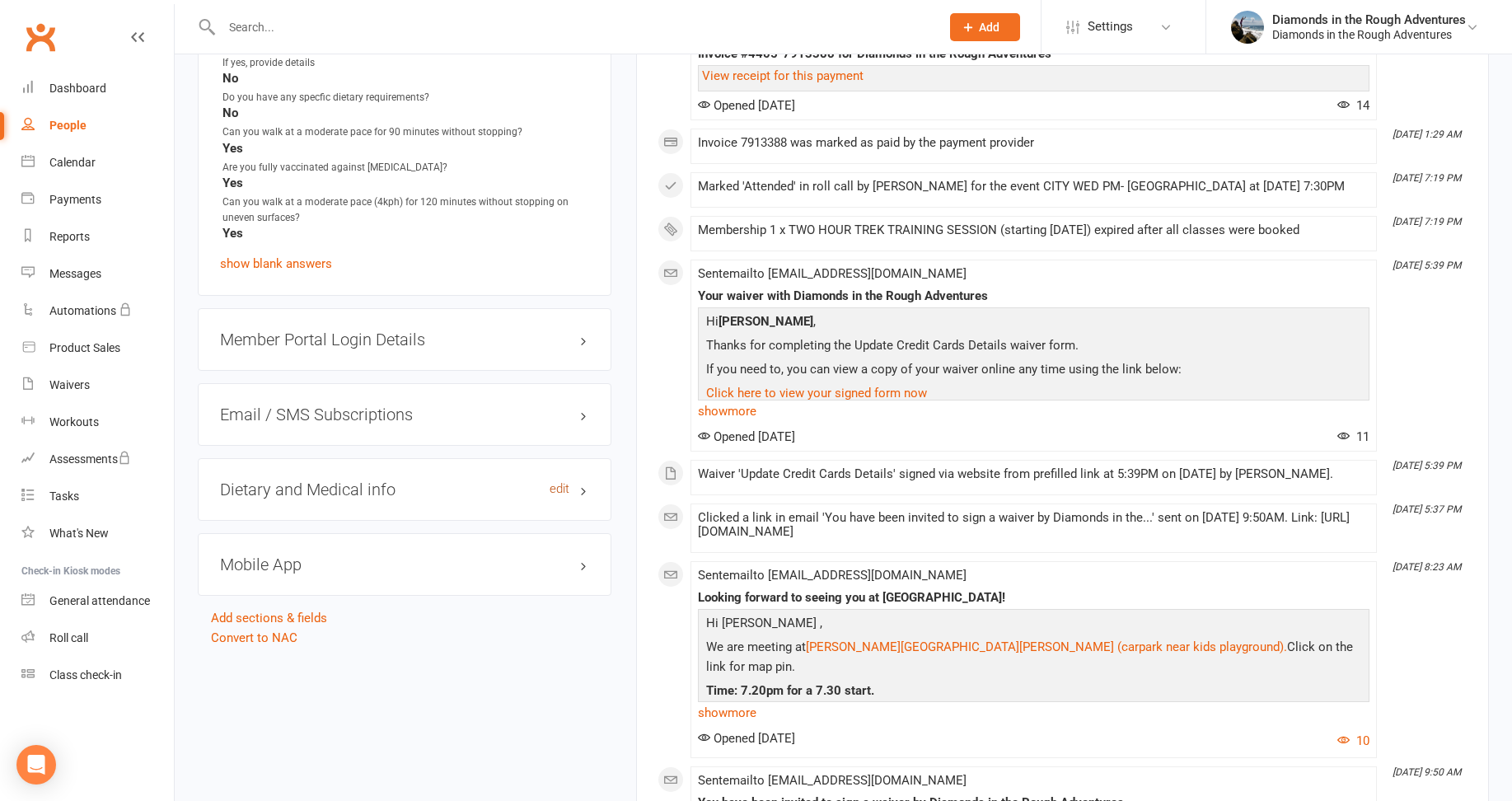
click at [563, 482] on link "edit" at bounding box center [560, 489] width 20 height 14
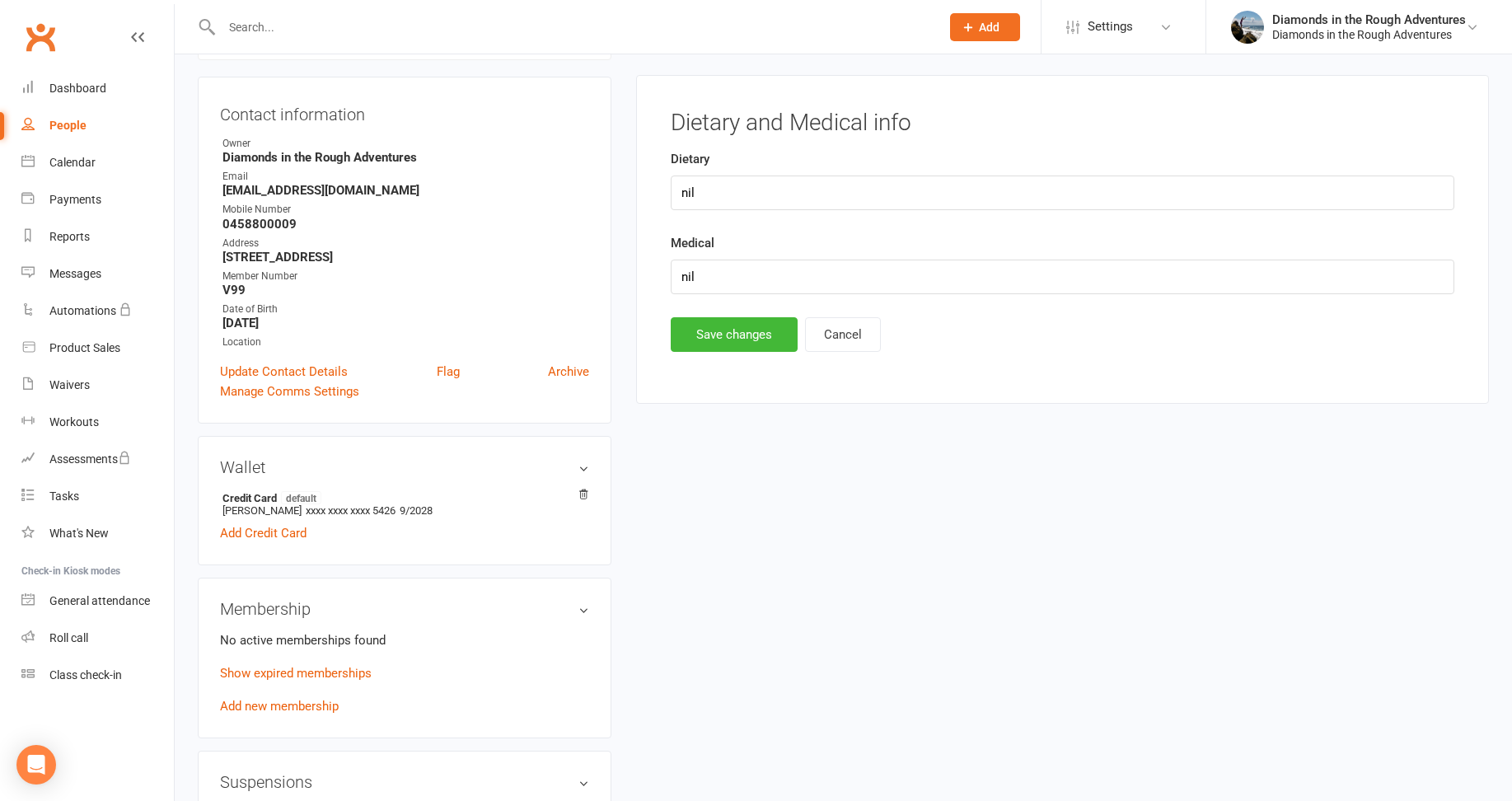
scroll to position [140, 0]
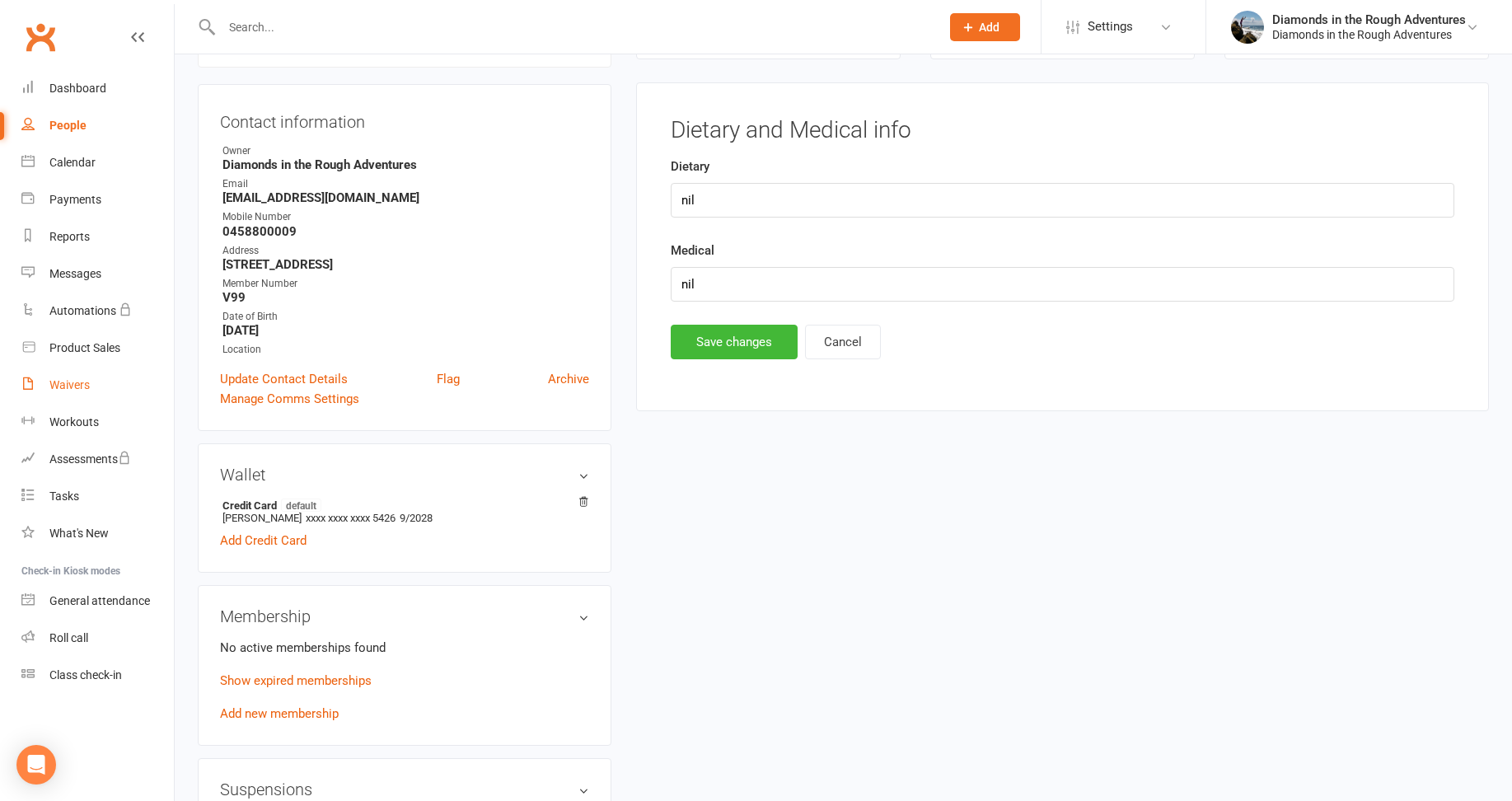
click at [82, 383] on div "Waivers" at bounding box center [70, 385] width 41 height 13
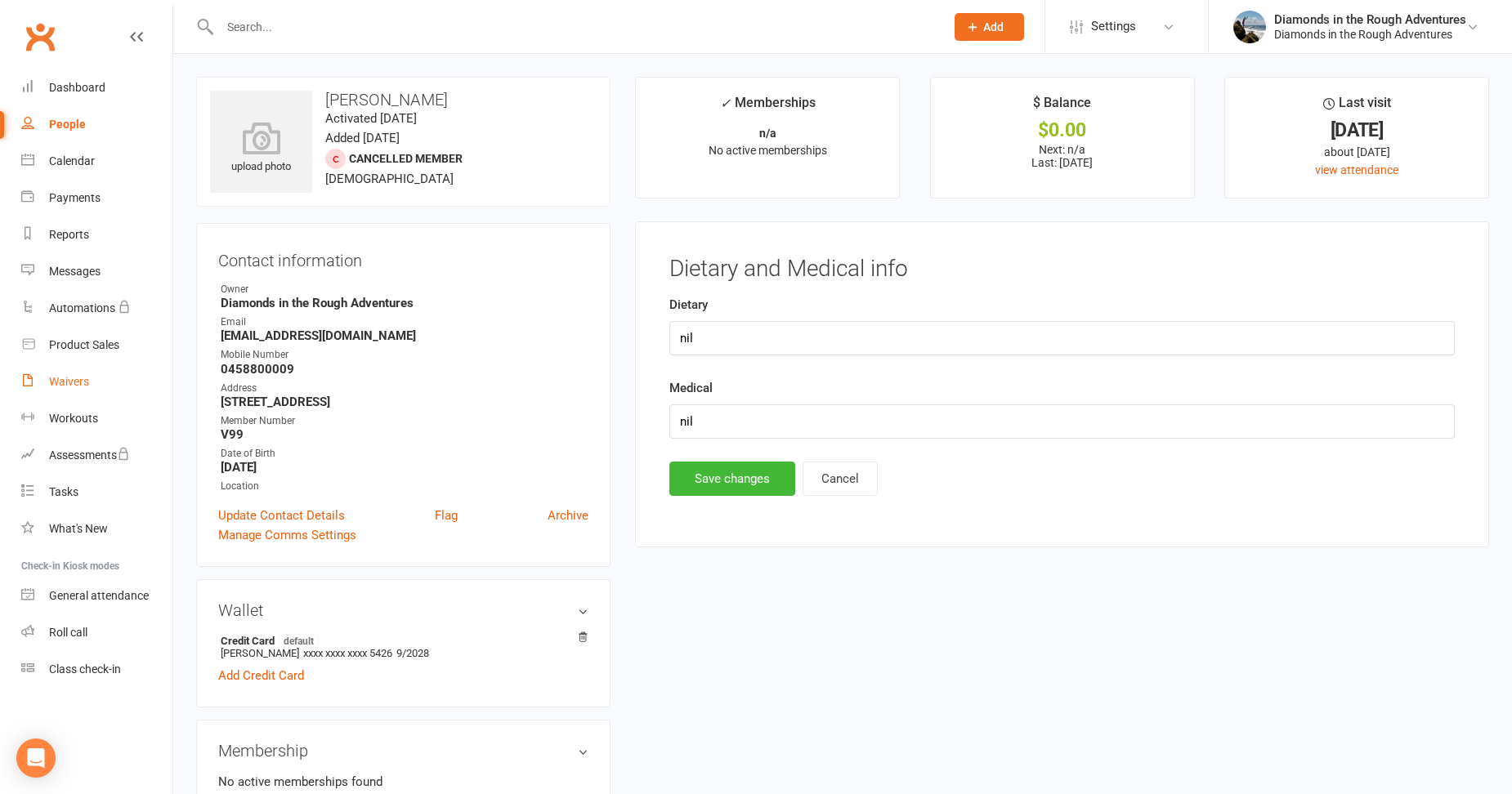
select select "25"
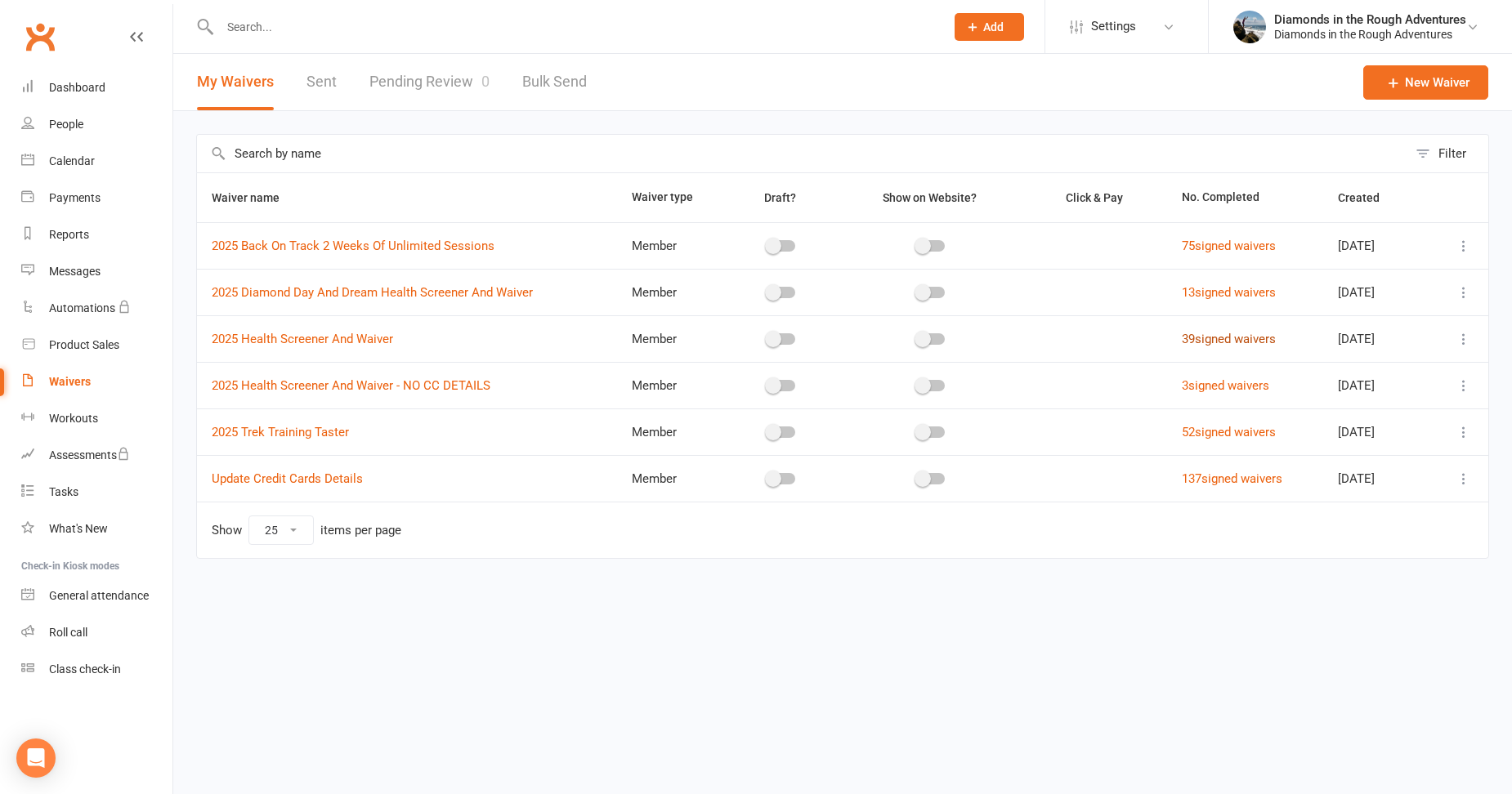
click at [1213, 341] on link "39 signed waivers" at bounding box center [1229, 339] width 94 height 15
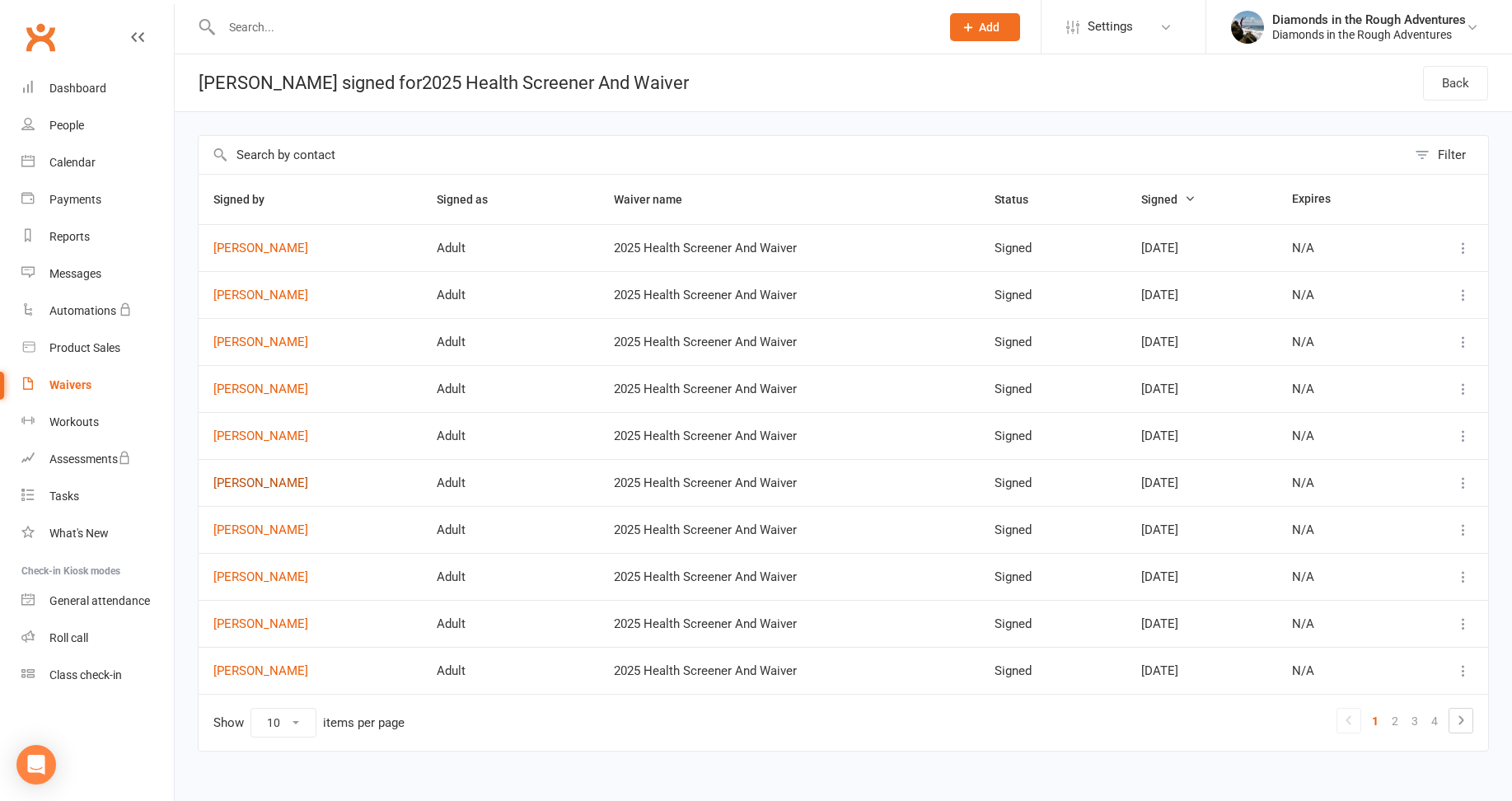
click at [277, 484] on link "[PERSON_NAME]" at bounding box center [310, 483] width 193 height 14
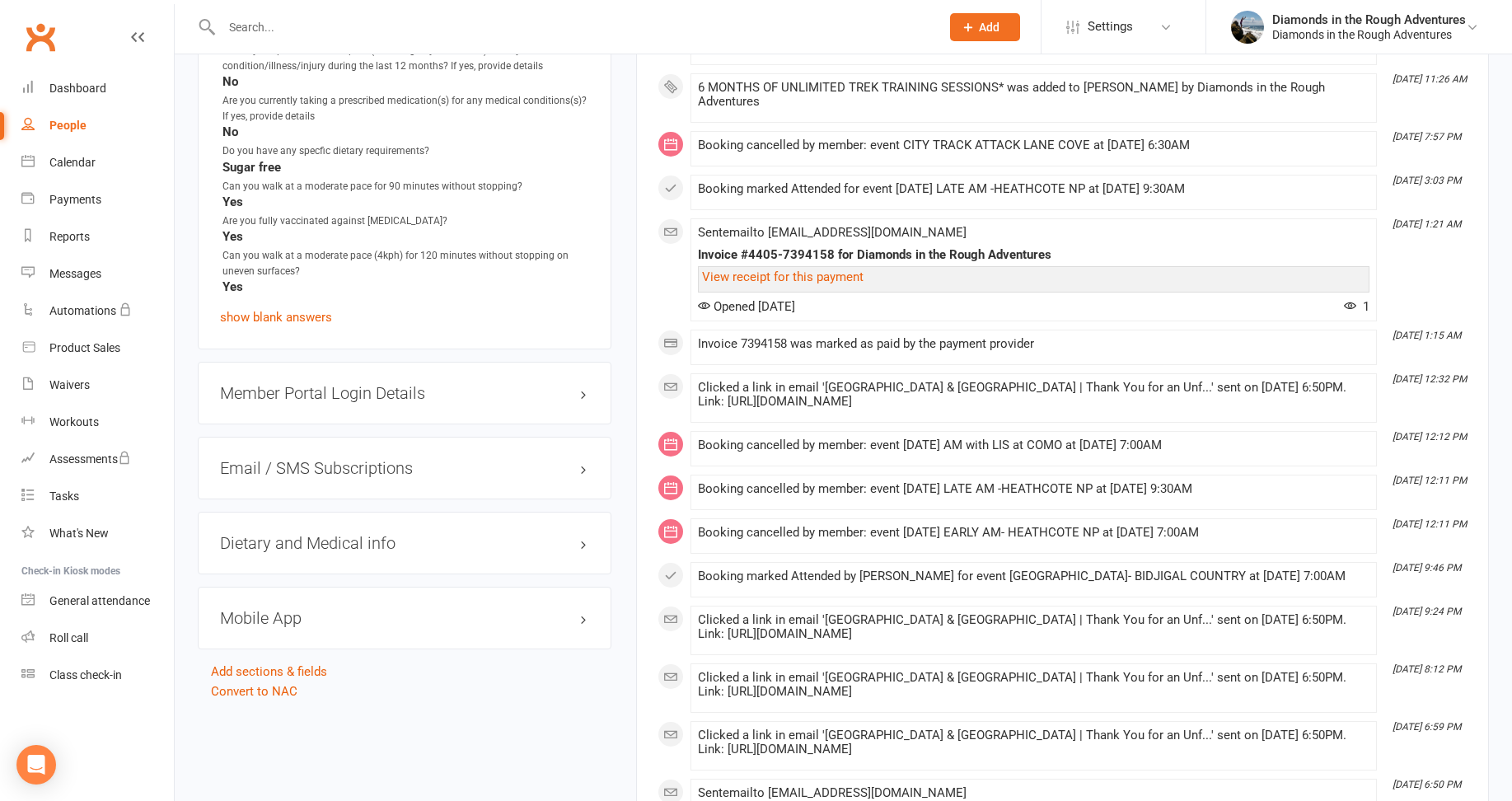
scroll to position [1896, 0]
click at [559, 535] on link "edit" at bounding box center [560, 542] width 20 height 14
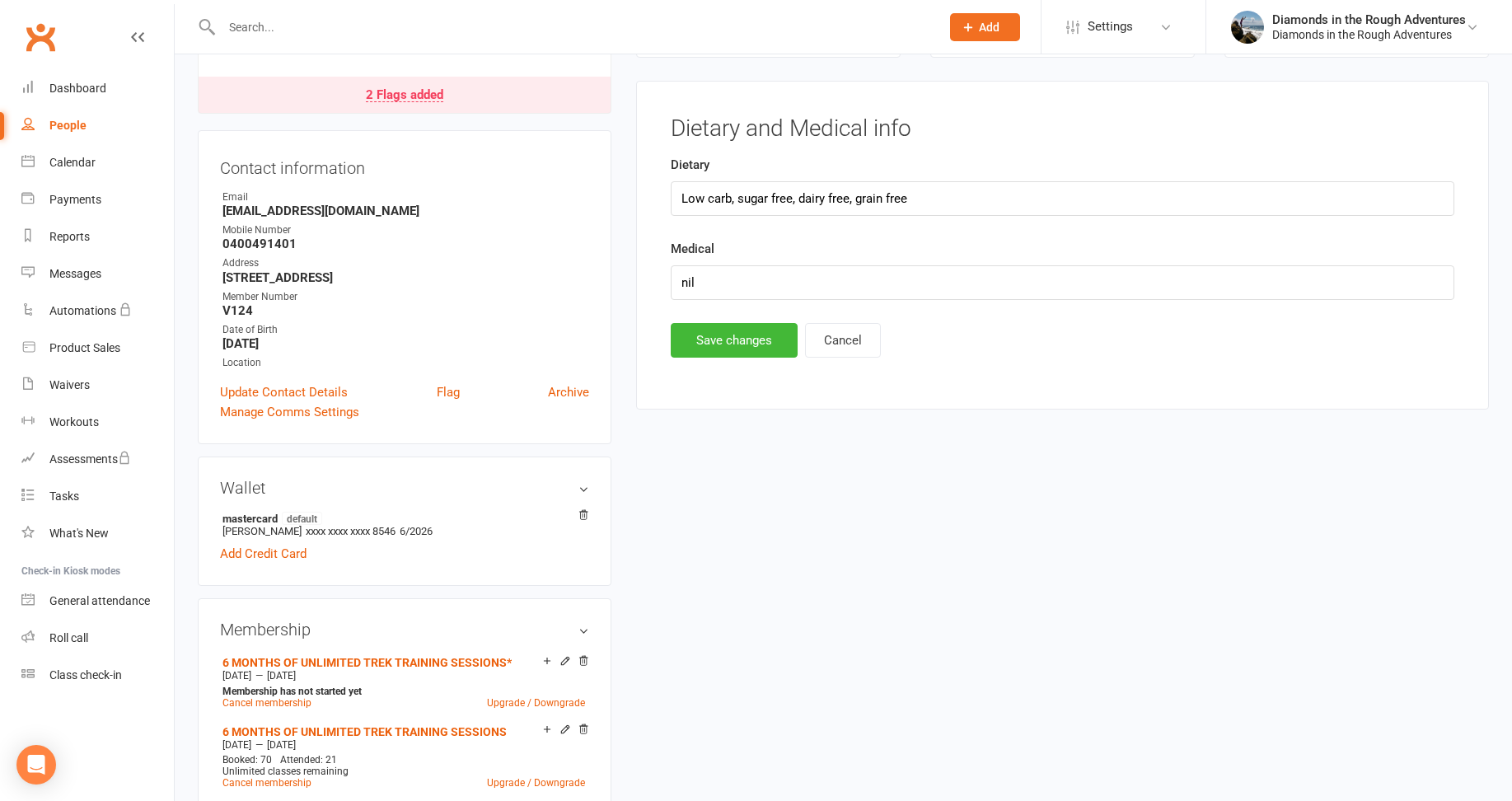
scroll to position [140, 0]
drag, startPoint x: 721, startPoint y: 284, endPoint x: 682, endPoint y: 276, distance: 39.8
click at [682, 277] on input "nil" at bounding box center [1063, 284] width 784 height 35
click at [750, 284] on input "high Choler=sterol" at bounding box center [1063, 284] width 784 height 35
type input "high Cholersterol"
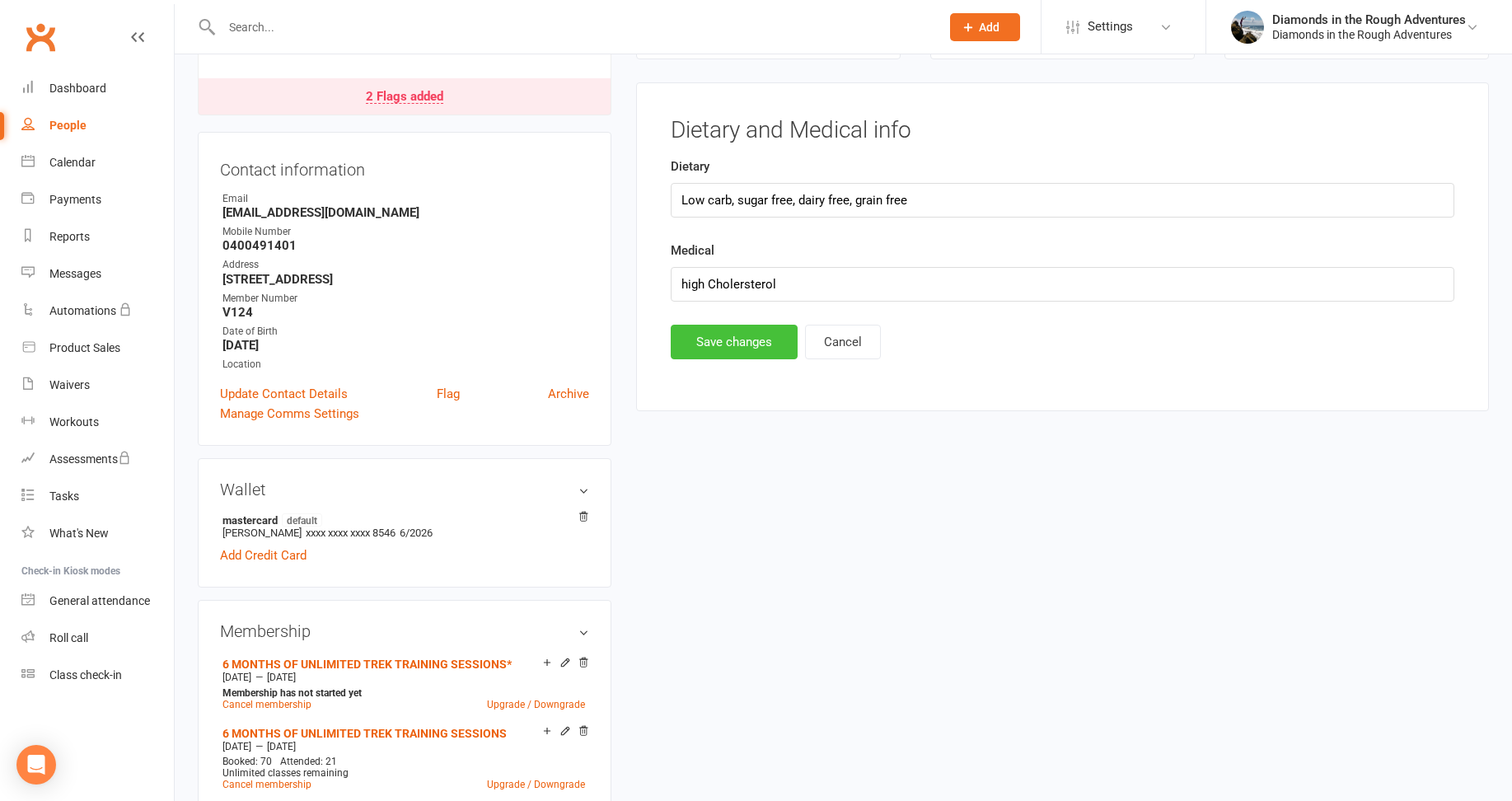
click at [734, 333] on button "Save changes" at bounding box center [734, 342] width 126 height 35
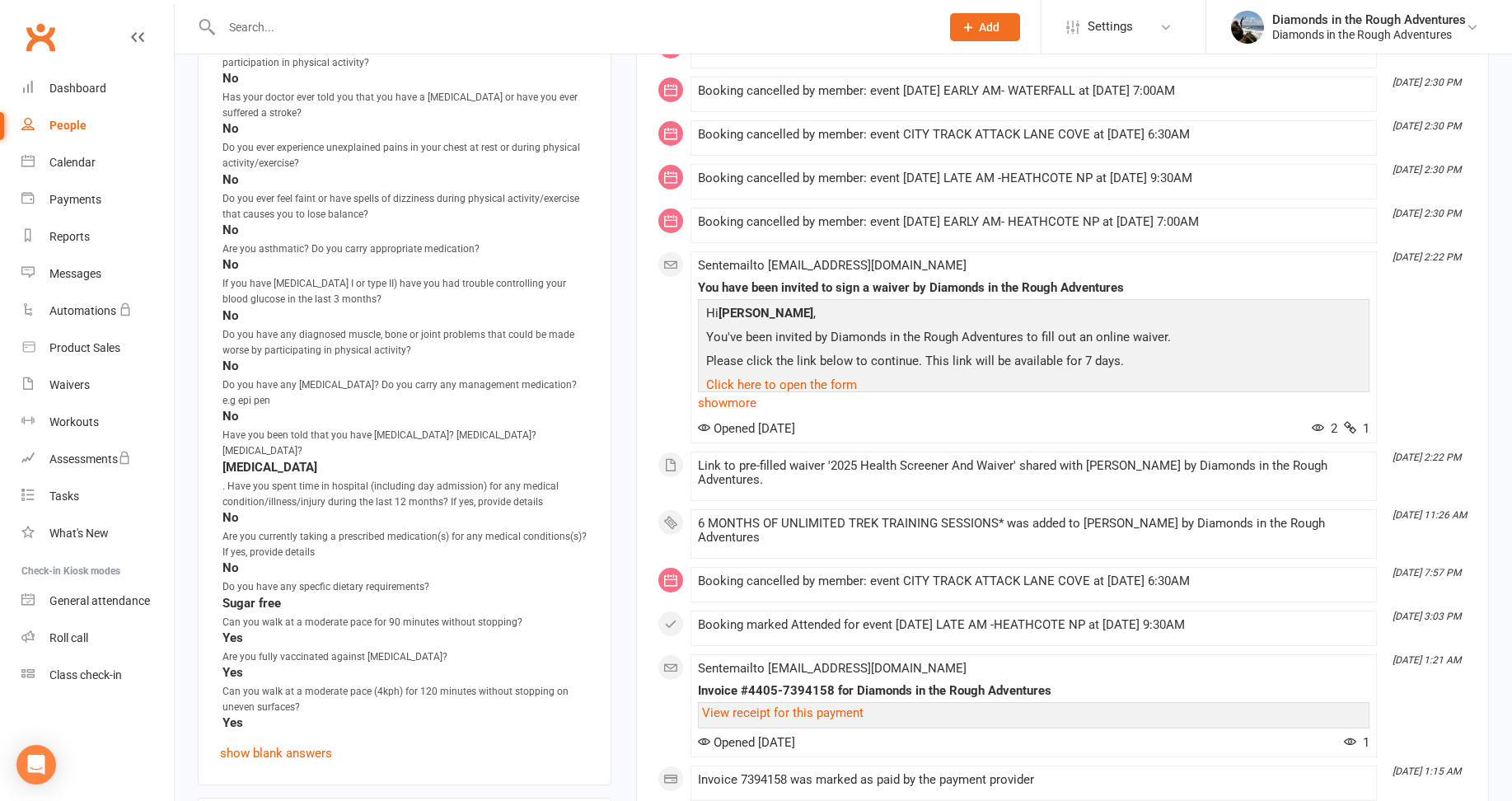
scroll to position [1460, 0]
click at [83, 380] on div "Waivers" at bounding box center [70, 385] width 41 height 13
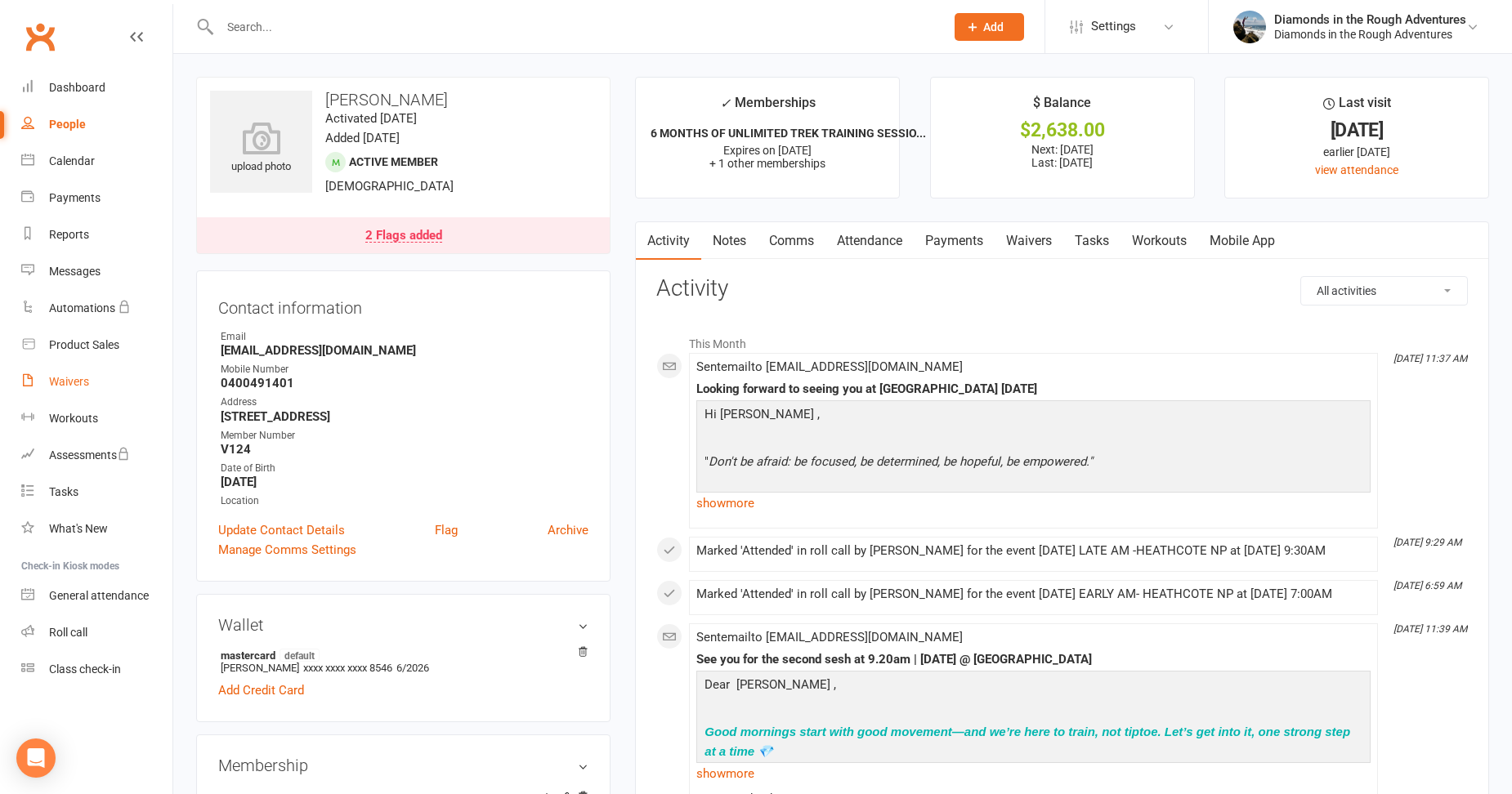
select select "25"
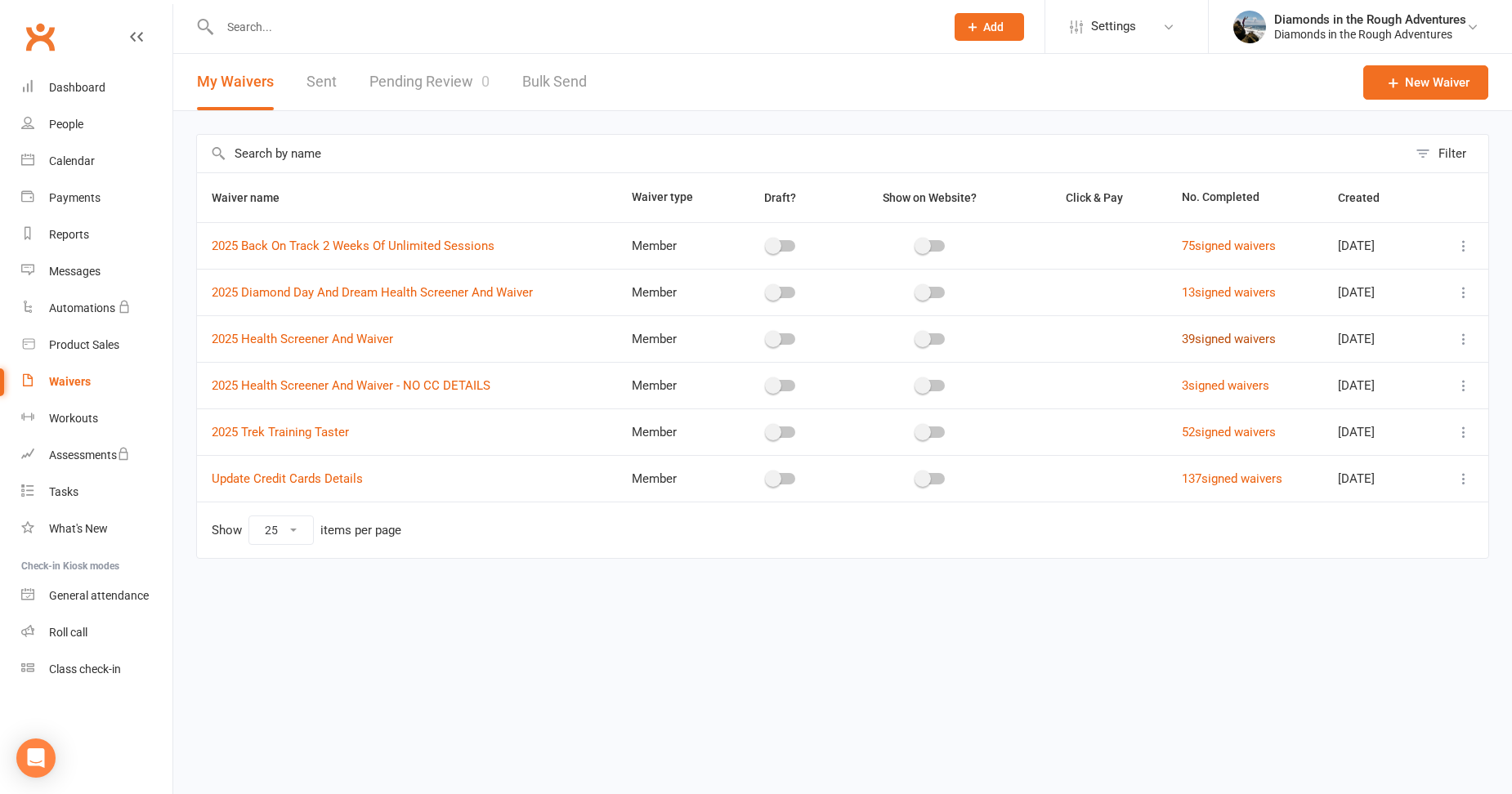
click at [1225, 344] on link "39 signed waivers" at bounding box center [1229, 339] width 94 height 15
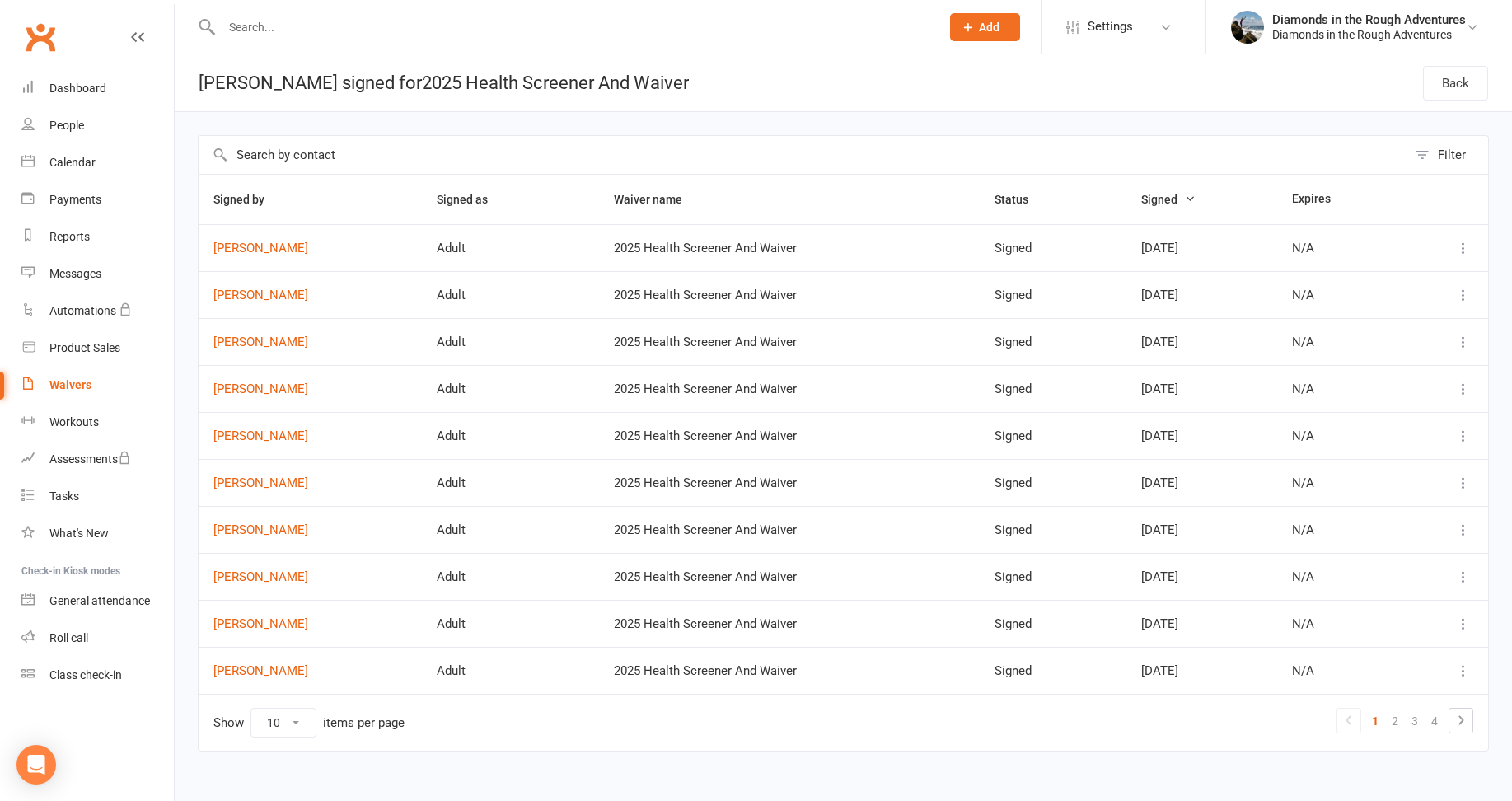
scroll to position [21, 0]
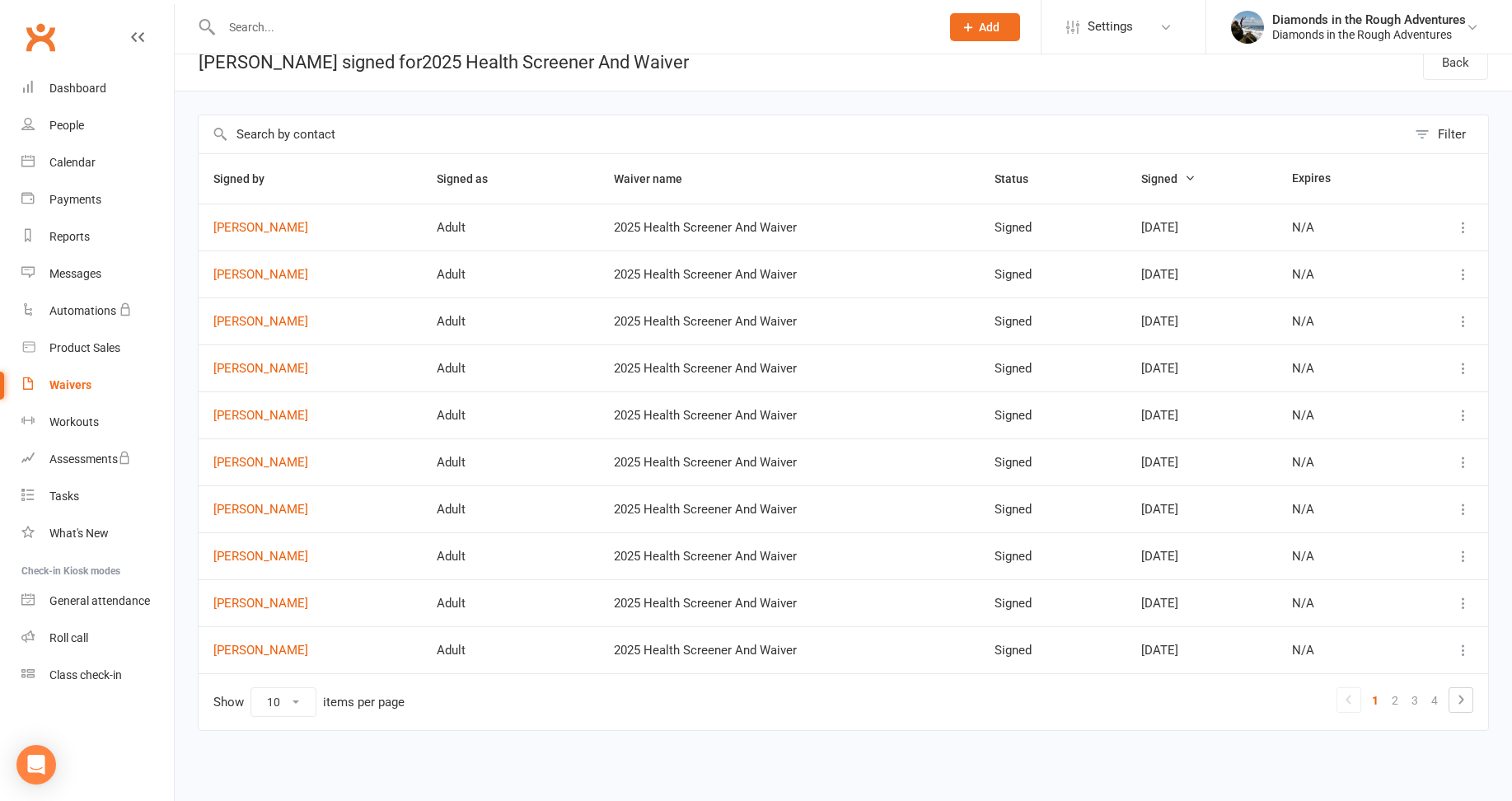
click at [256, 138] on input "text" at bounding box center [802, 134] width 1208 height 38
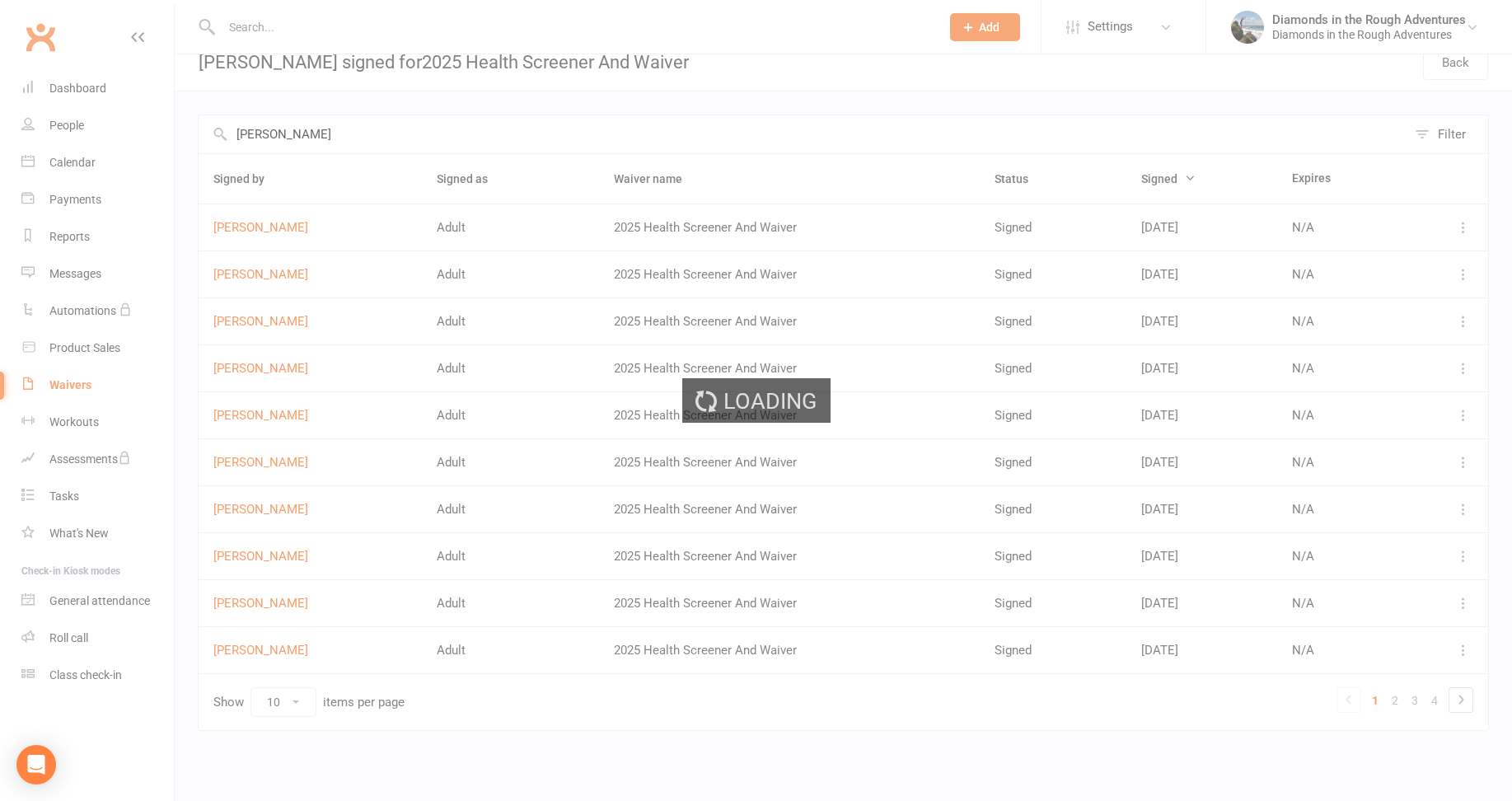
scroll to position [0, 0]
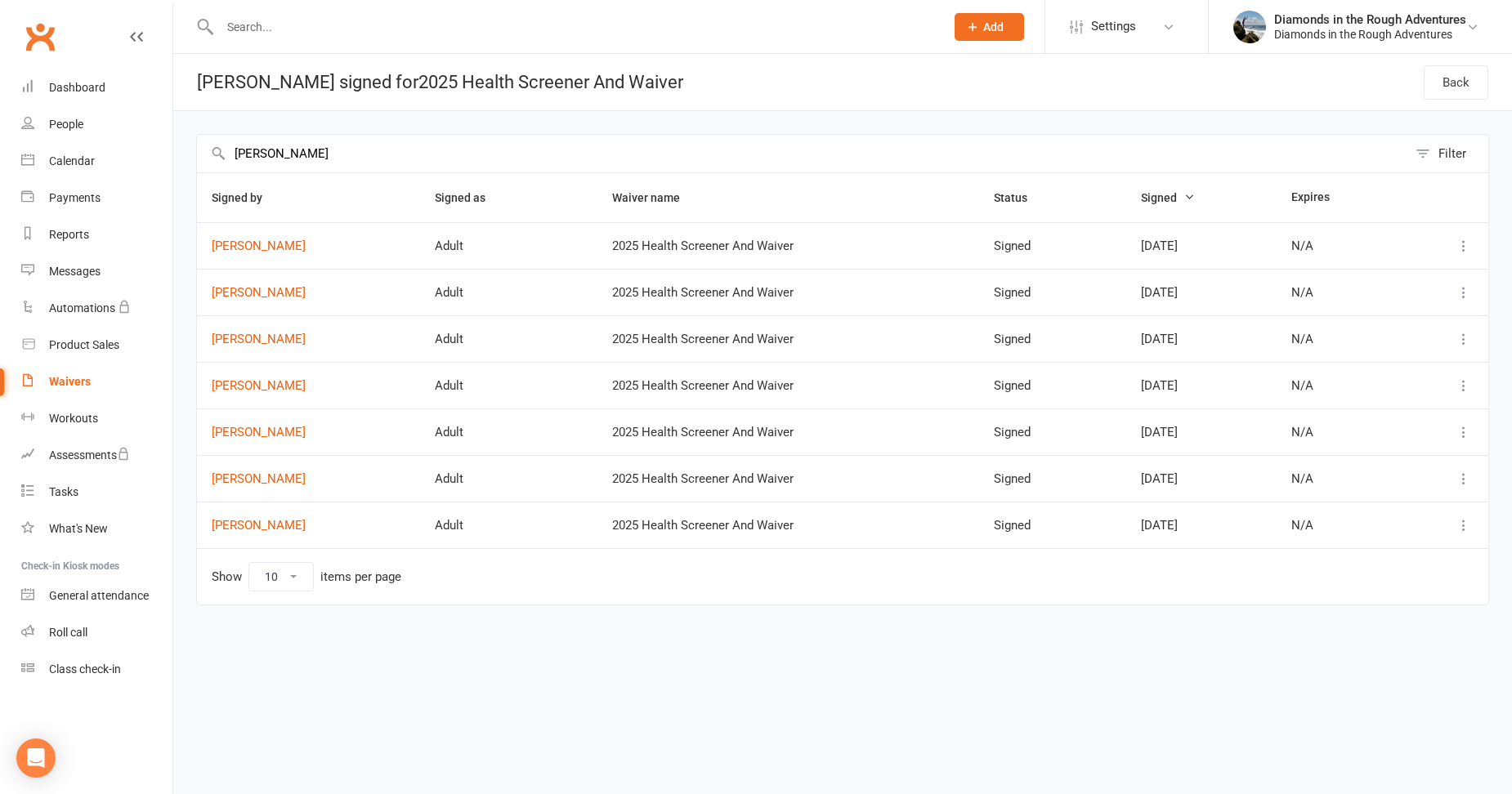
type input "[PERSON_NAME]"
click at [294, 575] on select "10 25 50 100" at bounding box center [280, 577] width 64 height 28
select select "50"
click at [249, 563] on select "10 25 50 100" at bounding box center [280, 577] width 64 height 28
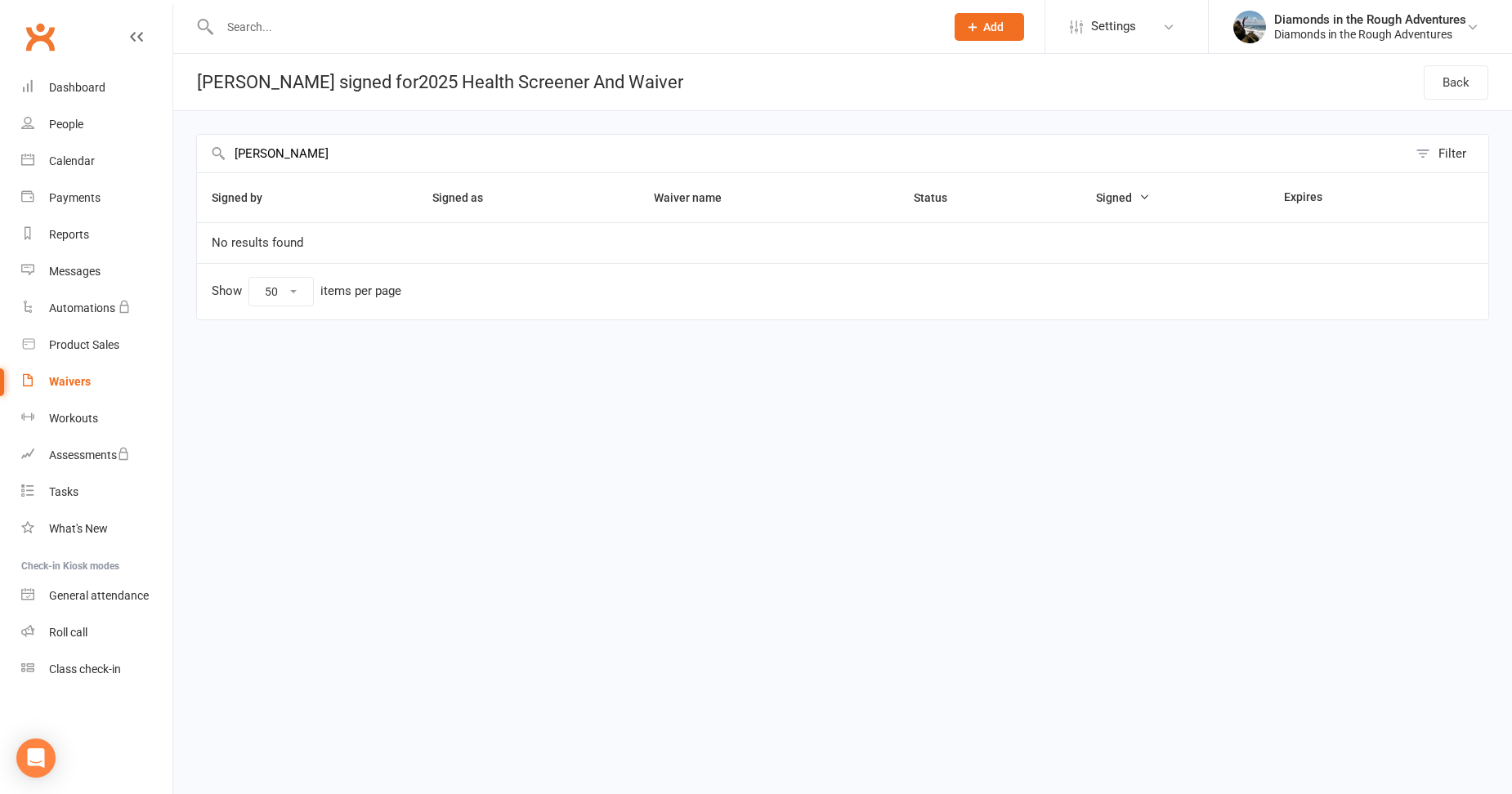
click at [274, 153] on input "[PERSON_NAME]" at bounding box center [801, 154] width 1210 height 38
type input "[PERSON_NAME]"
click at [242, 22] on input "text" at bounding box center [574, 27] width 718 height 23
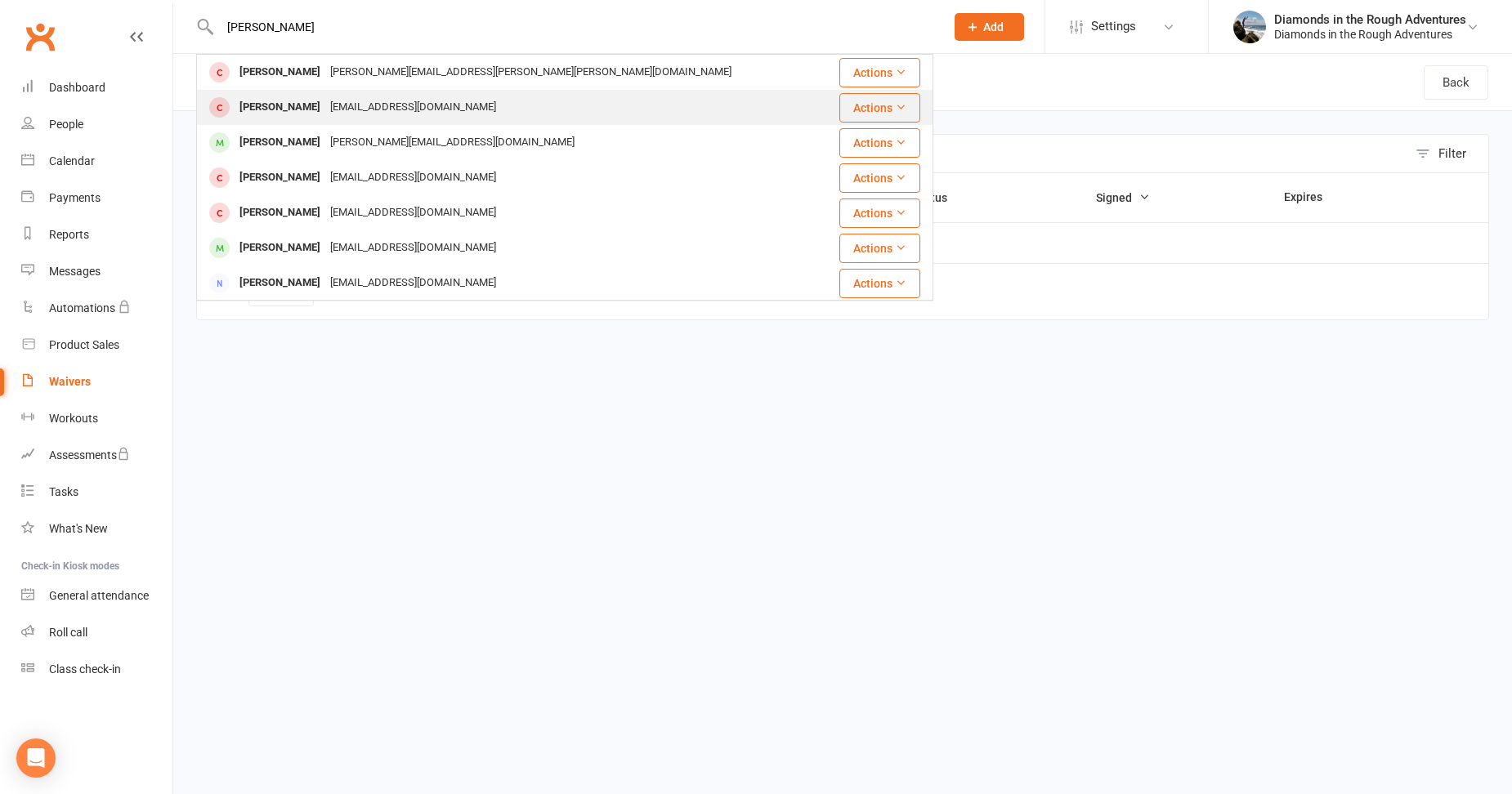
type input "[PERSON_NAME]"
click at [295, 110] on div "[PERSON_NAME]" at bounding box center [279, 108] width 91 height 24
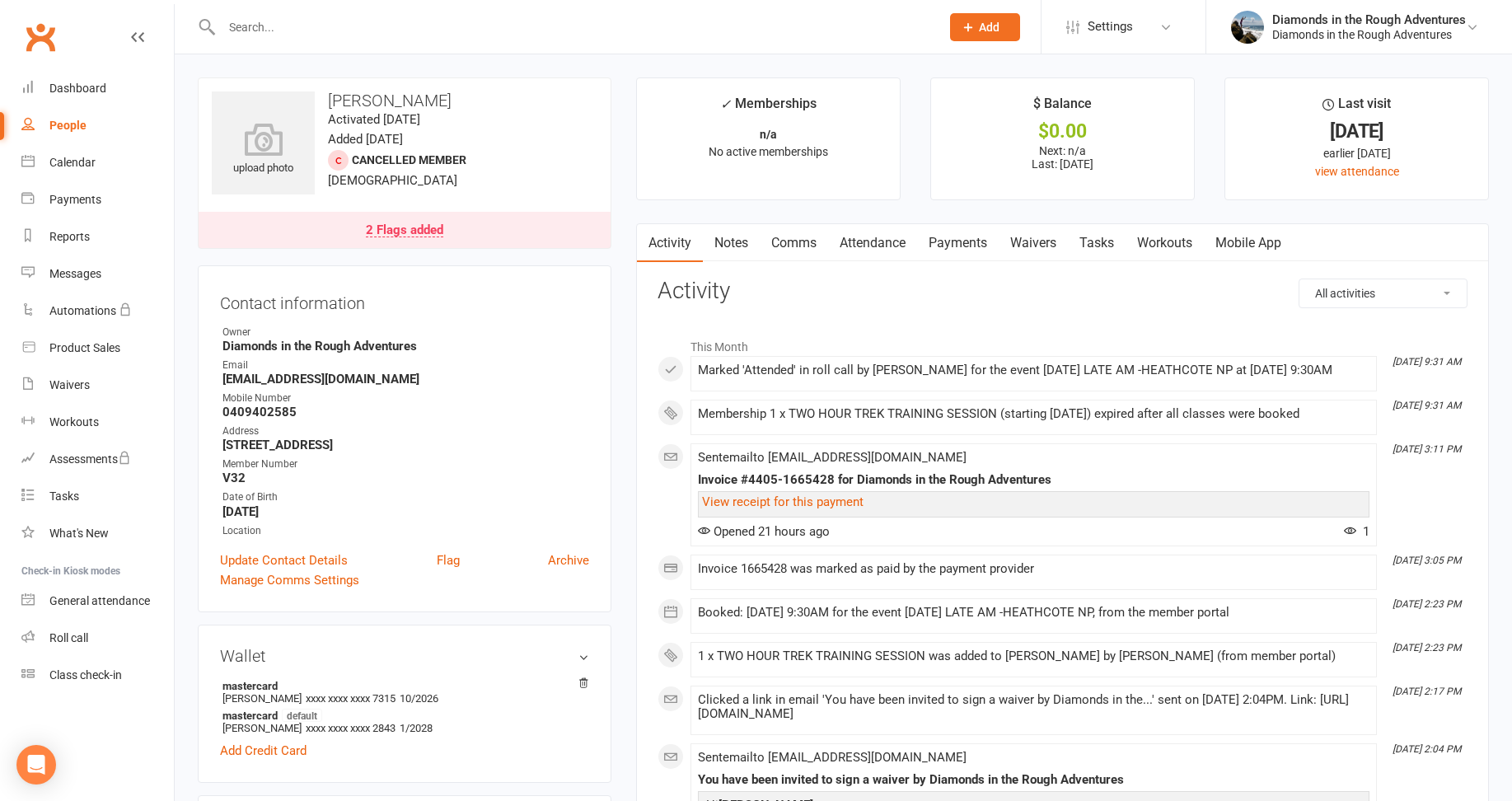
click at [1033, 239] on link "Waivers" at bounding box center [1034, 243] width 70 height 38
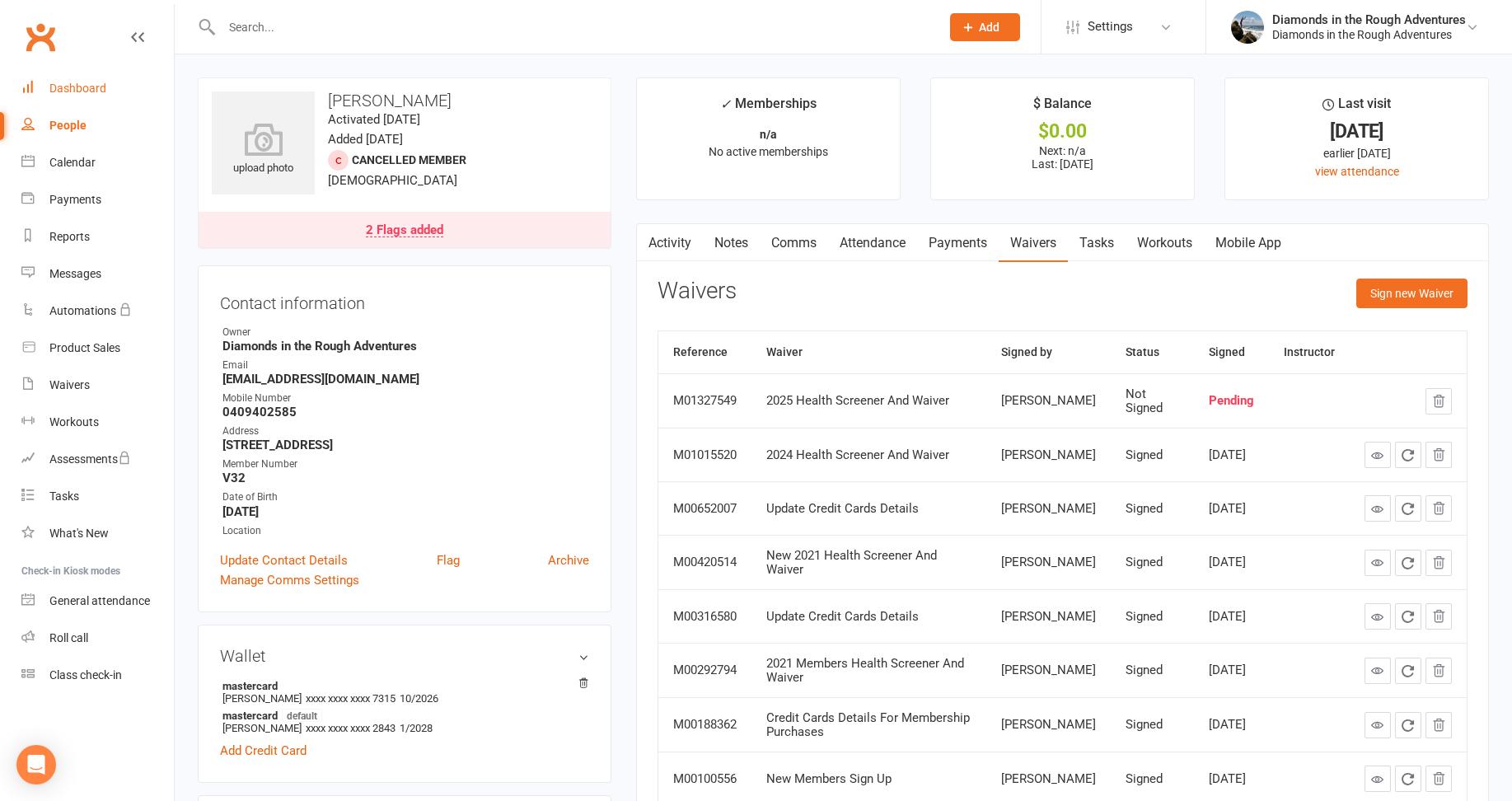
drag, startPoint x: 80, startPoint y: 92, endPoint x: 5, endPoint y: 84, distance: 75.4
click at [80, 92] on div "Dashboard" at bounding box center [78, 88] width 57 height 13
